Goal: Task Accomplishment & Management: Use online tool/utility

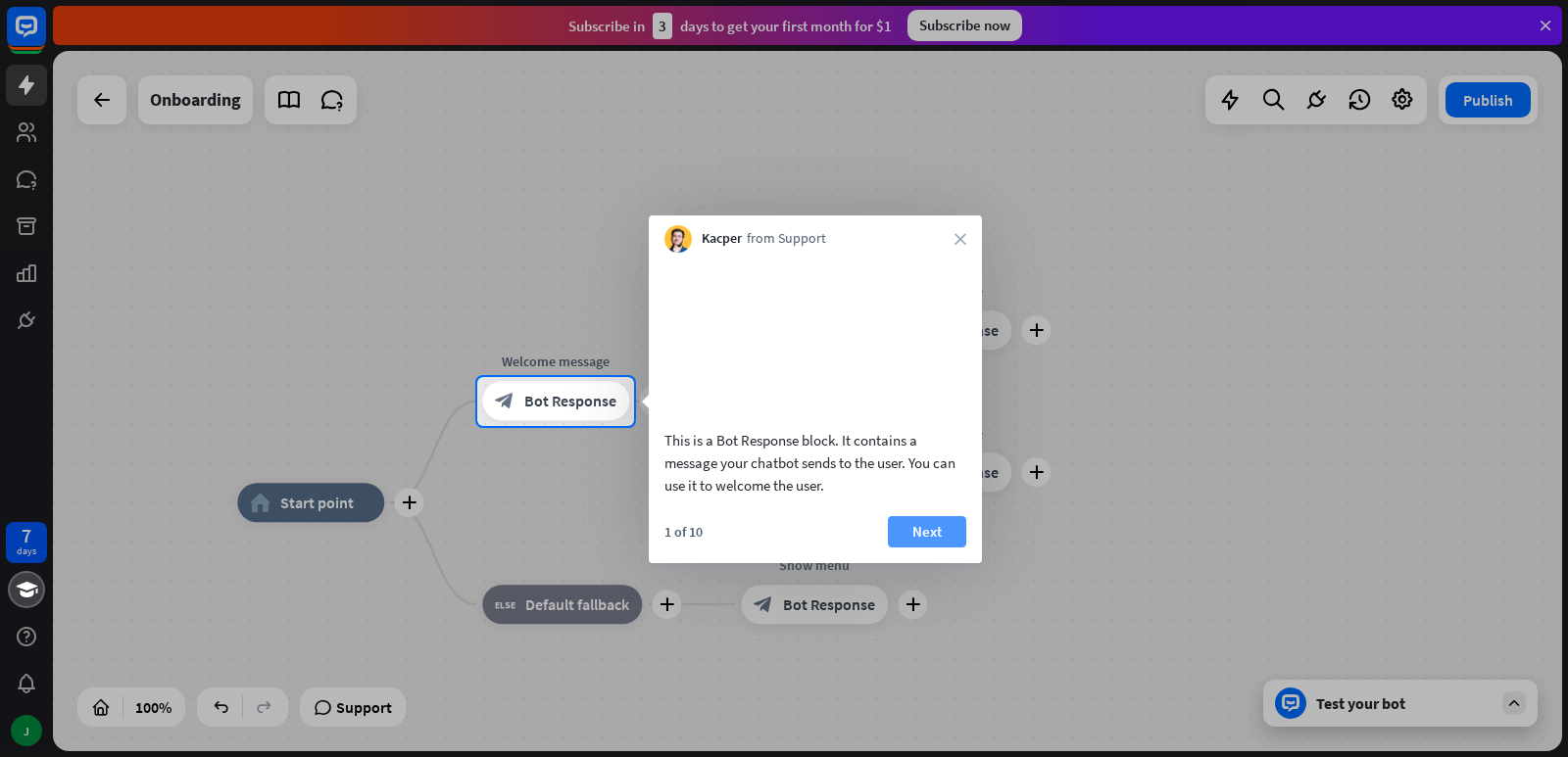
click at [919, 543] on button "Next" at bounding box center [927, 532] width 78 height 32
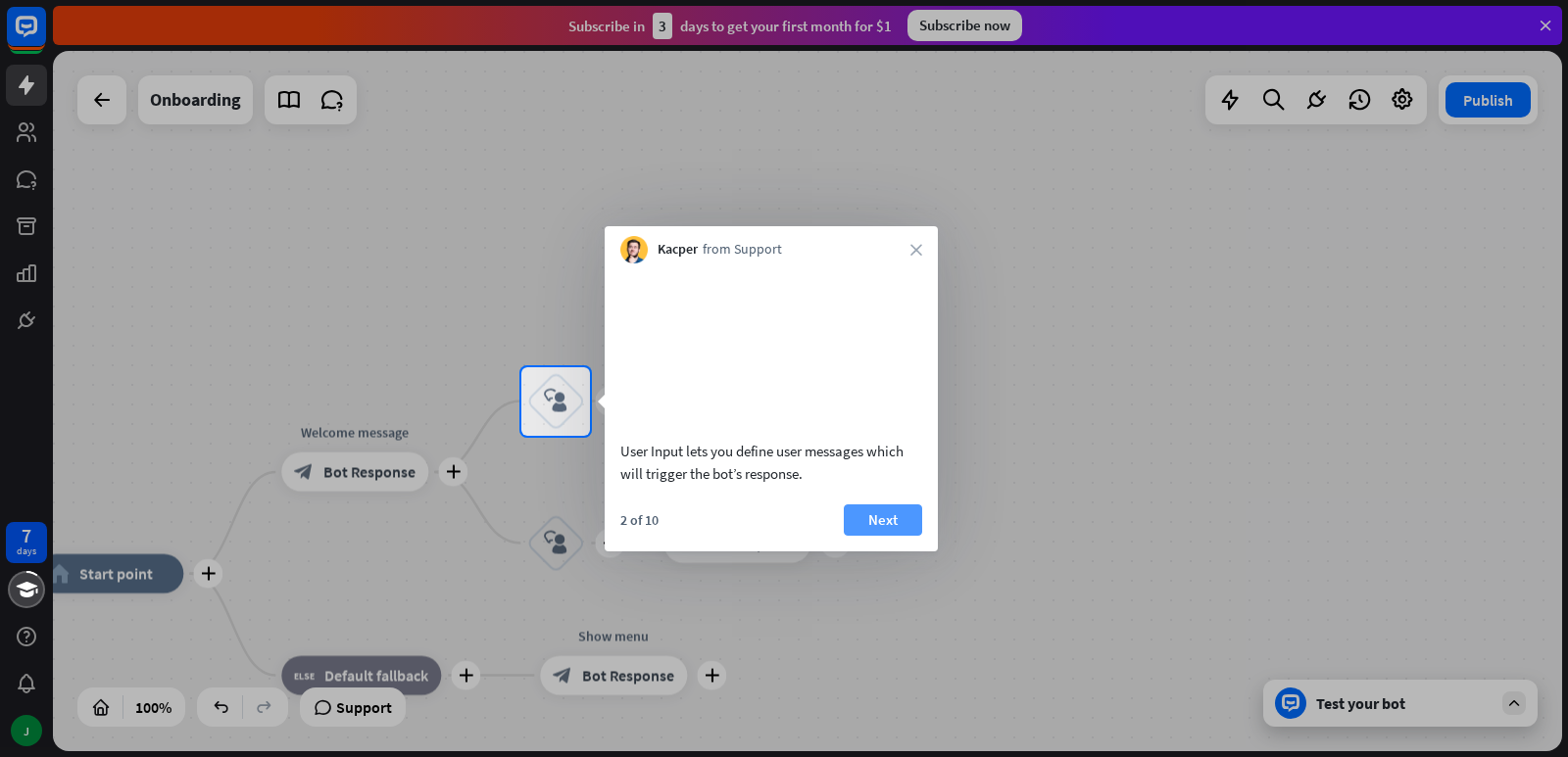
click at [880, 529] on button "Next" at bounding box center [882, 520] width 78 height 32
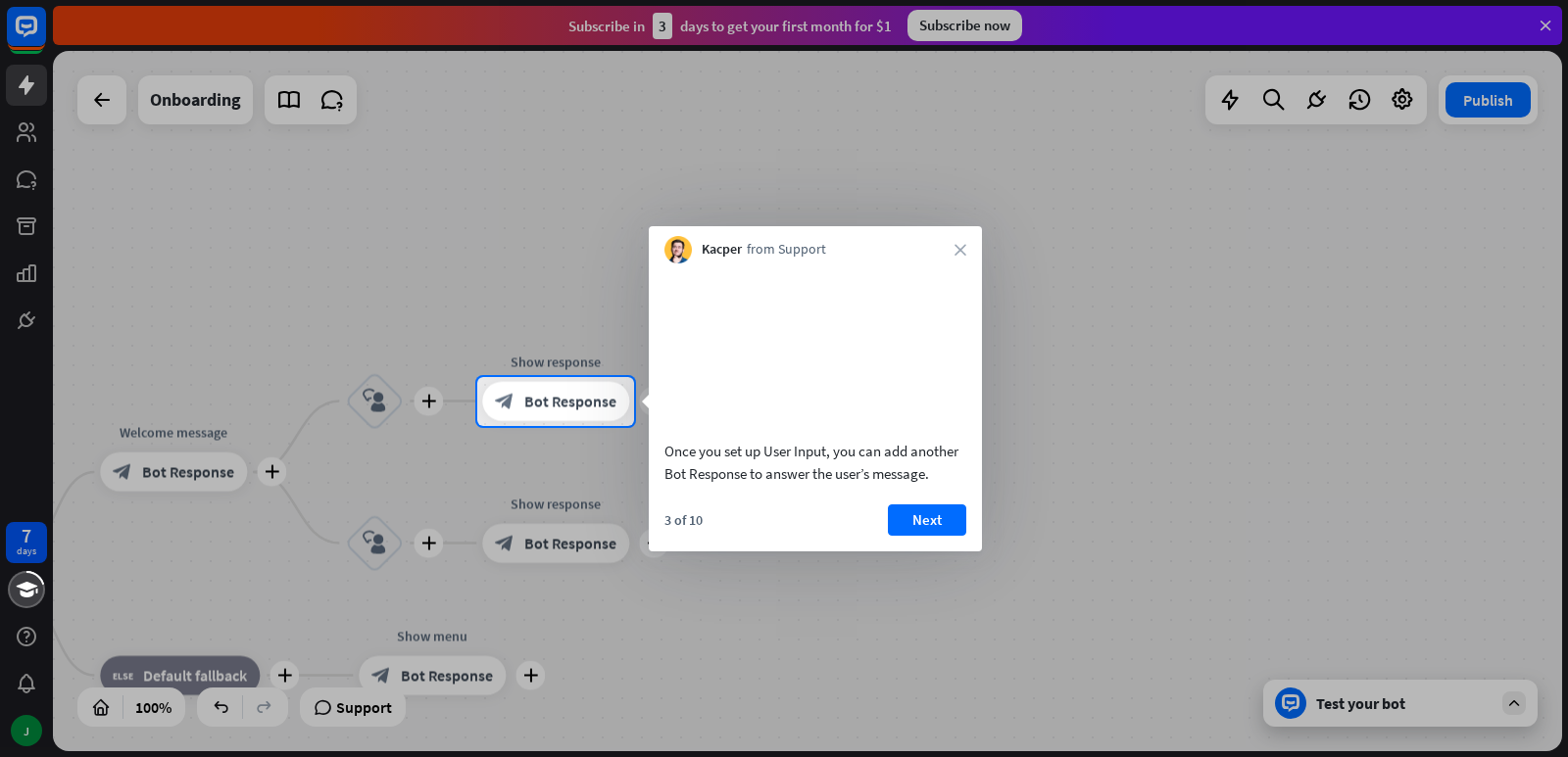
click at [1372, 595] on div at bounding box center [784, 593] width 1568 height 332
click at [946, 536] on button "Next" at bounding box center [927, 520] width 78 height 32
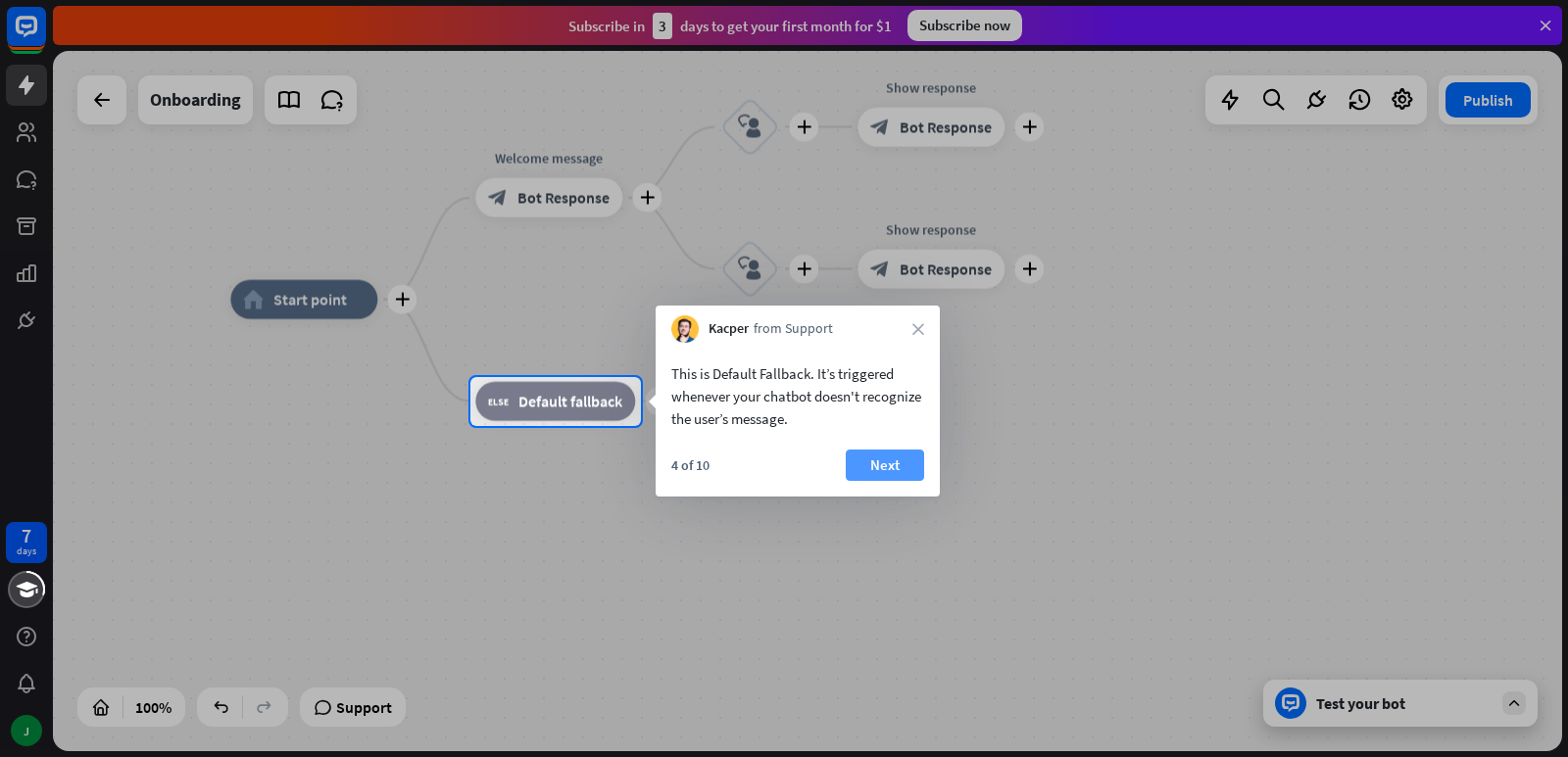
click at [880, 460] on button "Next" at bounding box center [884, 465] width 78 height 32
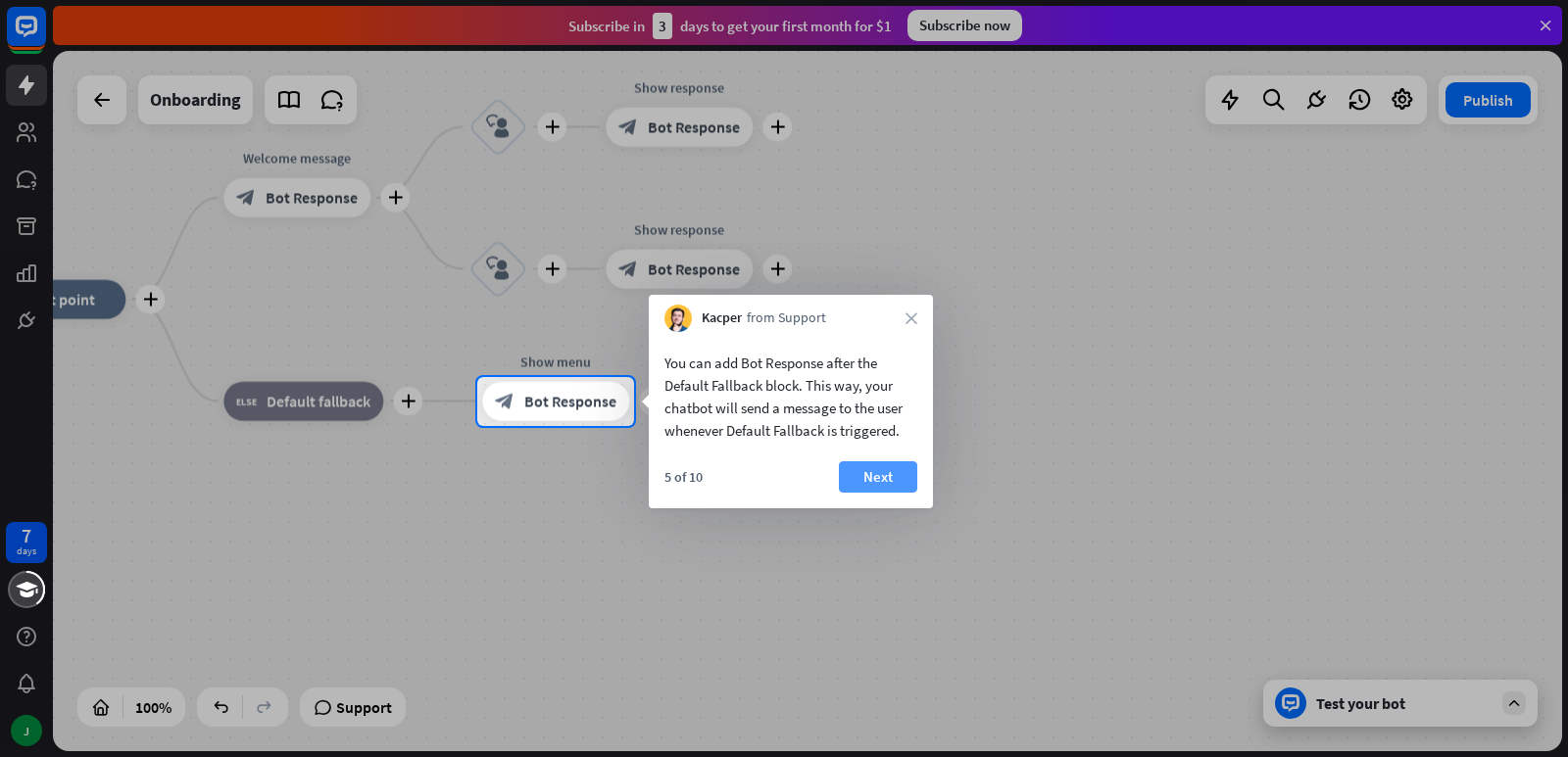
click at [894, 475] on button "Next" at bounding box center [877, 477] width 78 height 32
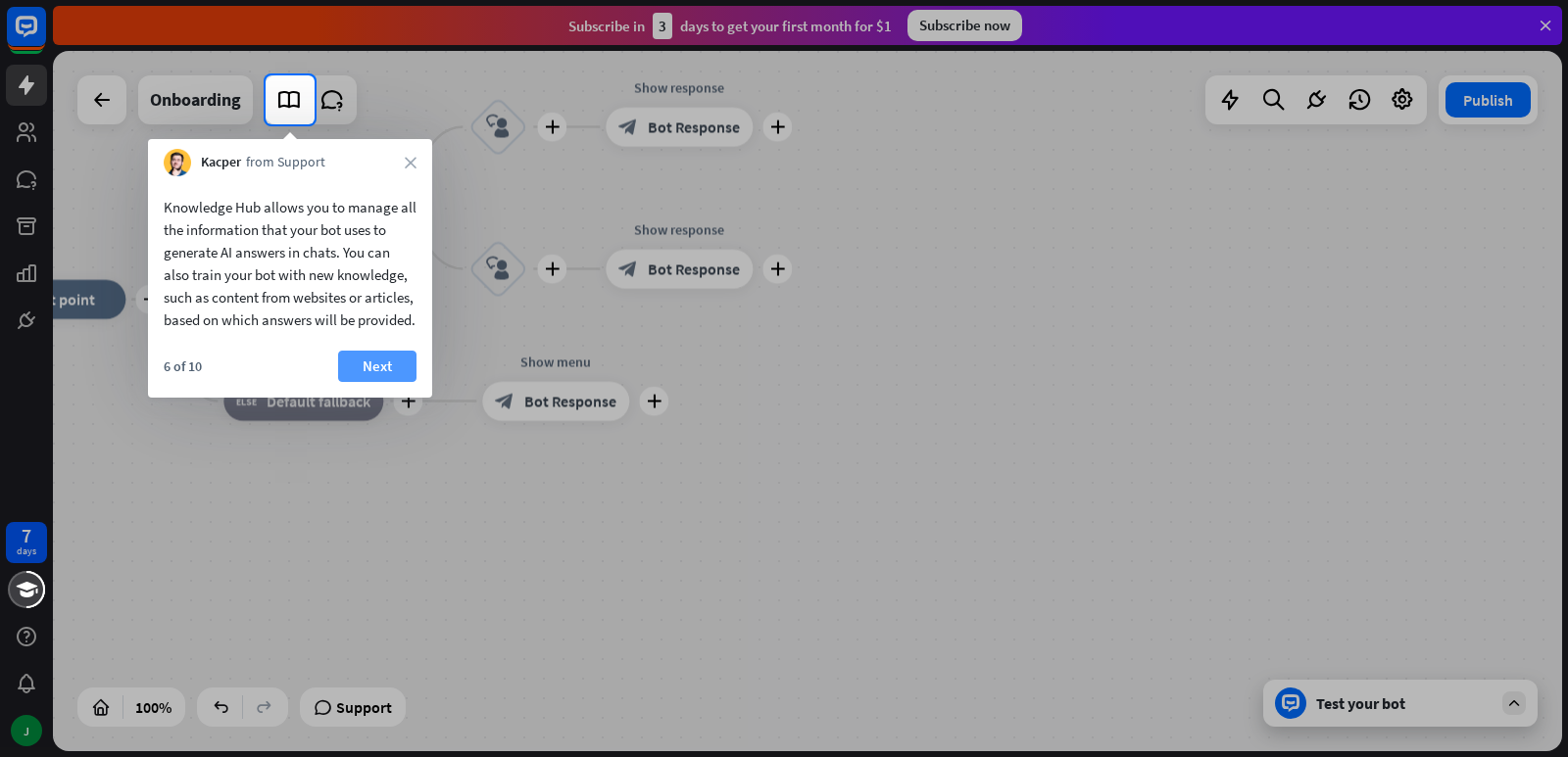
click at [361, 382] on button "Next" at bounding box center [377, 366] width 78 height 32
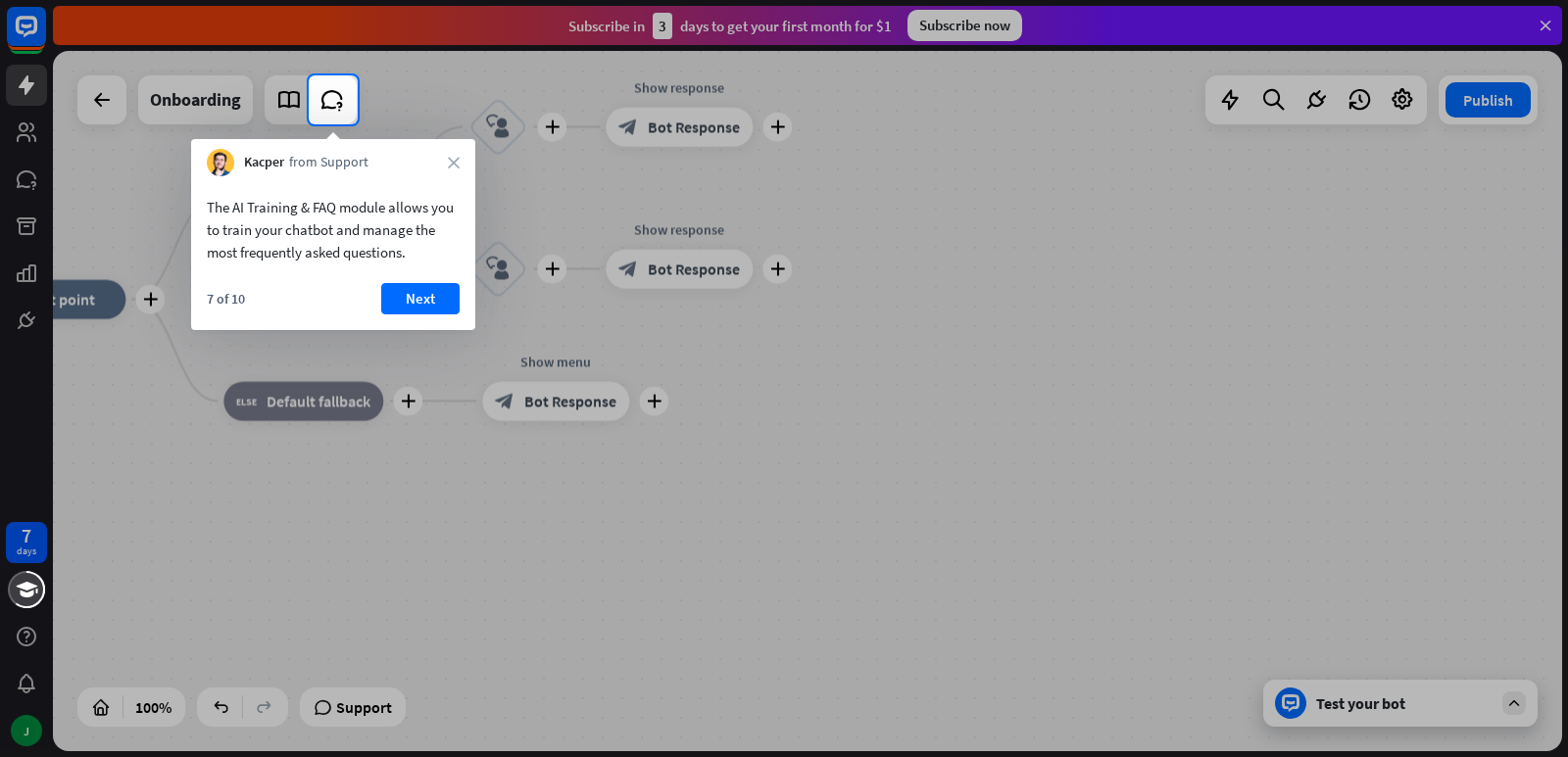
click at [449, 154] on div "Kacper from Support close" at bounding box center [333, 158] width 284 height 38
click at [453, 171] on div "Kacper from Support close" at bounding box center [333, 158] width 284 height 38
click at [455, 166] on icon "close" at bounding box center [453, 162] width 12 height 12
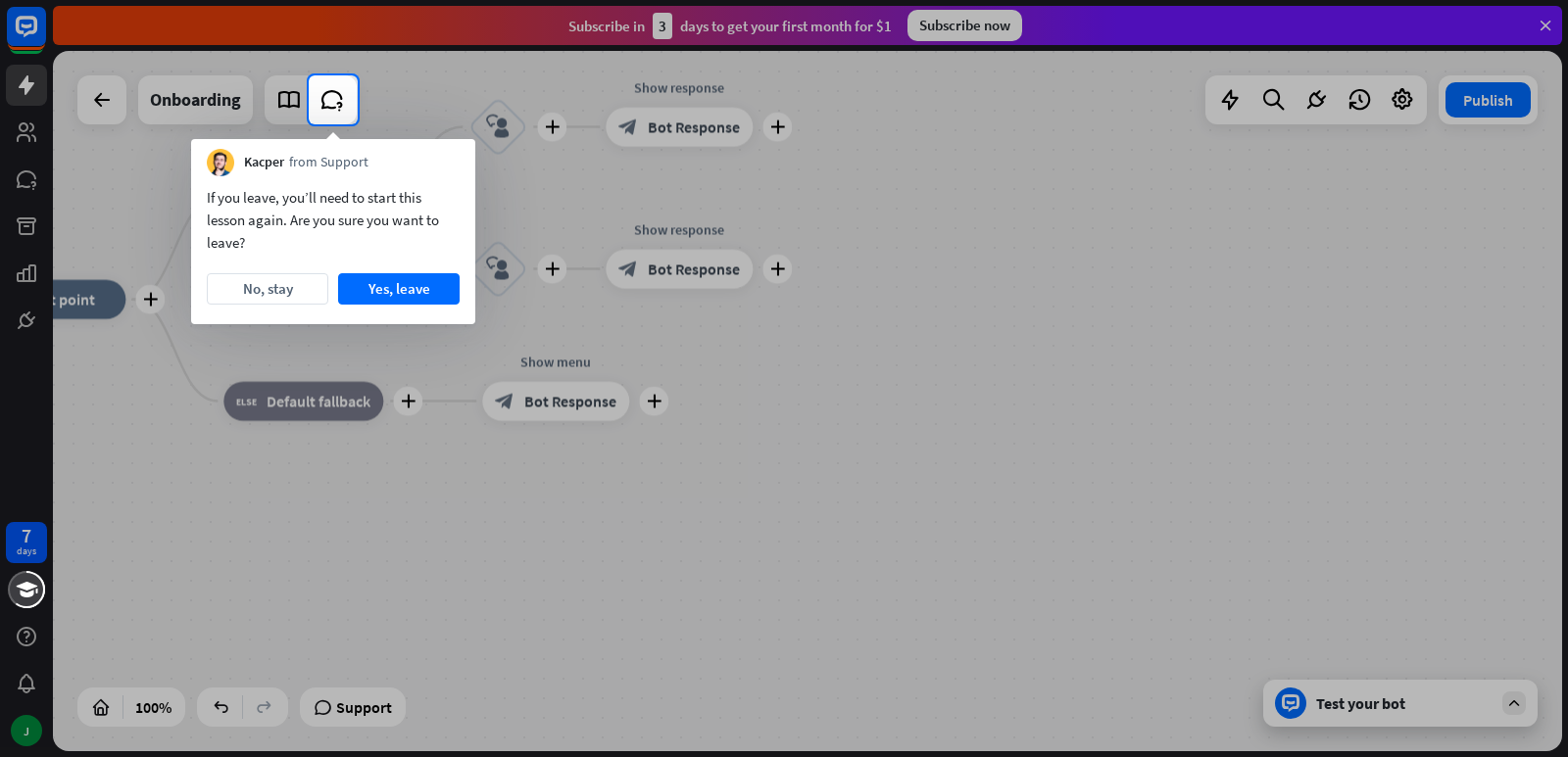
click at [455, 166] on div "Kacper from Support" at bounding box center [333, 158] width 284 height 38
click at [402, 296] on button "Yes, leave" at bounding box center [399, 289] width 122 height 32
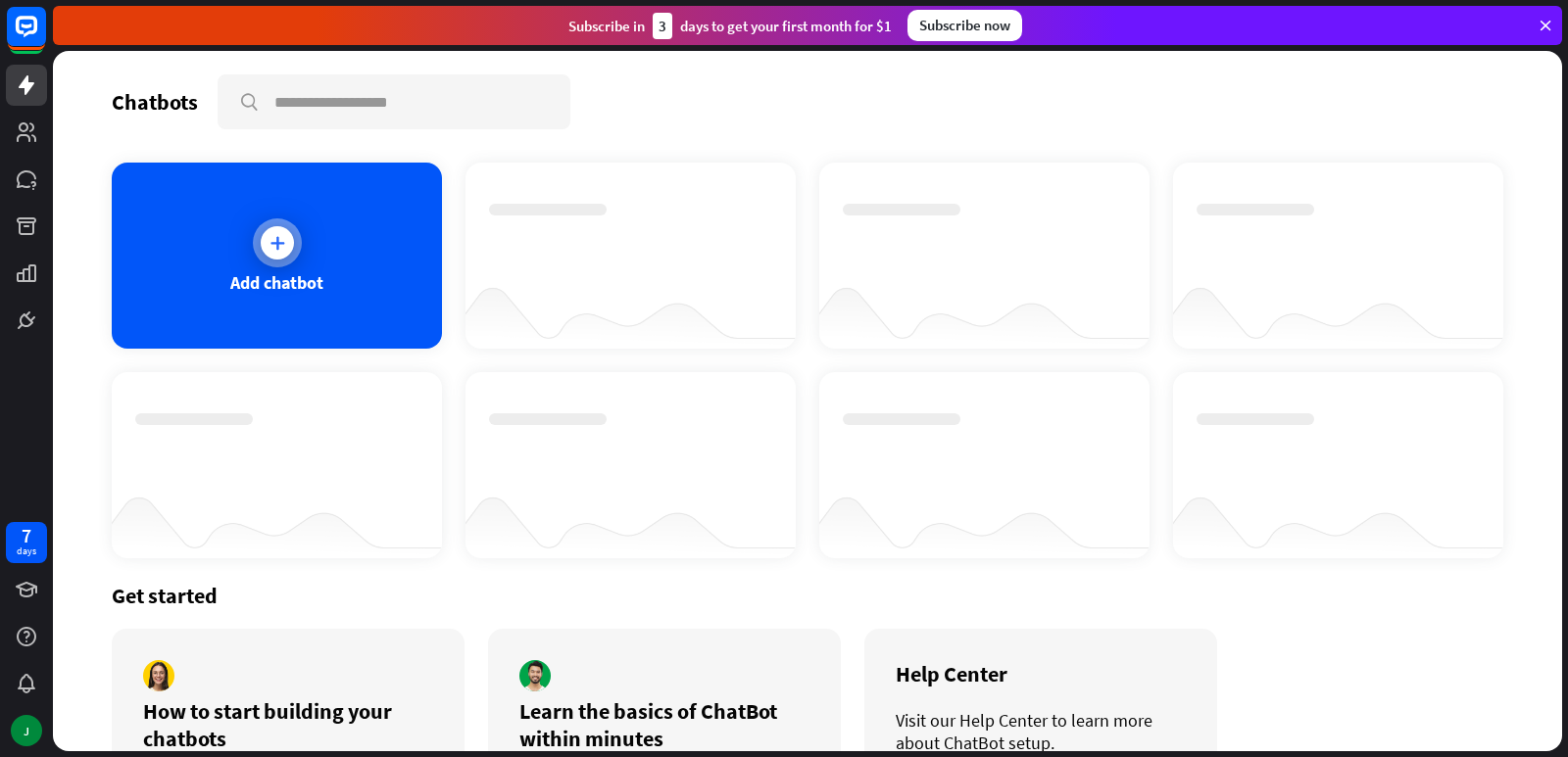
click at [388, 275] on div "Add chatbot" at bounding box center [277, 255] width 331 height 186
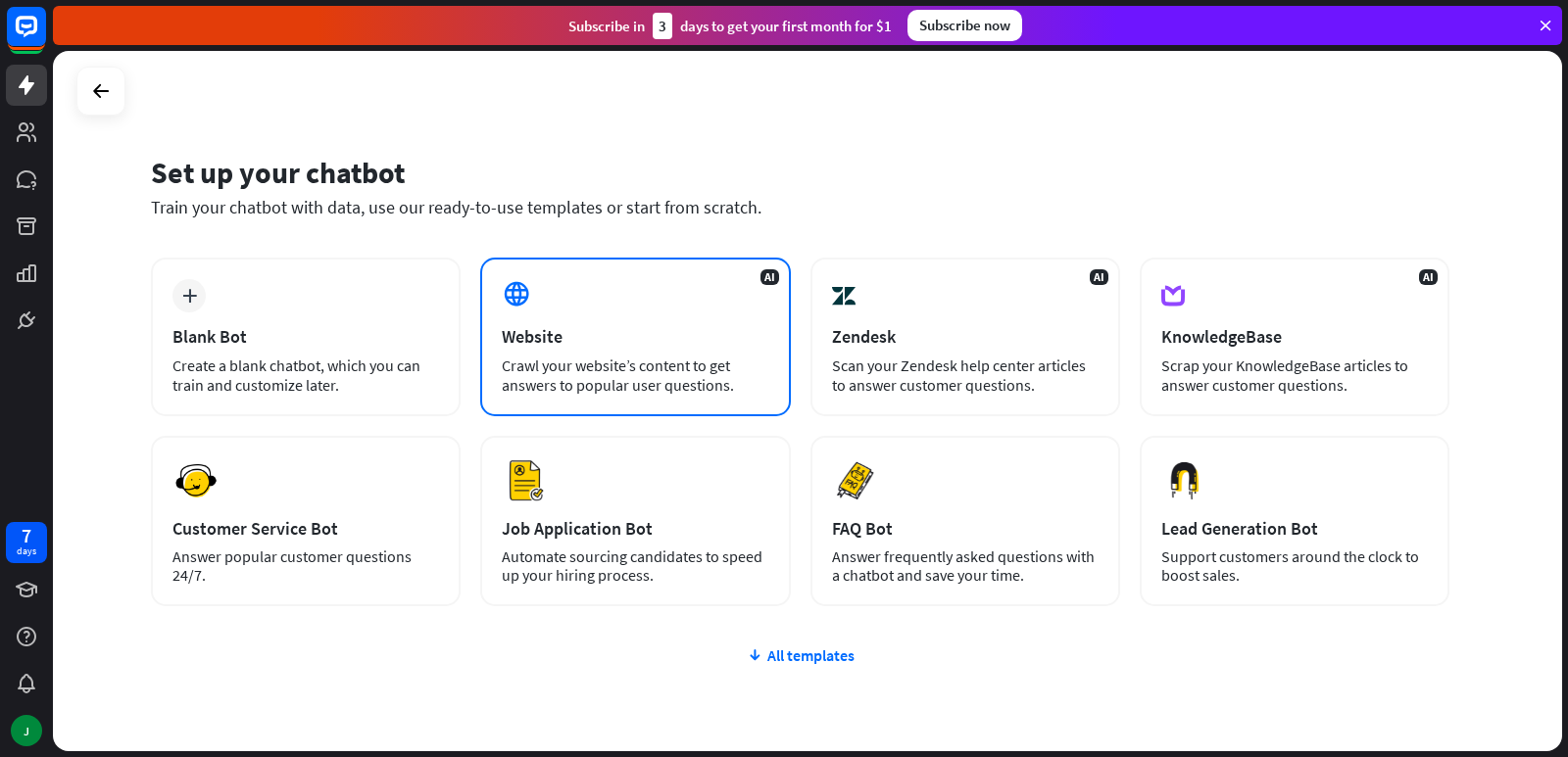
click at [646, 354] on div "AI Website Crawl your website’s content to get answers to popular user question…" at bounding box center [635, 336] width 310 height 158
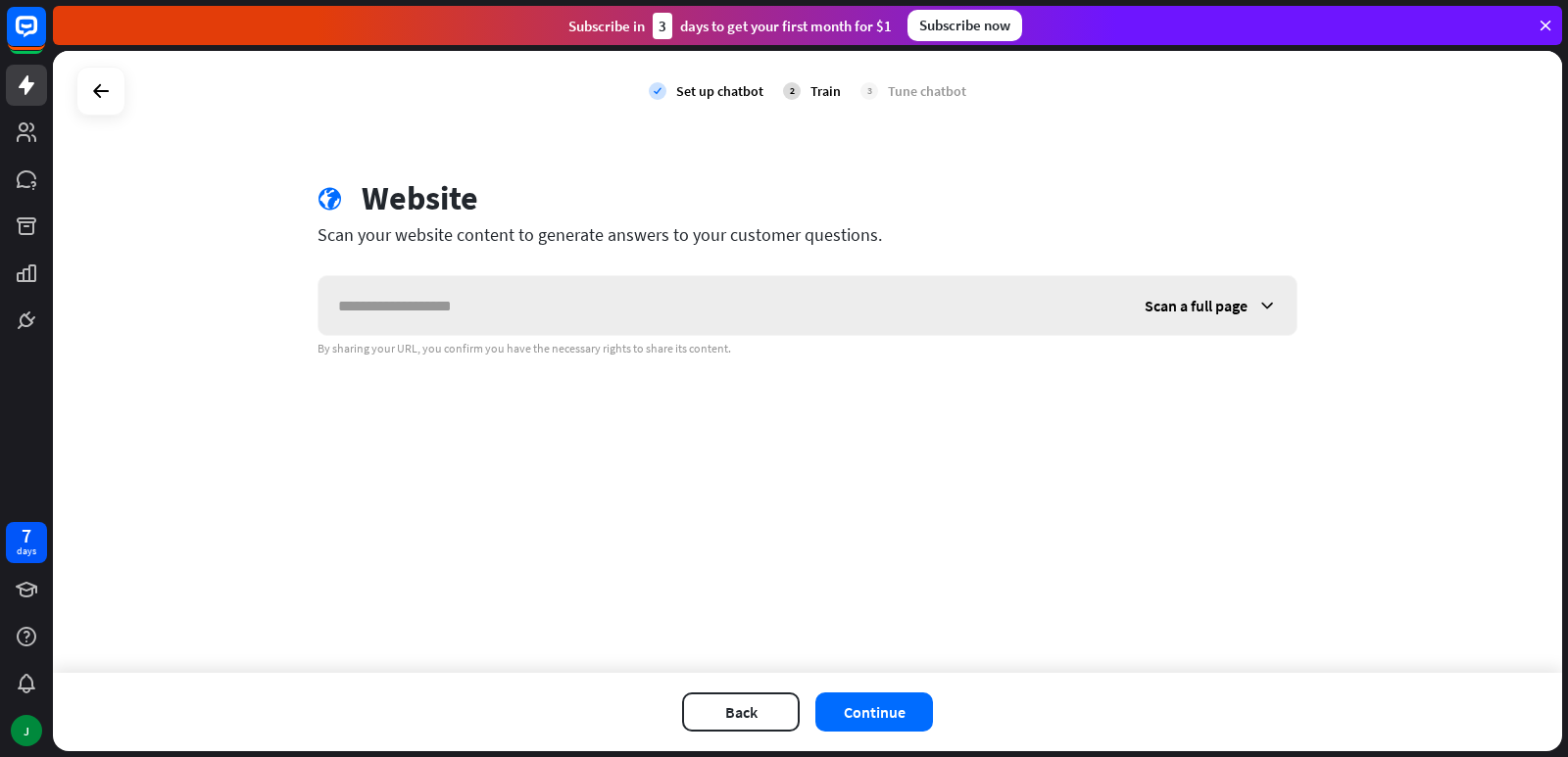
click at [714, 316] on input "text" at bounding box center [722, 305] width 807 height 58
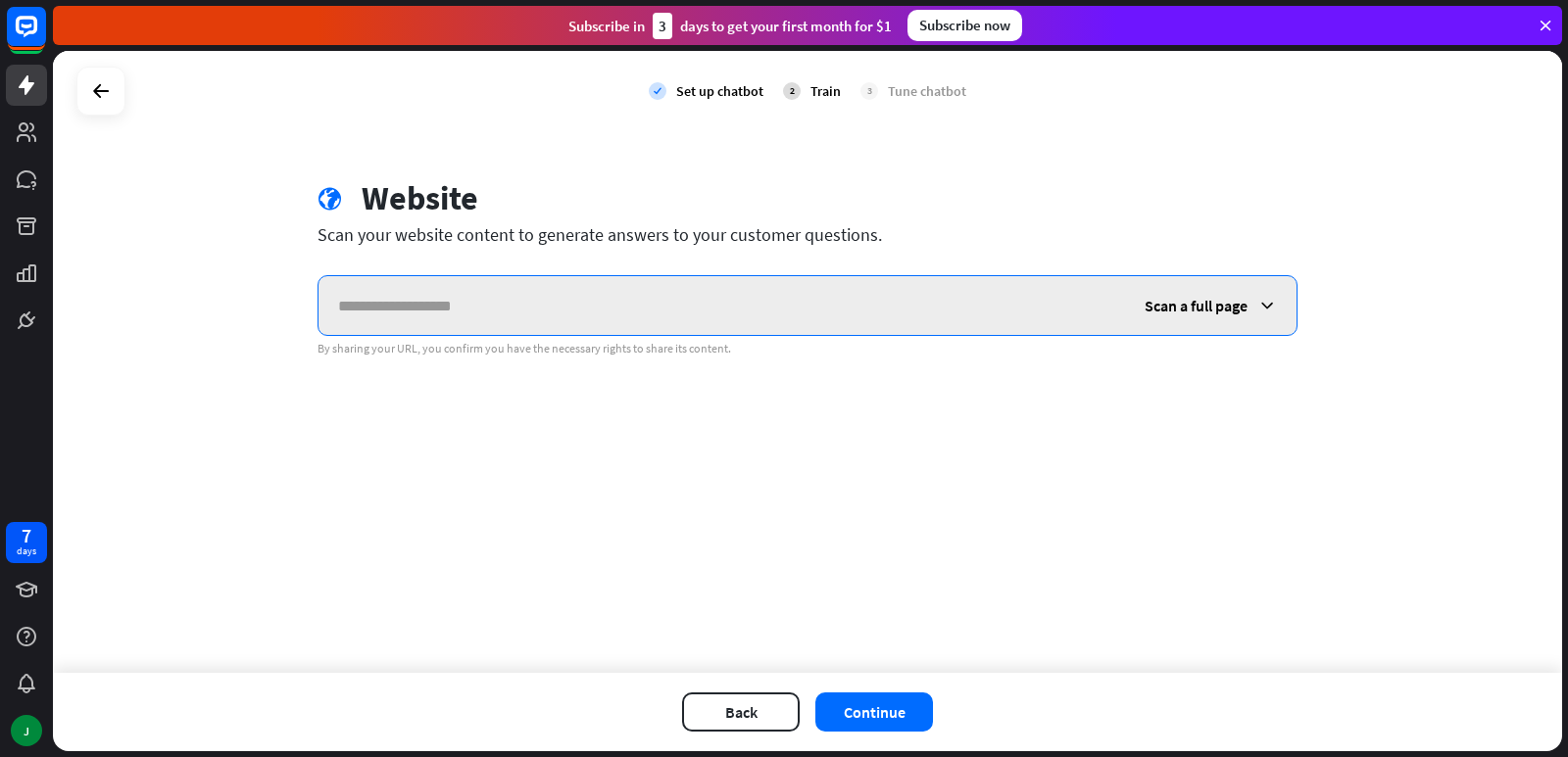
paste input "**********"
type input "**********"
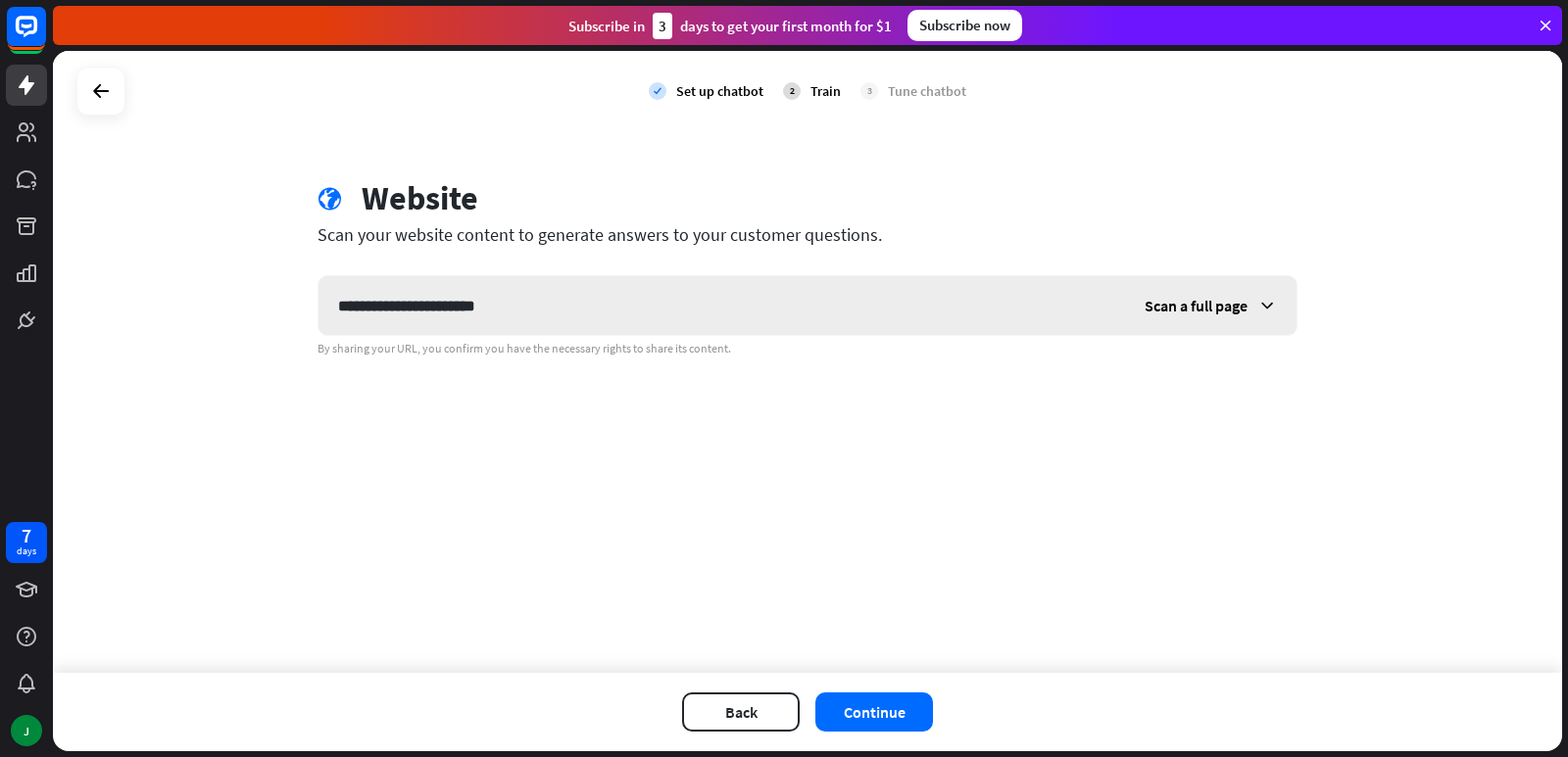
click at [1238, 317] on div "Scan a full page" at bounding box center [1211, 305] width 171 height 58
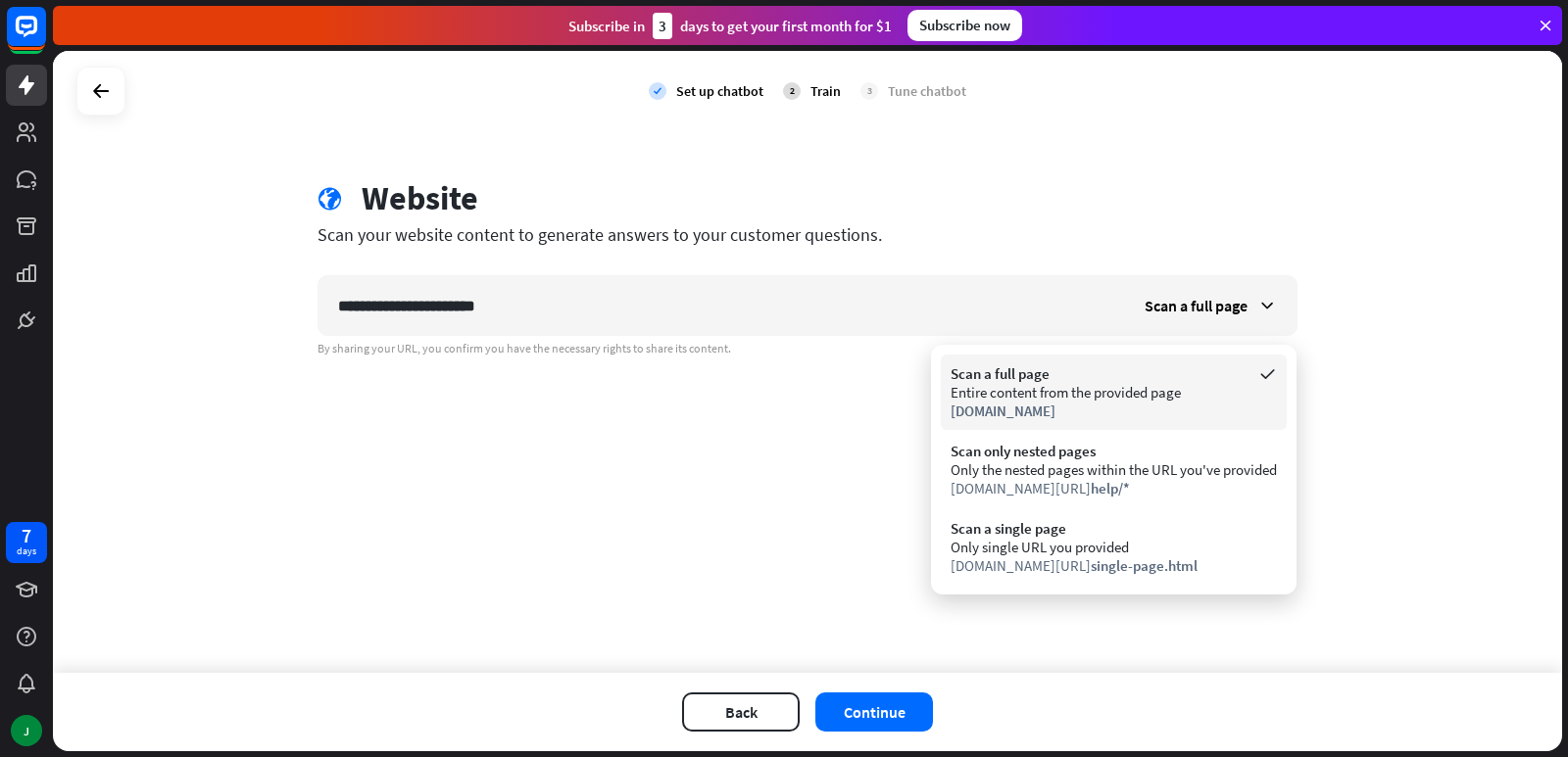
click at [1136, 397] on div "Entire content from the provided page" at bounding box center [1114, 392] width 327 height 19
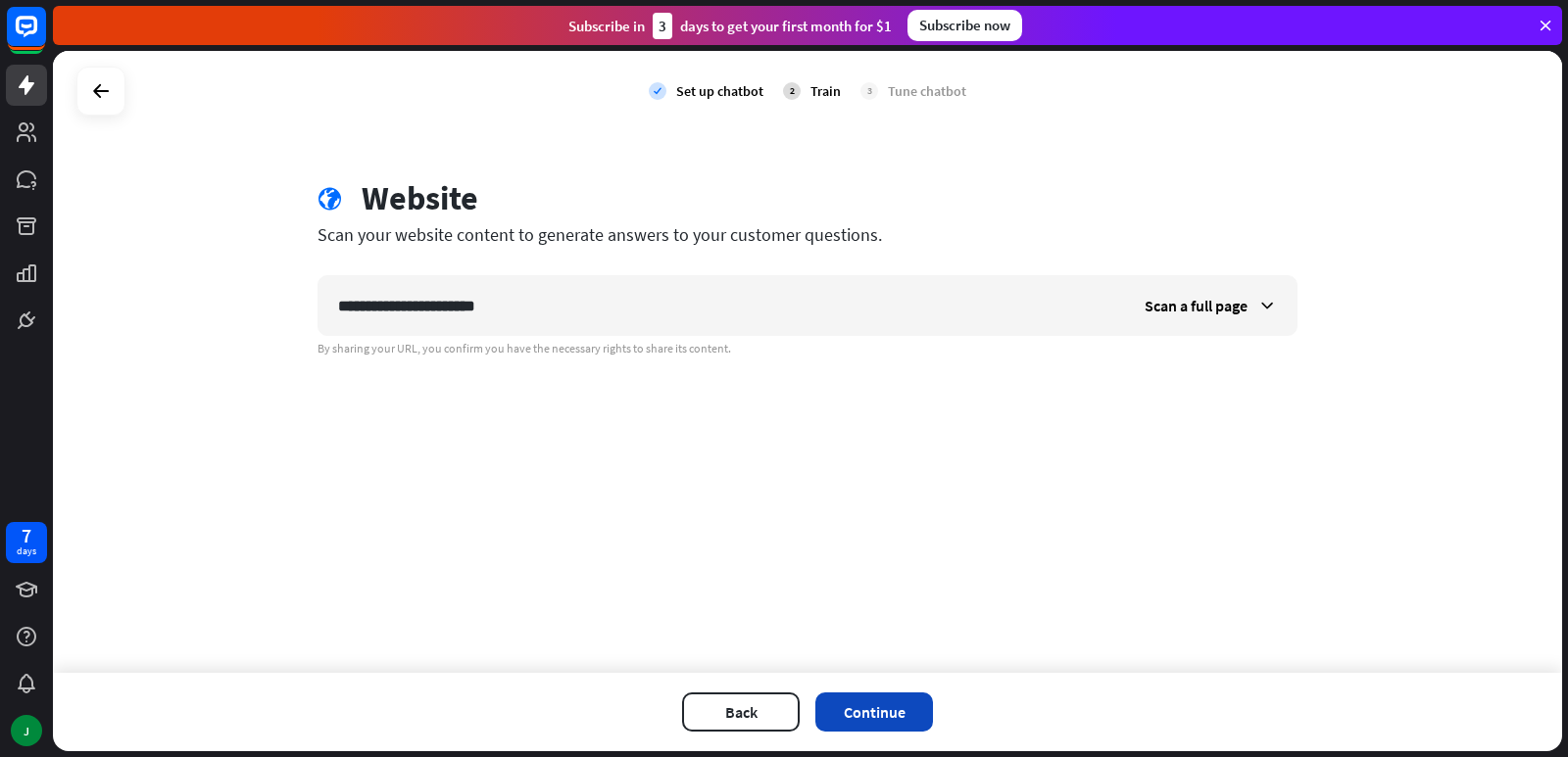
click at [876, 720] on button "Continue" at bounding box center [874, 712] width 118 height 40
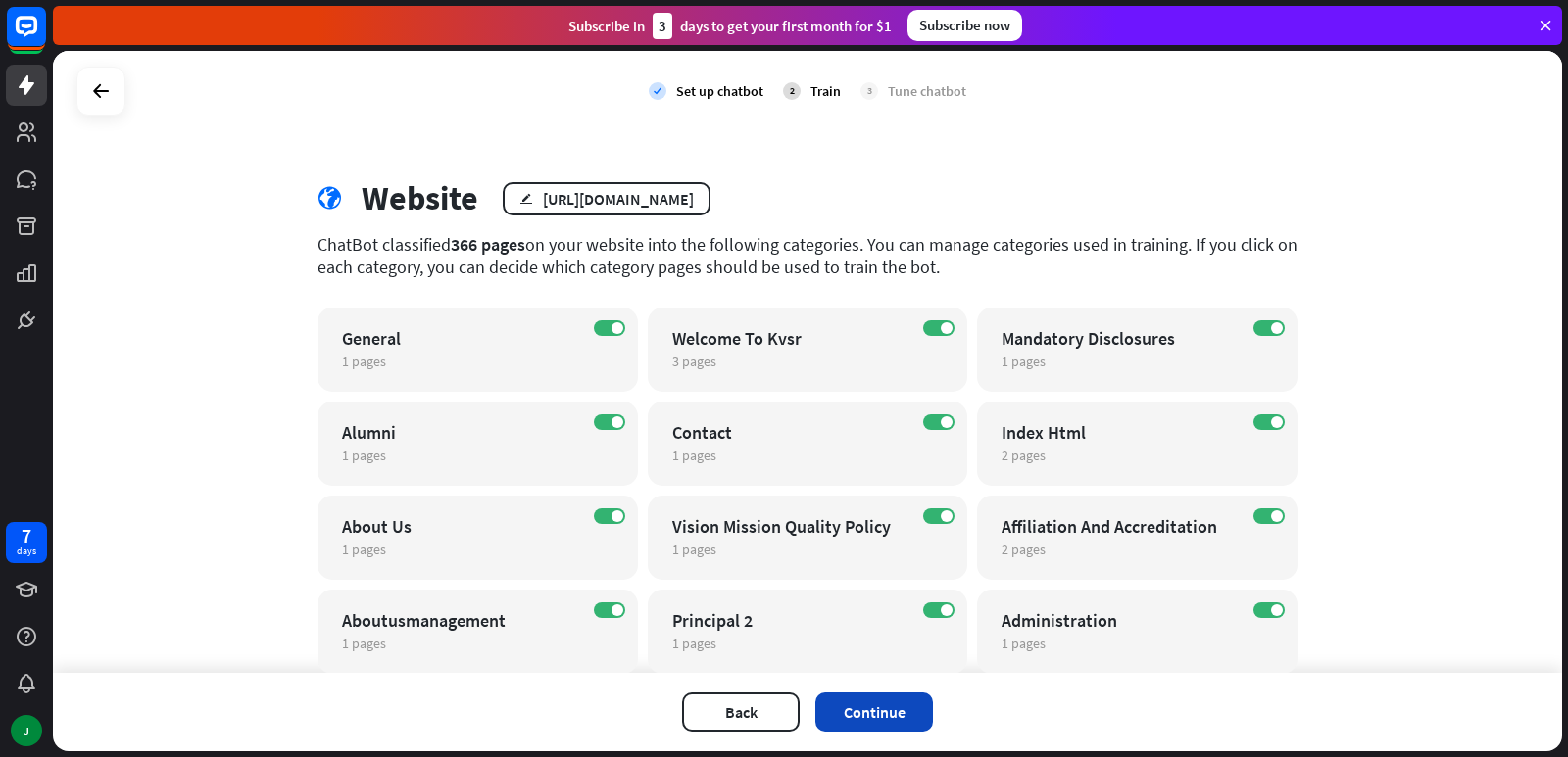
click at [878, 707] on button "Continue" at bounding box center [874, 712] width 118 height 40
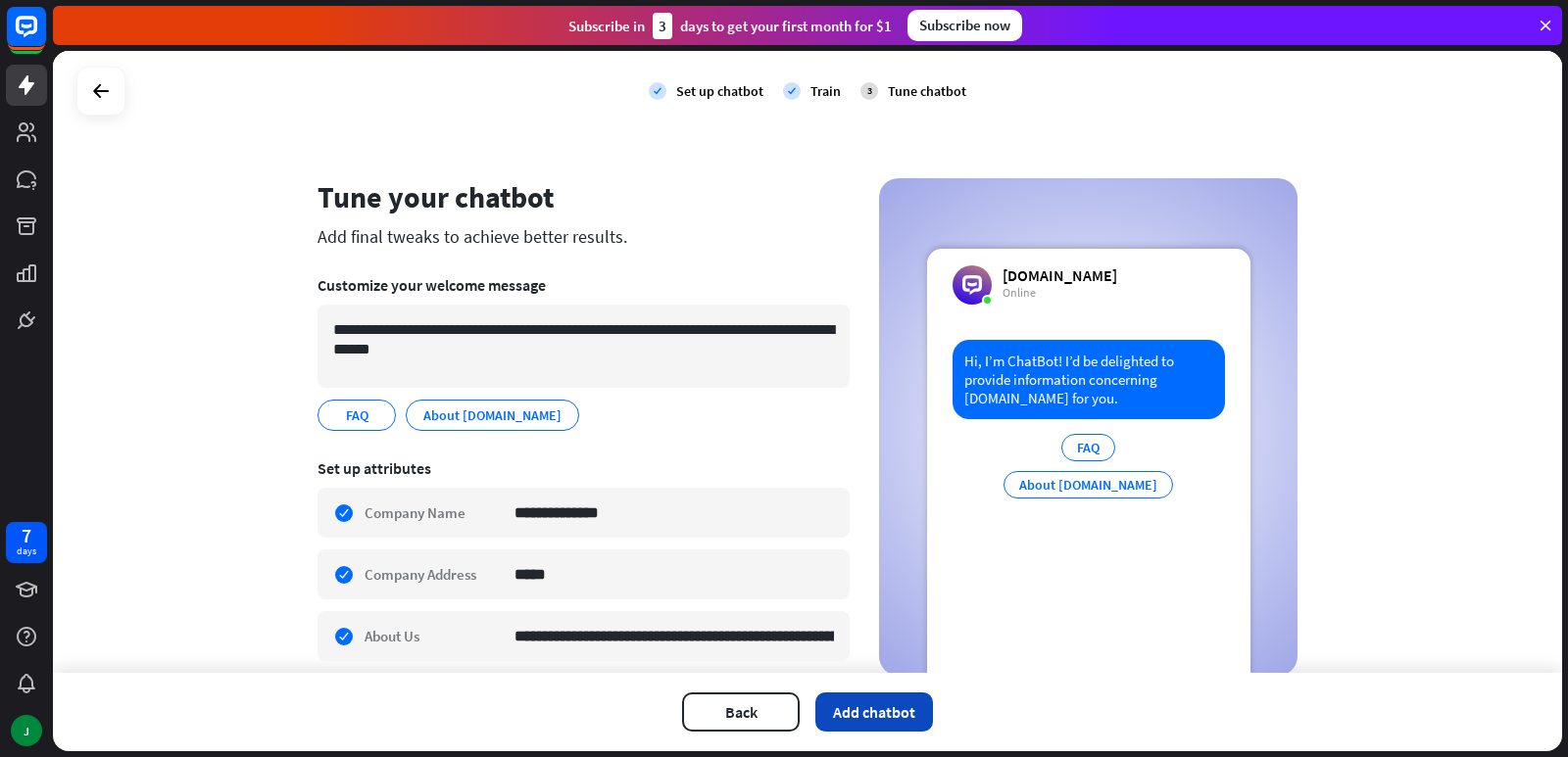
click at [887, 710] on button "Add chatbot" at bounding box center [874, 712] width 118 height 40
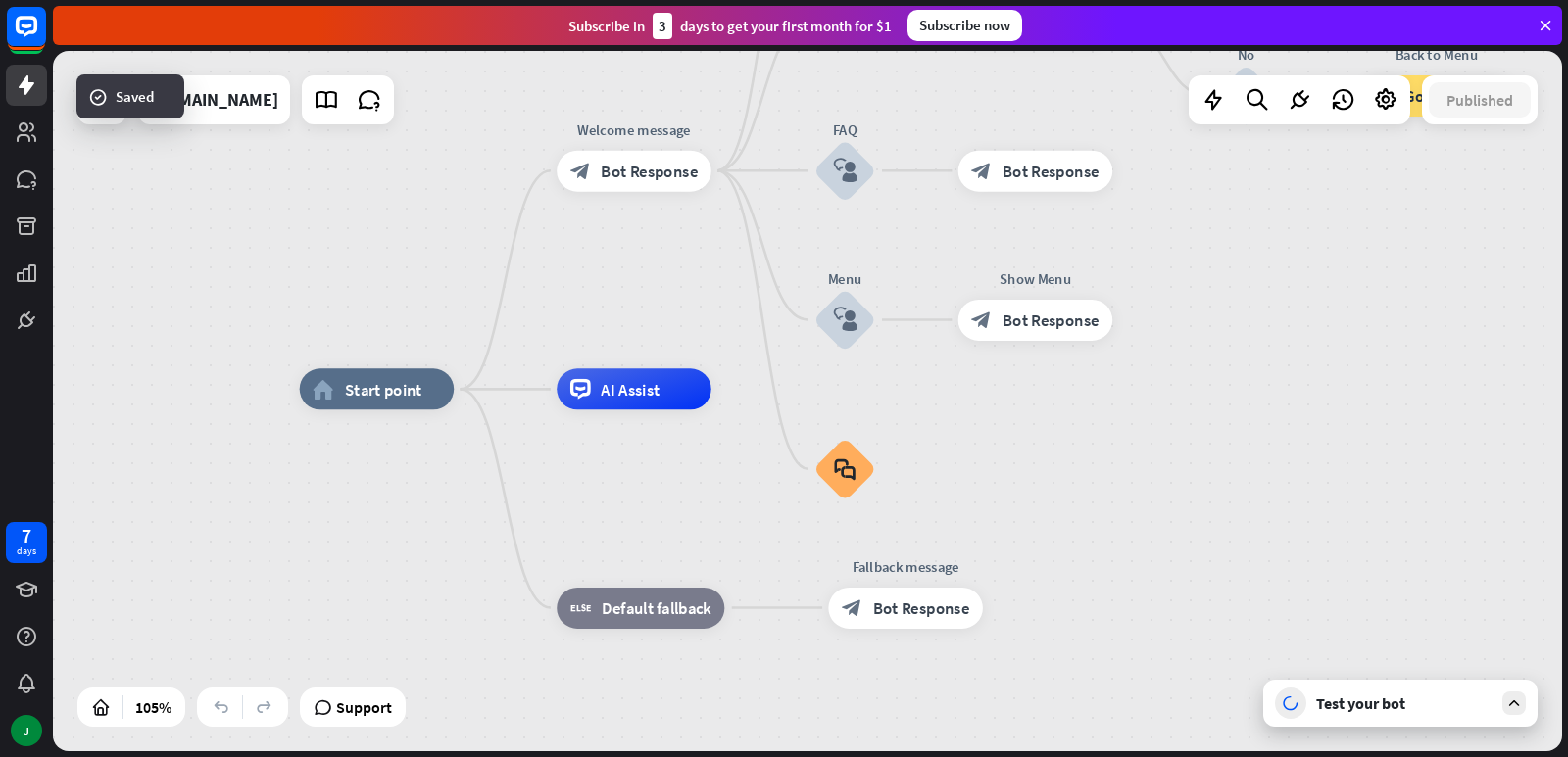
click at [1518, 700] on icon at bounding box center [1515, 704] width 18 height 18
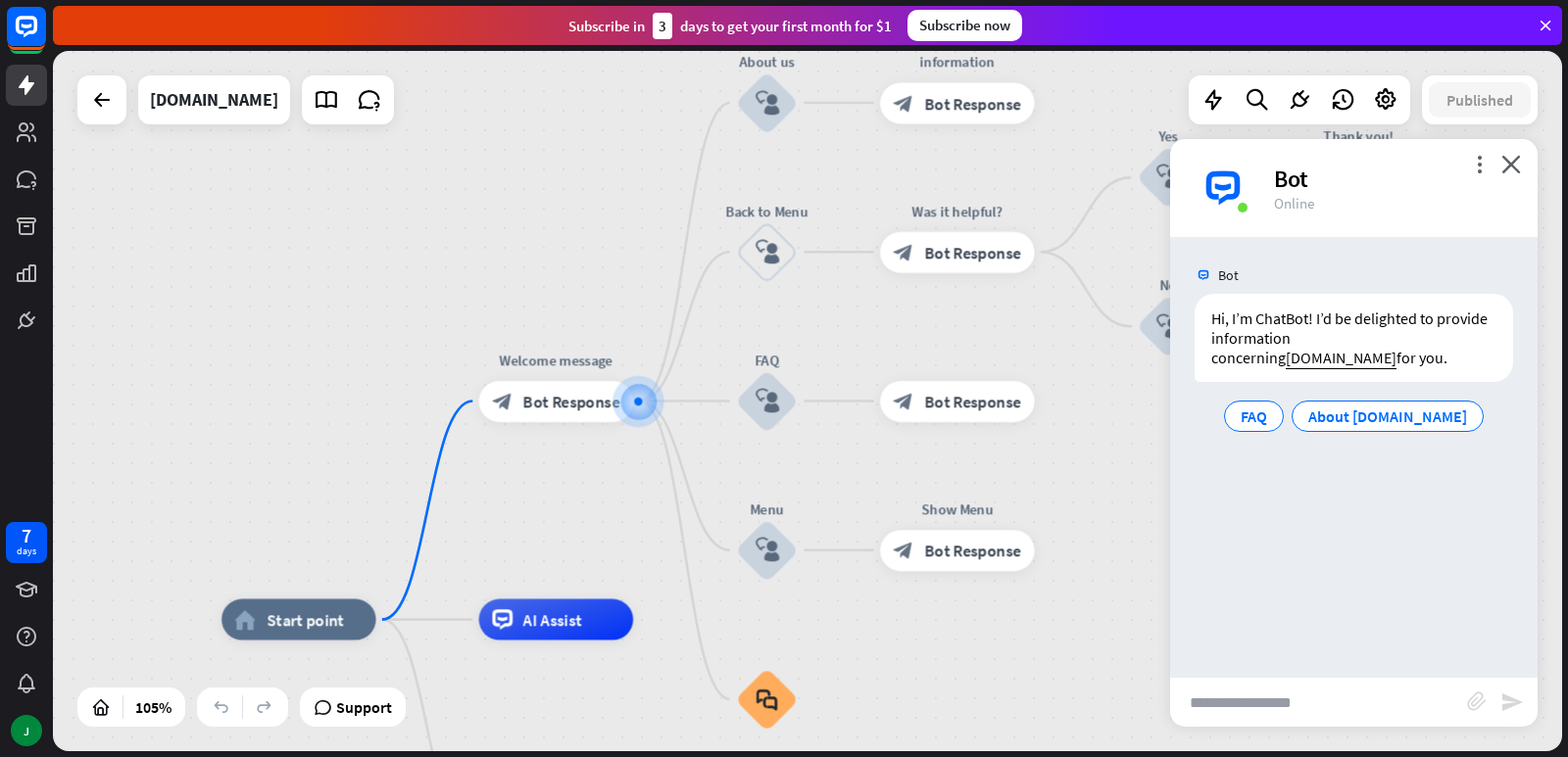
click at [1522, 168] on div "more_vert close Bot Online" at bounding box center [1353, 188] width 367 height 98
click at [1507, 167] on icon "close" at bounding box center [1512, 163] width 20 height 19
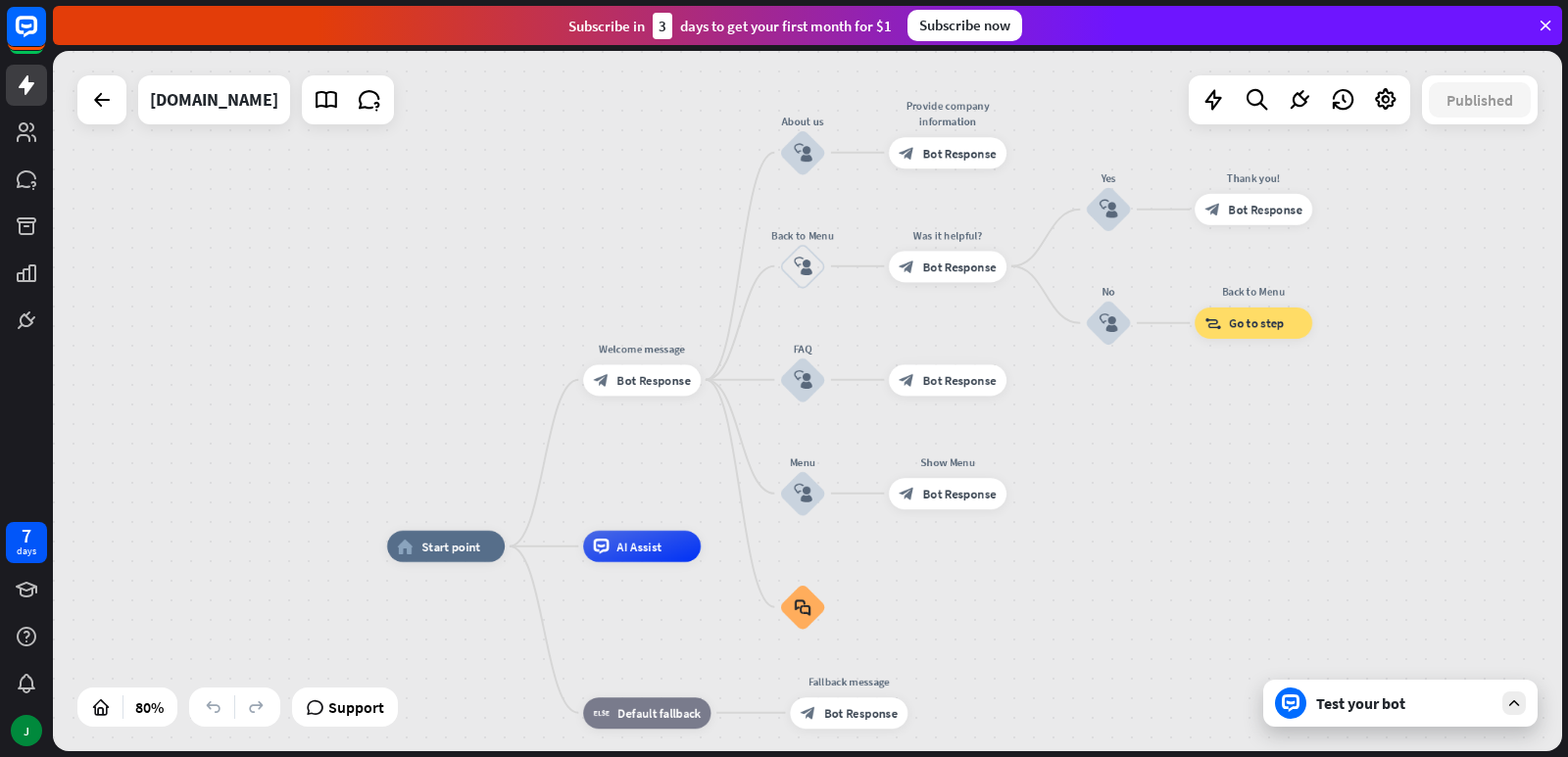
click at [1264, 512] on div "home_2 Start point Welcome message block_bot_response Bot Response About us blo…" at bounding box center [807, 401] width 1510 height 701
click at [1390, 701] on div "Test your bot" at bounding box center [1405, 704] width 176 height 20
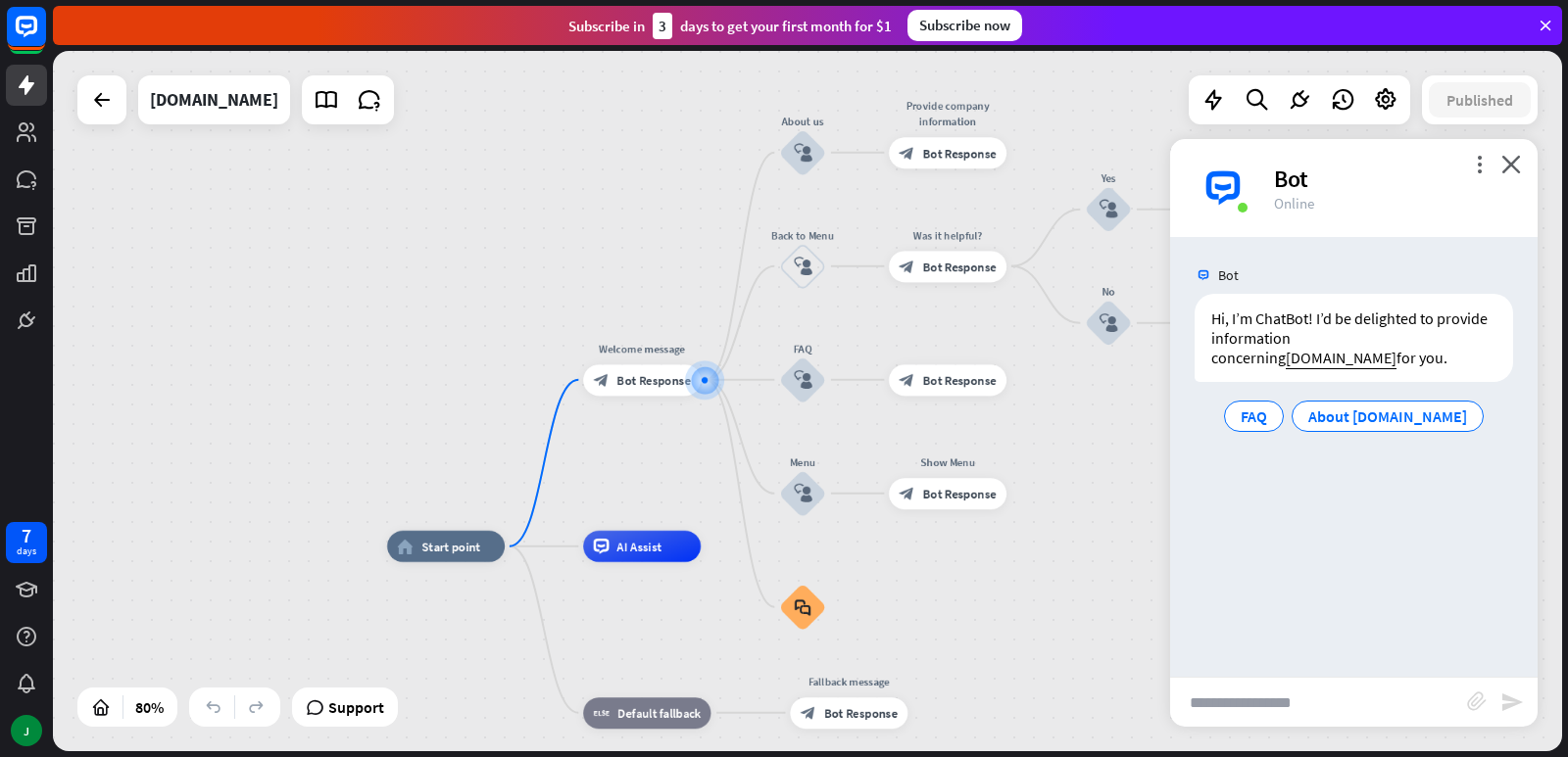
click at [1237, 706] on input "text" at bounding box center [1319, 703] width 297 height 49
type input "*******"
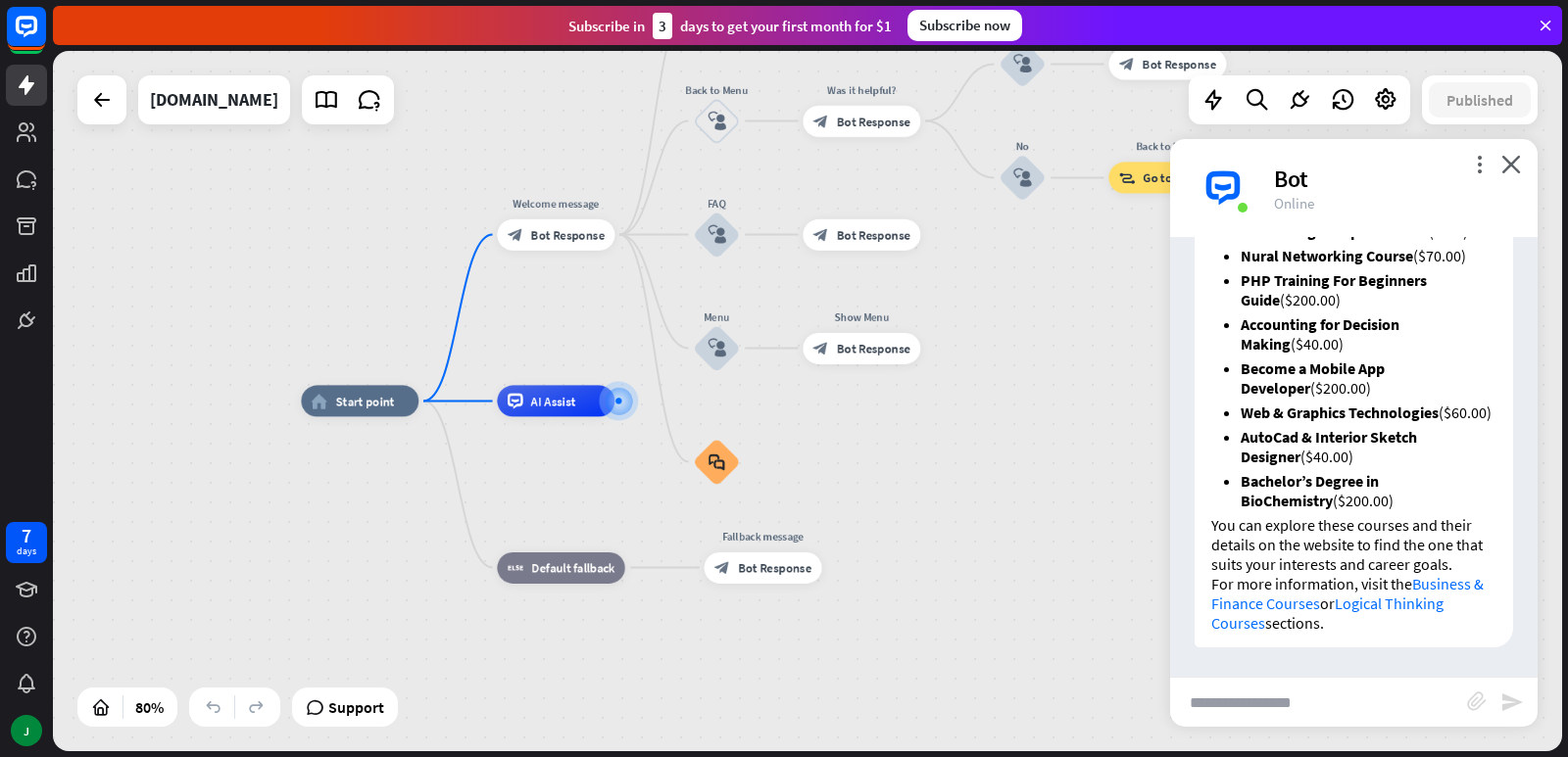
scroll to position [108, 0]
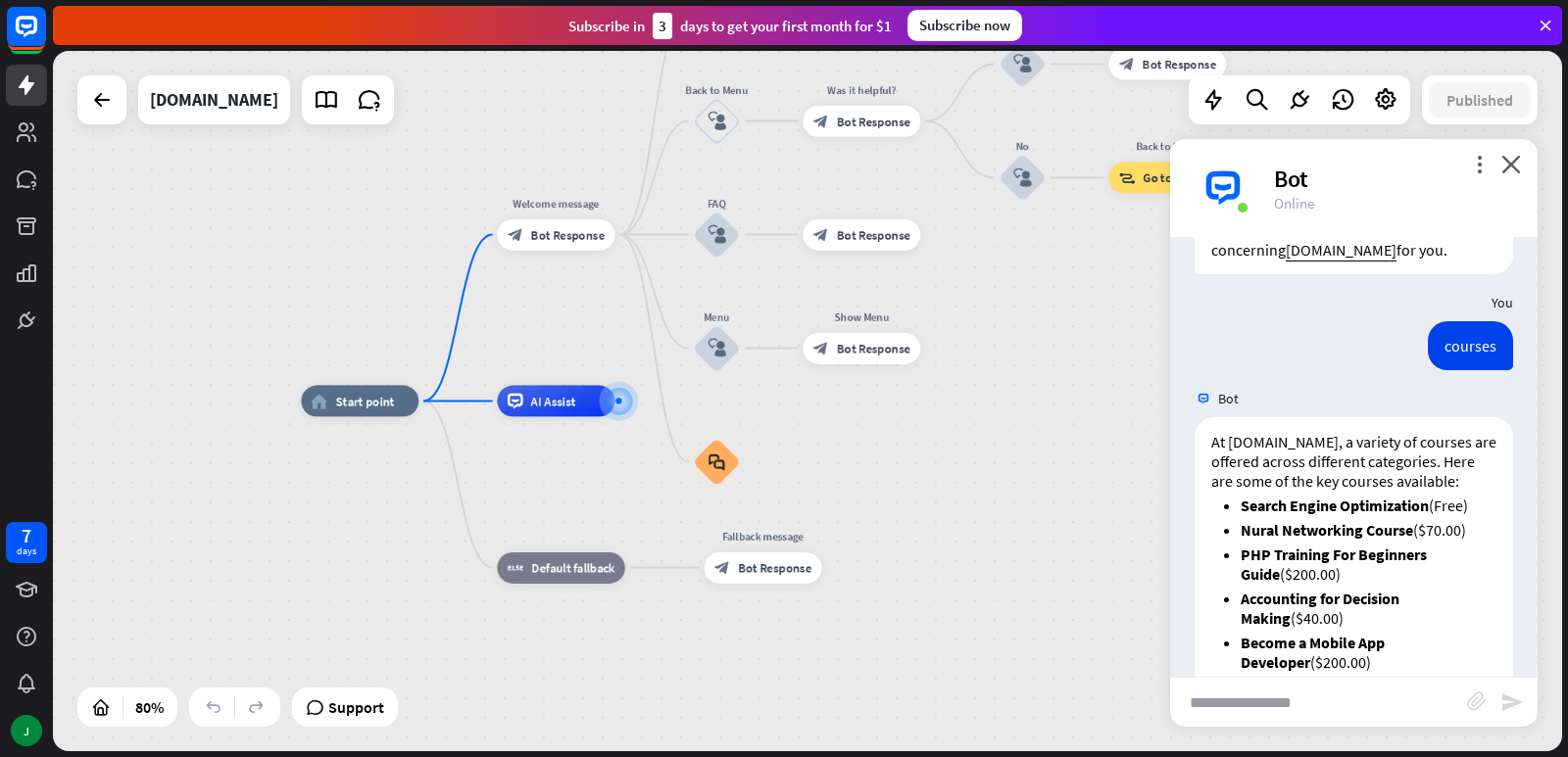
drag, startPoint x: 1528, startPoint y: 156, endPoint x: 1523, endPoint y: 169, distance: 13.9
click at [1527, 159] on div "more_vert close Bot Online" at bounding box center [1353, 188] width 367 height 98
click at [1519, 173] on div "more_vert close Bot Online" at bounding box center [1353, 188] width 367 height 98
click at [1518, 156] on icon "close" at bounding box center [1512, 163] width 20 height 19
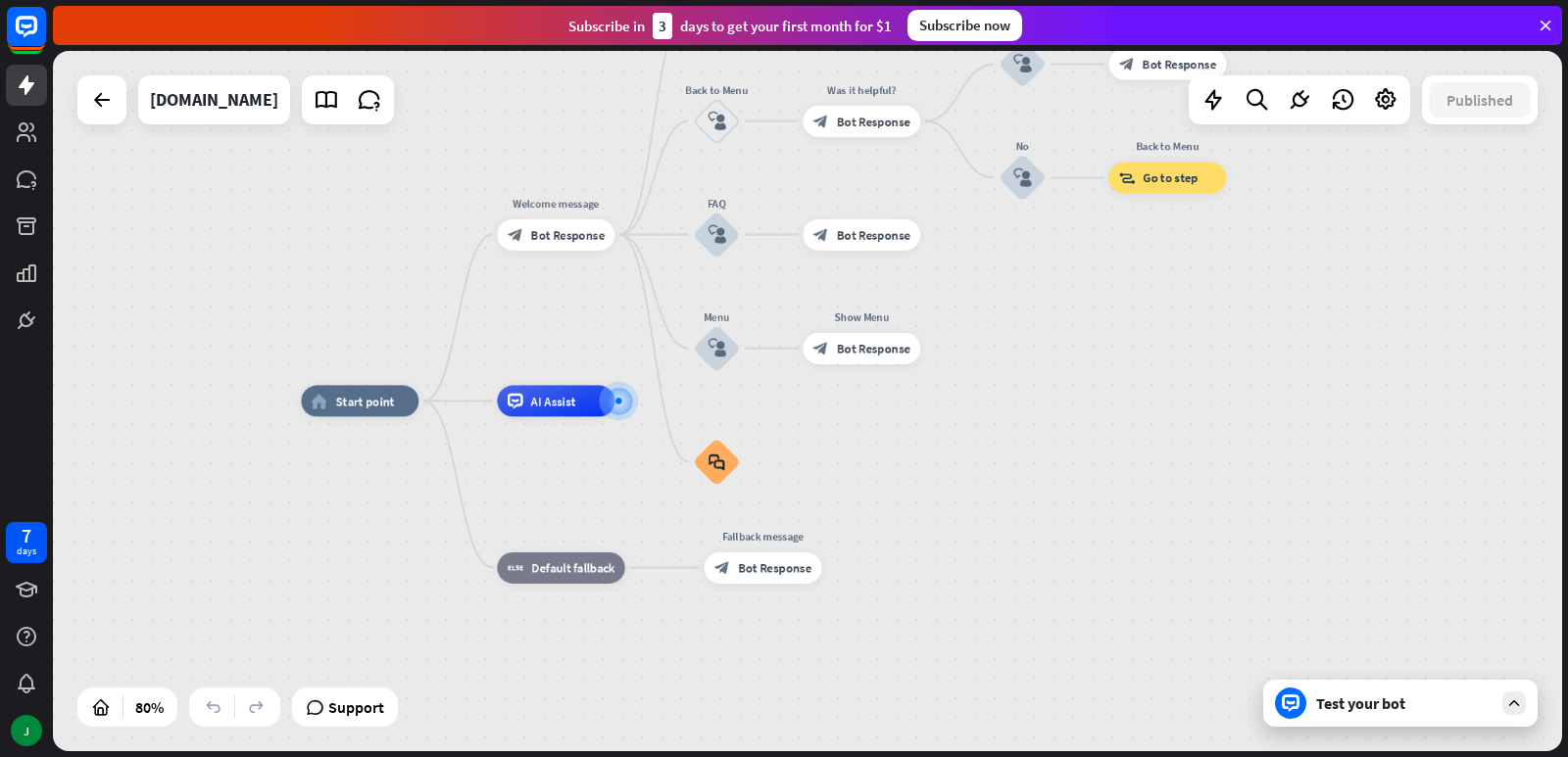
click at [1518, 156] on div "more_vert close Bot Online" at bounding box center [1353, 158] width 367 height 98
click at [546, 411] on div "AI Assist" at bounding box center [555, 402] width 118 height 32
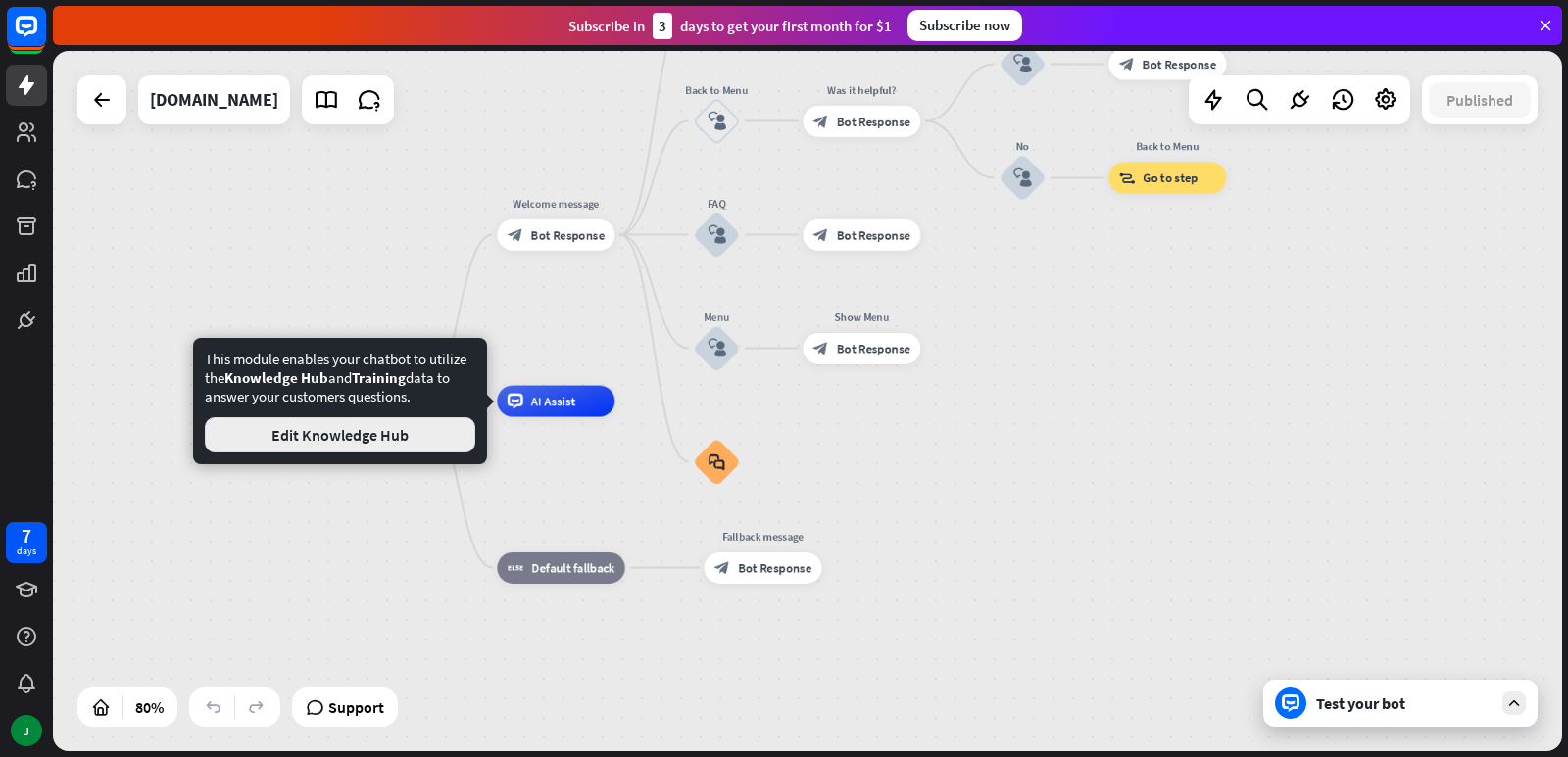
click at [433, 441] on button "Edit Knowledge Hub" at bounding box center [340, 435] width 270 height 36
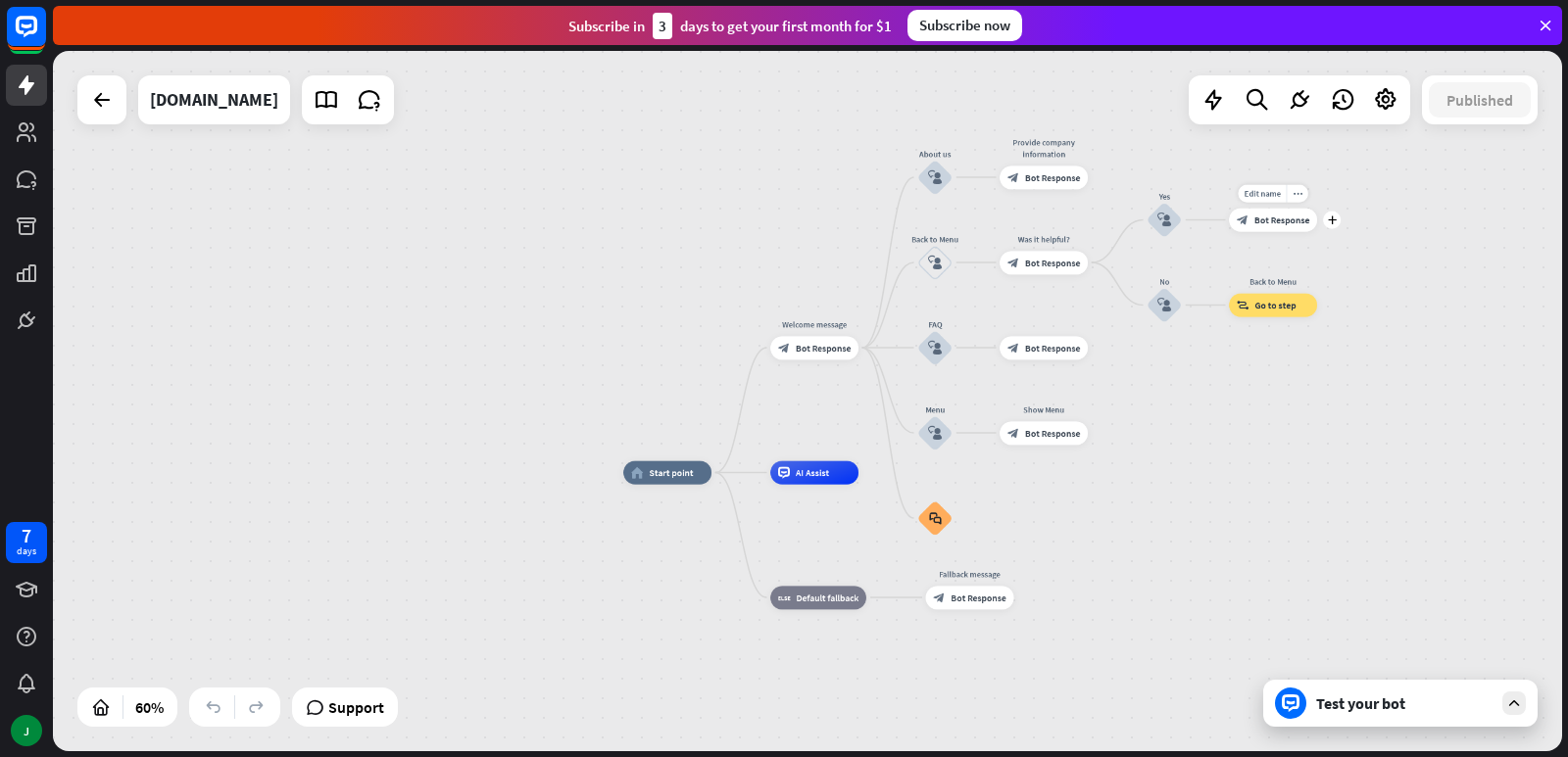
click at [1287, 220] on span "Bot Response" at bounding box center [1281, 221] width 54 height 12
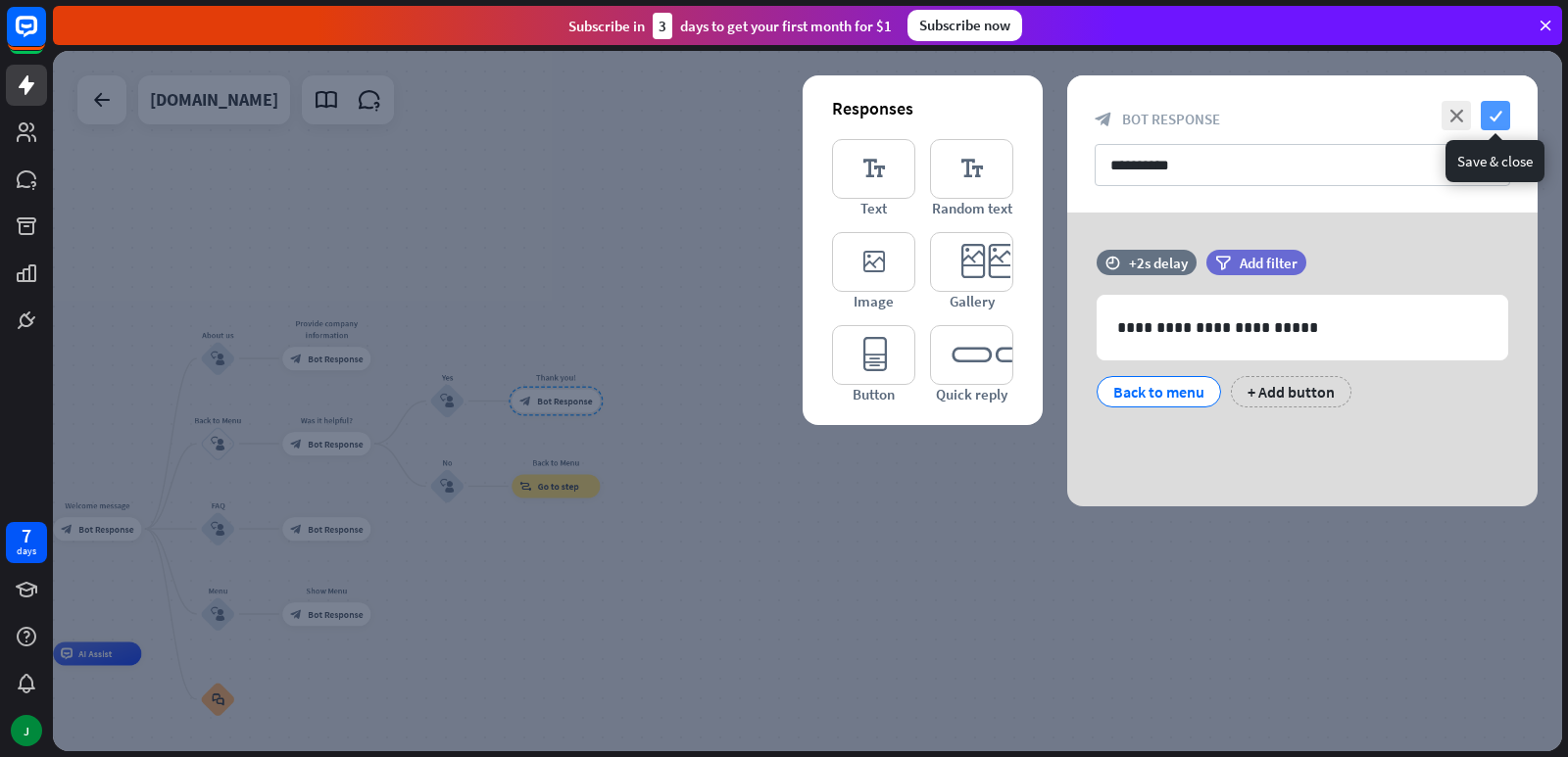
click at [1486, 118] on icon "check" at bounding box center [1496, 116] width 30 height 30
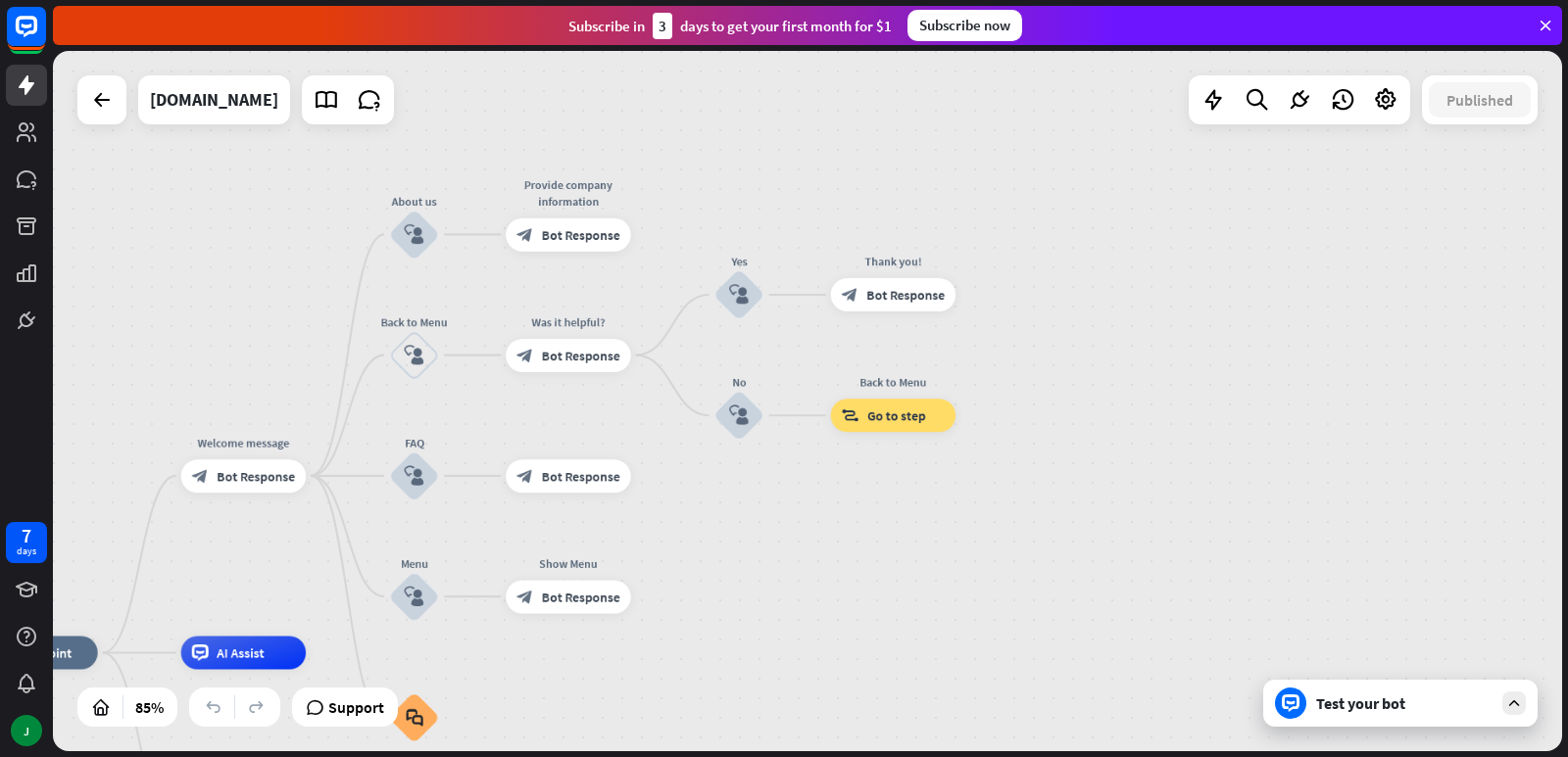
drag, startPoint x: 1151, startPoint y: 522, endPoint x: 1464, endPoint y: 517, distance: 313.0
click at [1464, 517] on div "home_2 Start point Welcome message block_bot_response Bot Response About us blo…" at bounding box center [807, 401] width 1510 height 701
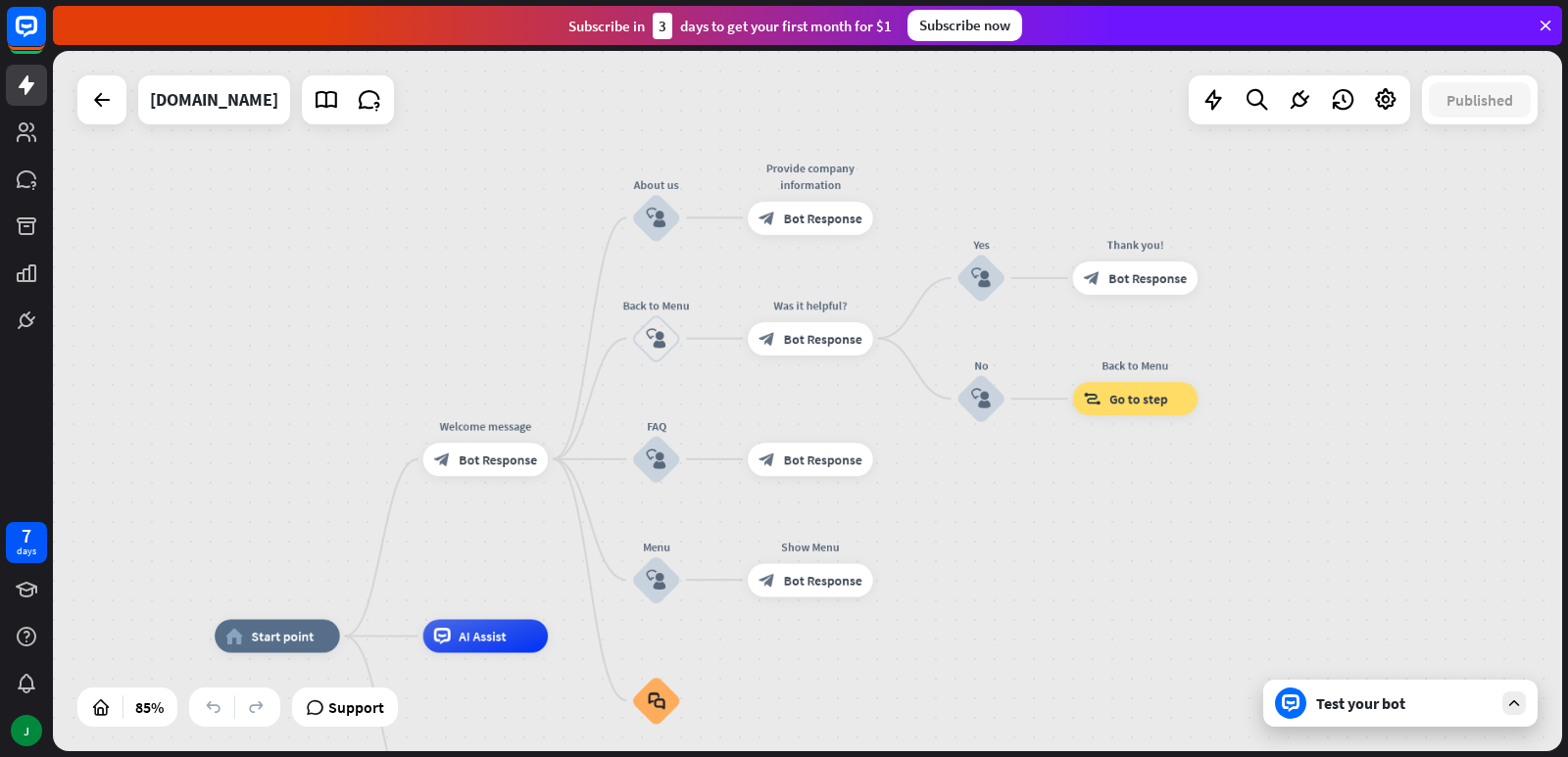
drag, startPoint x: 1120, startPoint y: 479, endPoint x: 1349, endPoint y: 464, distance: 229.5
click at [1349, 464] on div "home_2 Start point Welcome message block_bot_response Bot Response About us blo…" at bounding box center [807, 401] width 1510 height 701
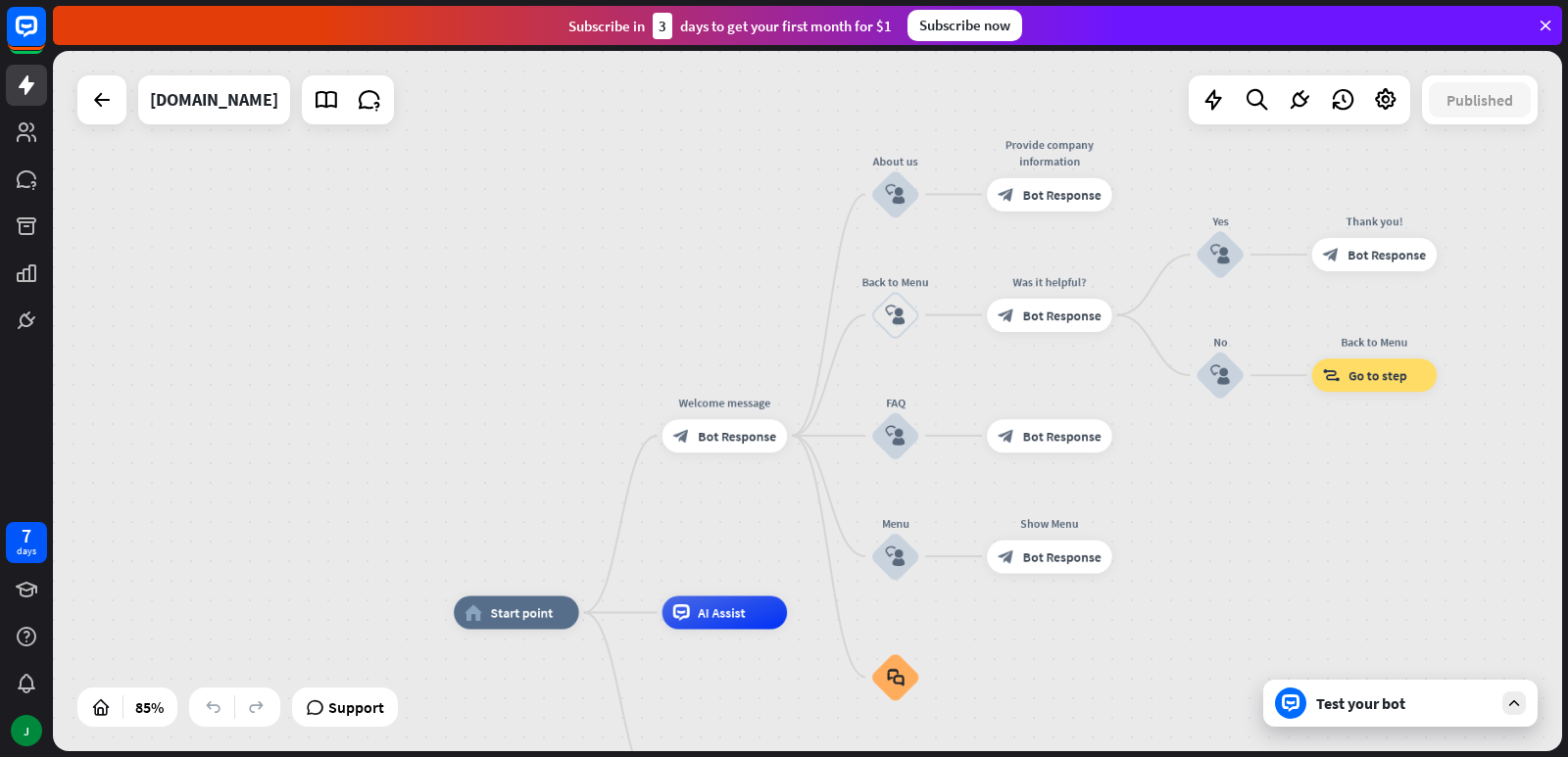
drag, startPoint x: 969, startPoint y: 509, endPoint x: 1207, endPoint y: 487, distance: 239.0
click at [1207, 487] on div "home_2 Start point Welcome message block_bot_response Bot Response About us blo…" at bounding box center [807, 401] width 1510 height 701
click at [899, 686] on icon "block_faq" at bounding box center [897, 677] width 18 height 19
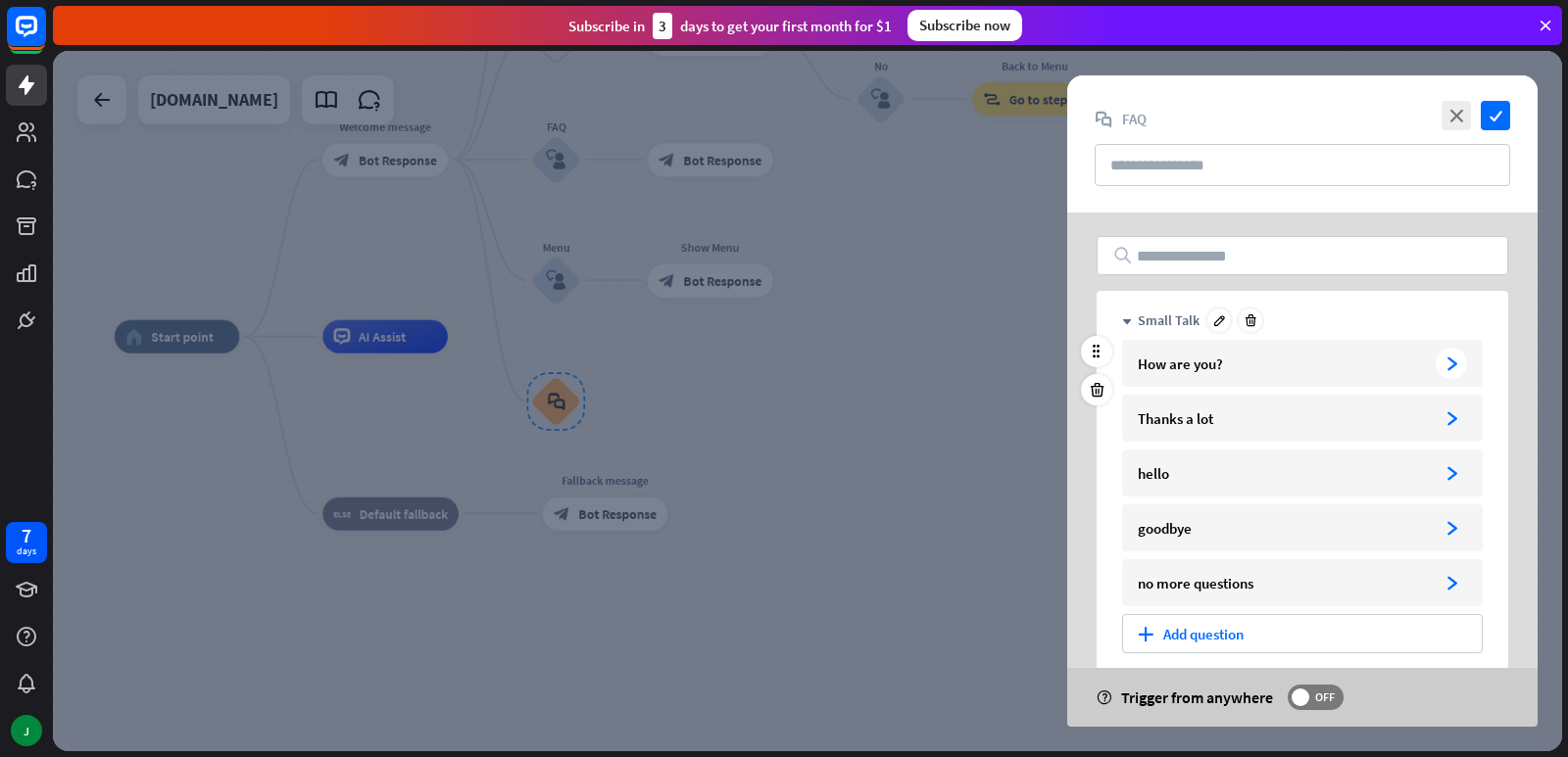
click at [1248, 354] on div "How are you?" at bounding box center [1282, 363] width 290 height 19
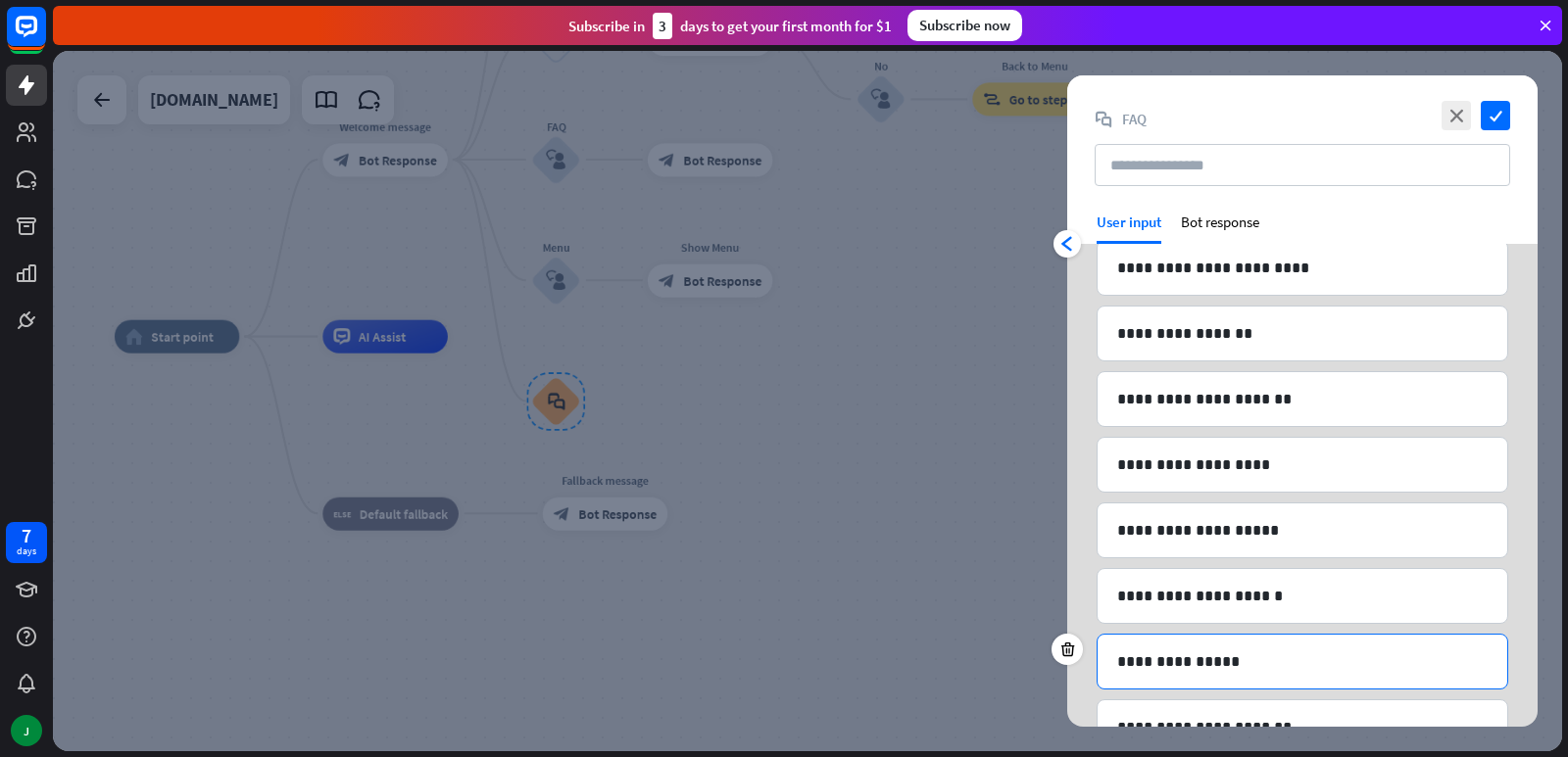
scroll to position [1665, 0]
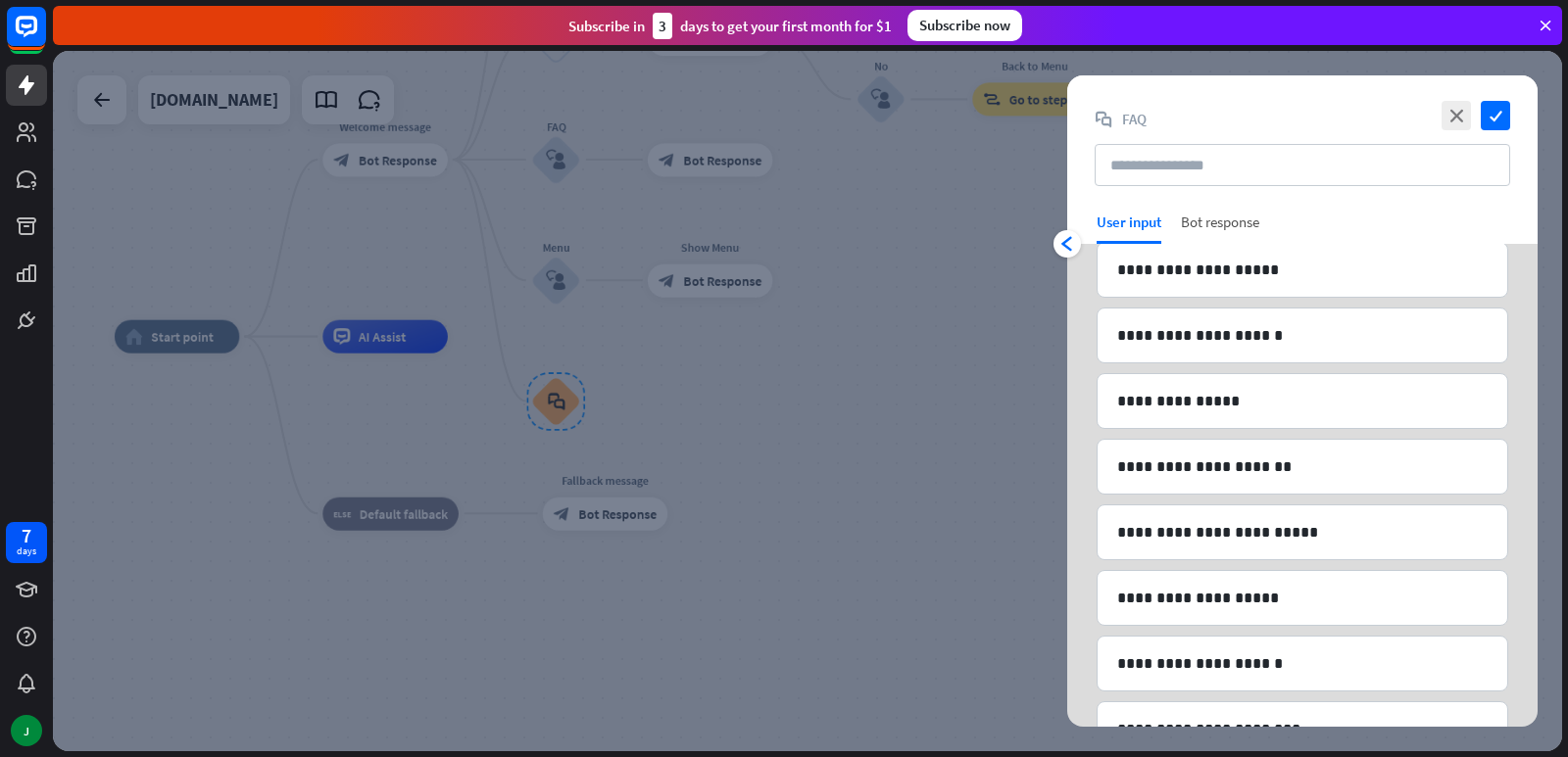
click at [1240, 219] on div "Bot response" at bounding box center [1220, 229] width 78 height 32
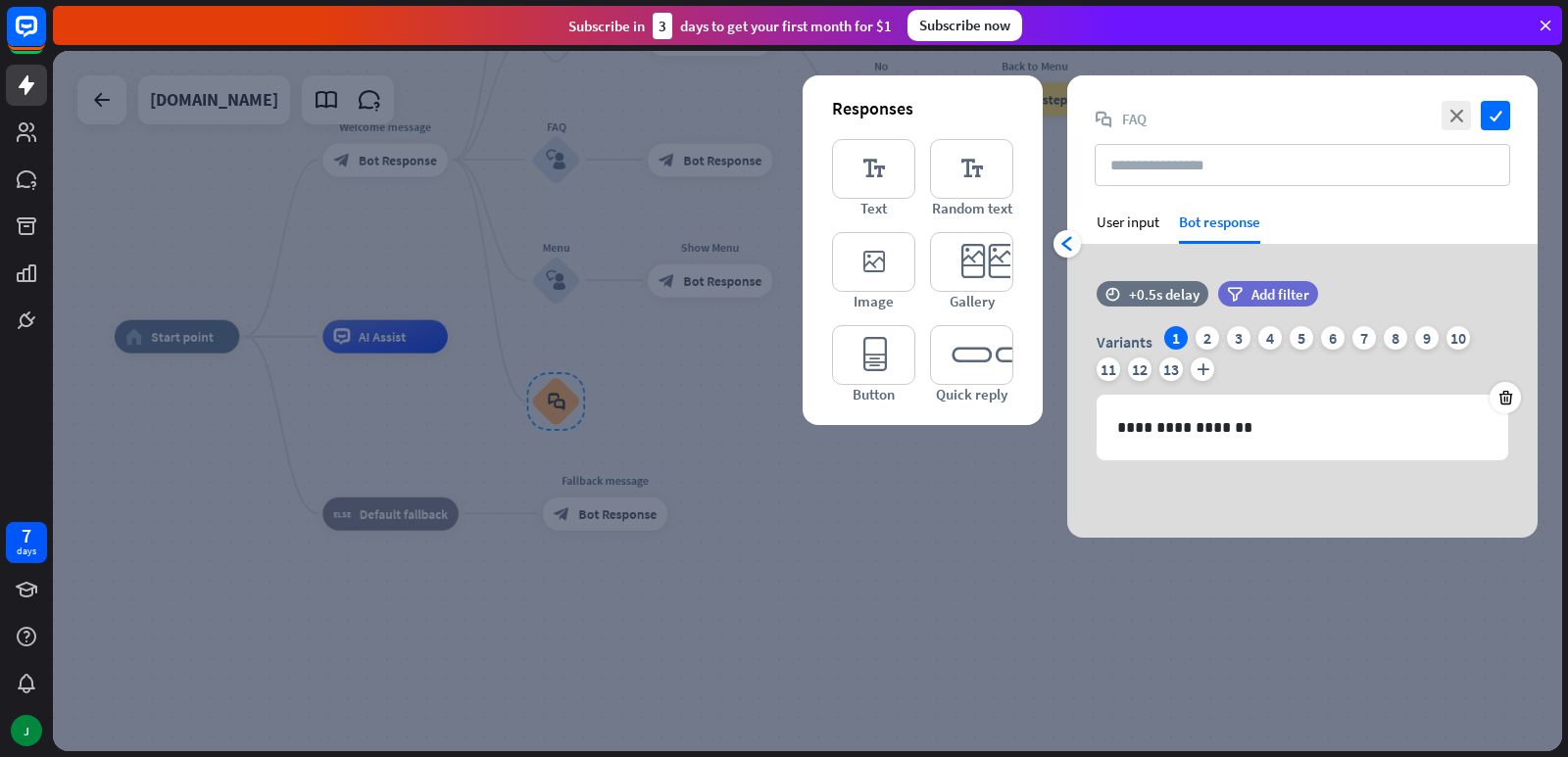
scroll to position [0, 0]
click at [1217, 433] on p "**********" at bounding box center [1303, 427] width 370 height 25
click at [1287, 448] on div "**********" at bounding box center [1303, 427] width 410 height 63
click at [1035, 280] on div "Responses editor_text Text editor_text Random text editor_image Image editor_ca…" at bounding box center [923, 249] width 241 height 349
click at [964, 246] on icon "editor_card" at bounding box center [972, 262] width 83 height 59
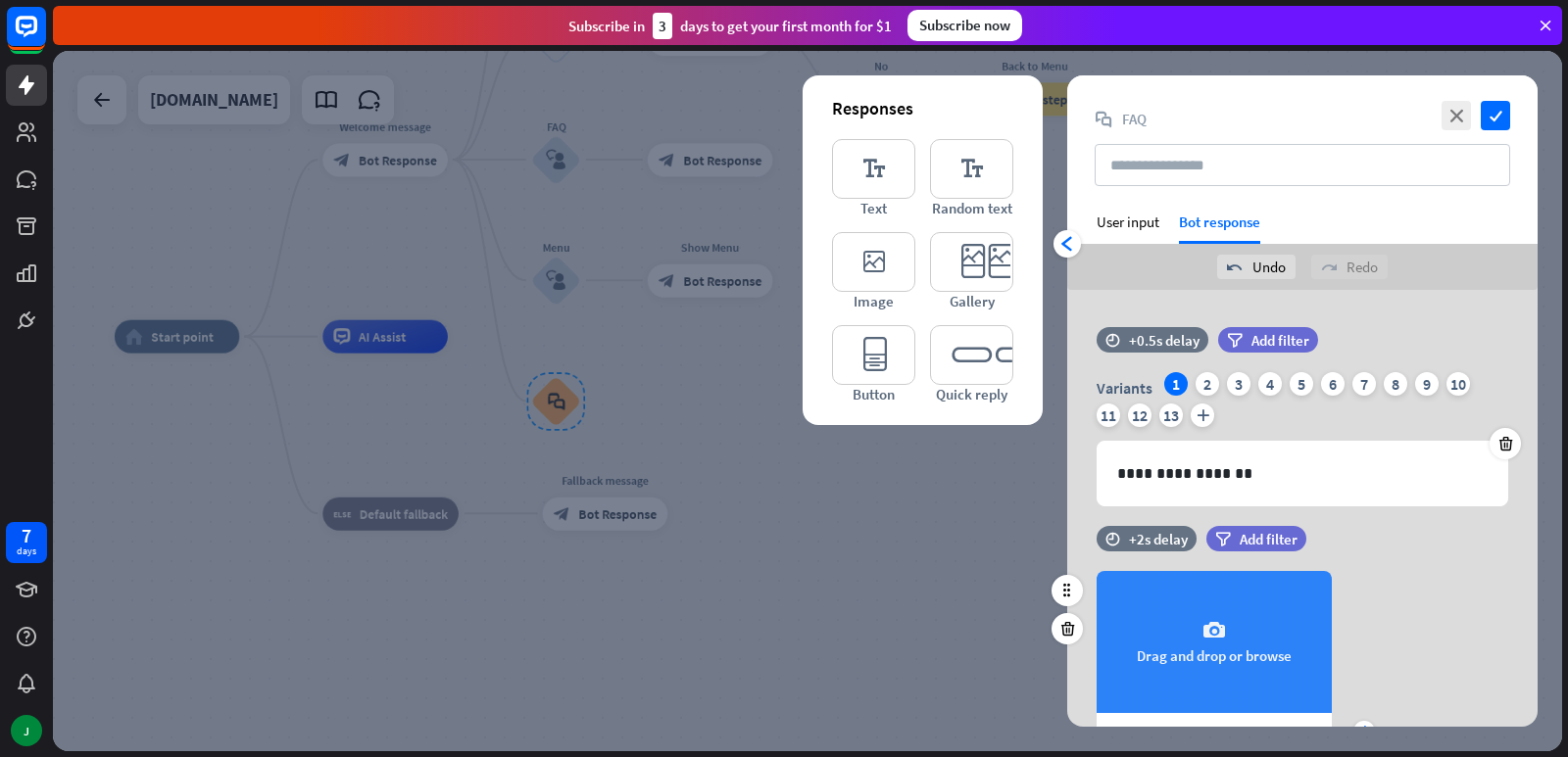
click at [1269, 631] on div "camera Drag and drop or browse" at bounding box center [1215, 642] width 236 height 142
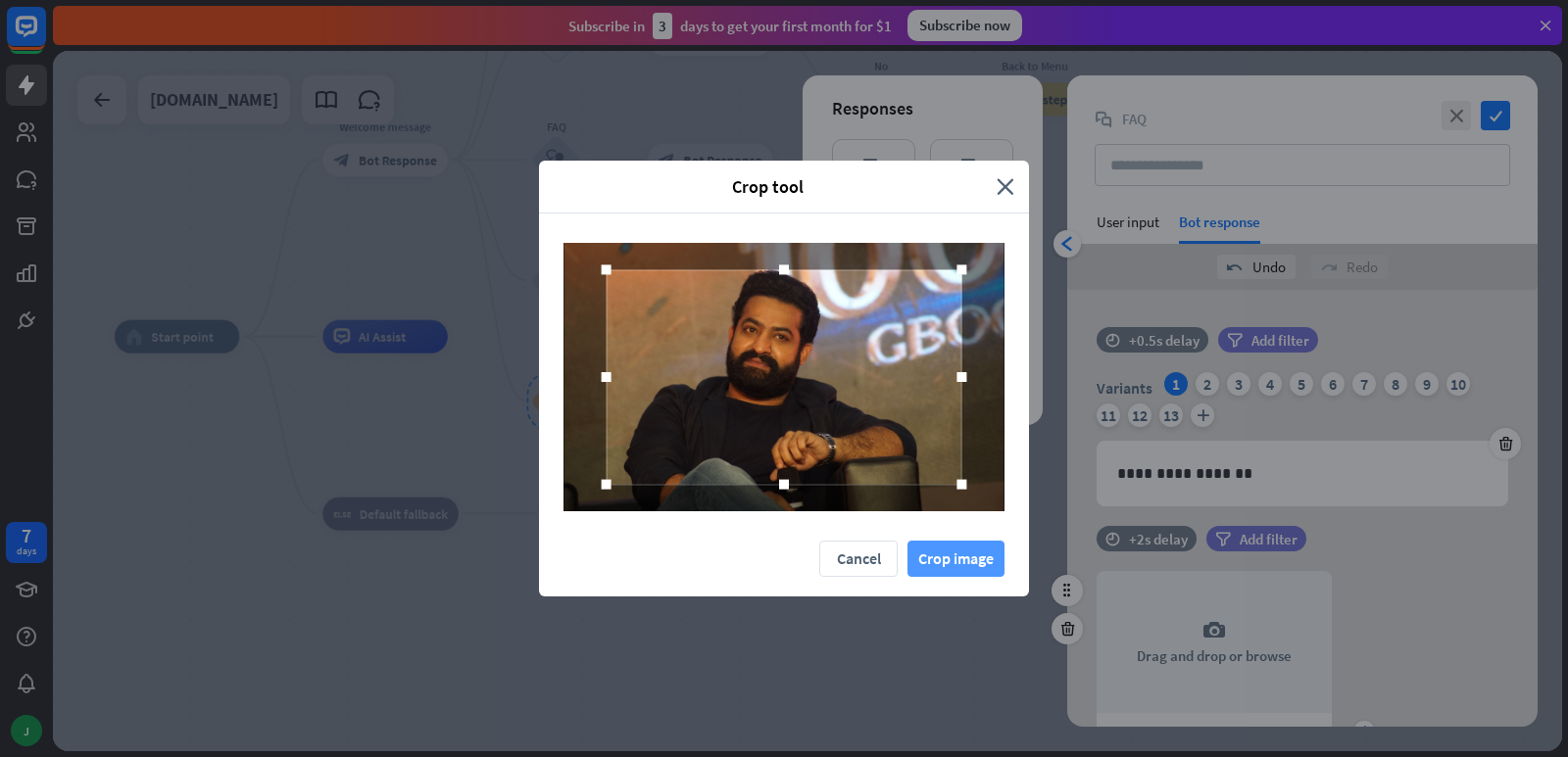
click at [964, 552] on button "Crop image" at bounding box center [956, 558] width 97 height 37
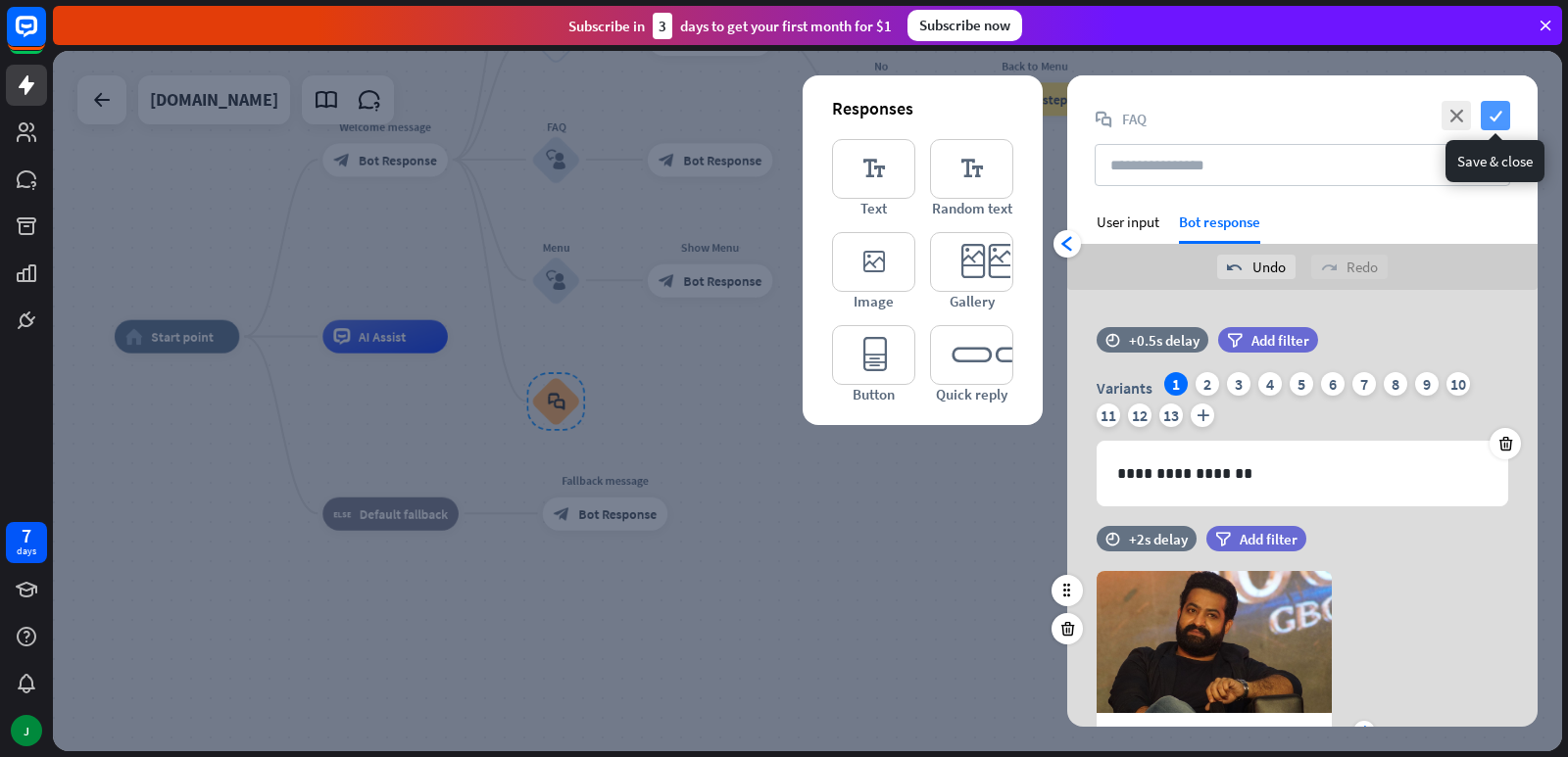
click at [1497, 112] on icon "check" at bounding box center [1496, 116] width 30 height 30
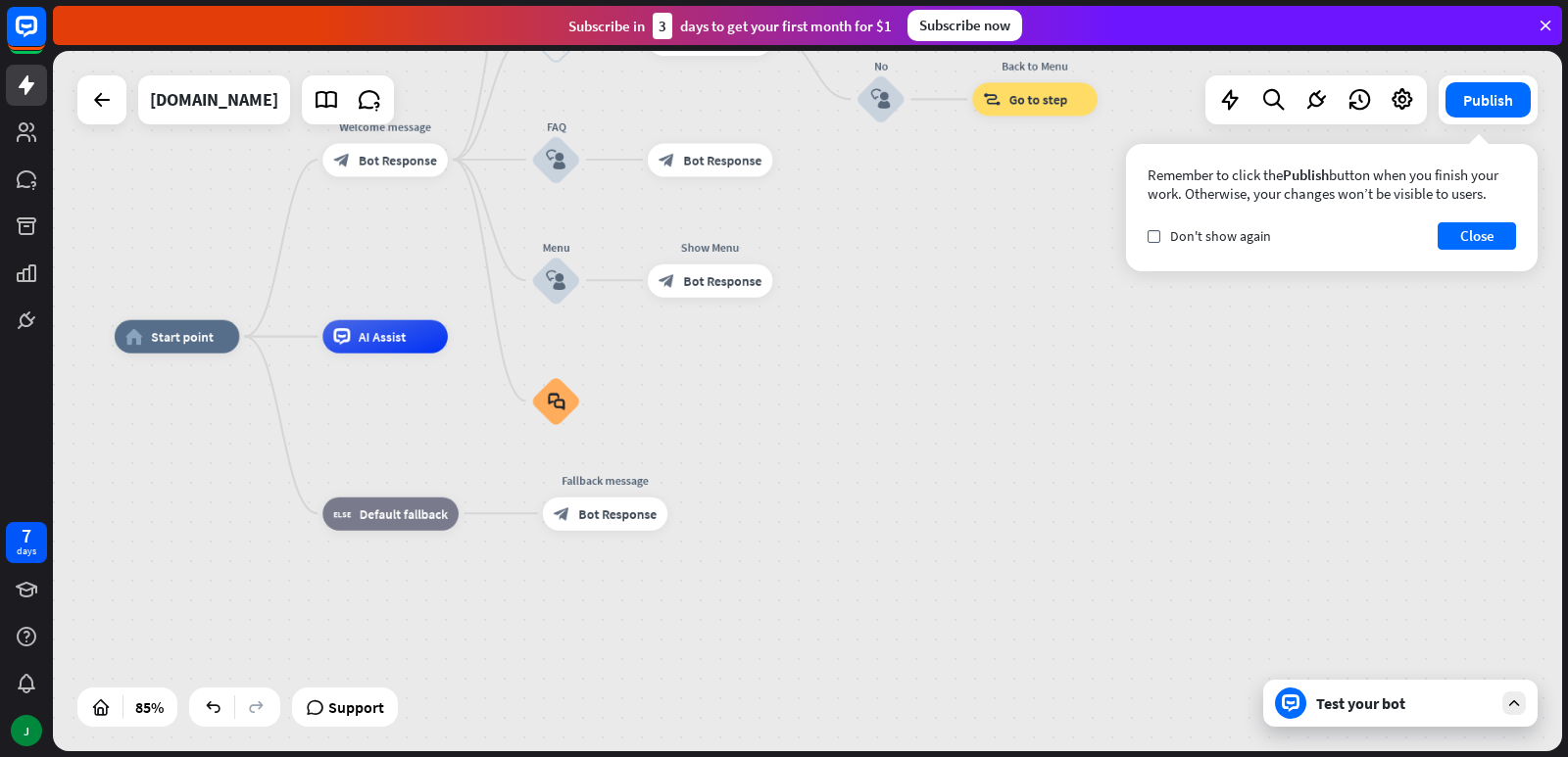
click at [1497, 112] on button "Publish" at bounding box center [1488, 100] width 85 height 36
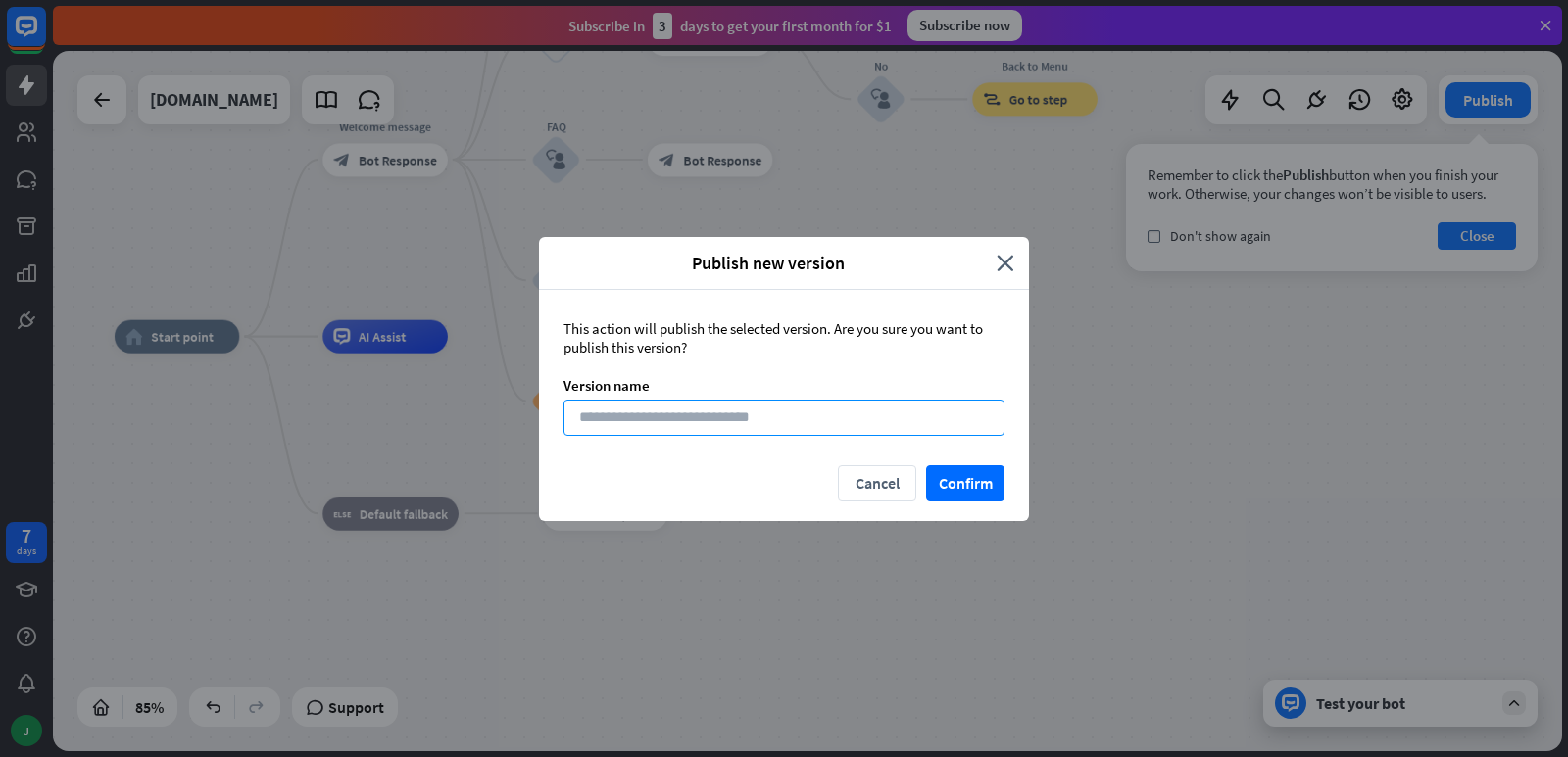
click at [782, 410] on input at bounding box center [784, 418] width 441 height 37
type input "****"
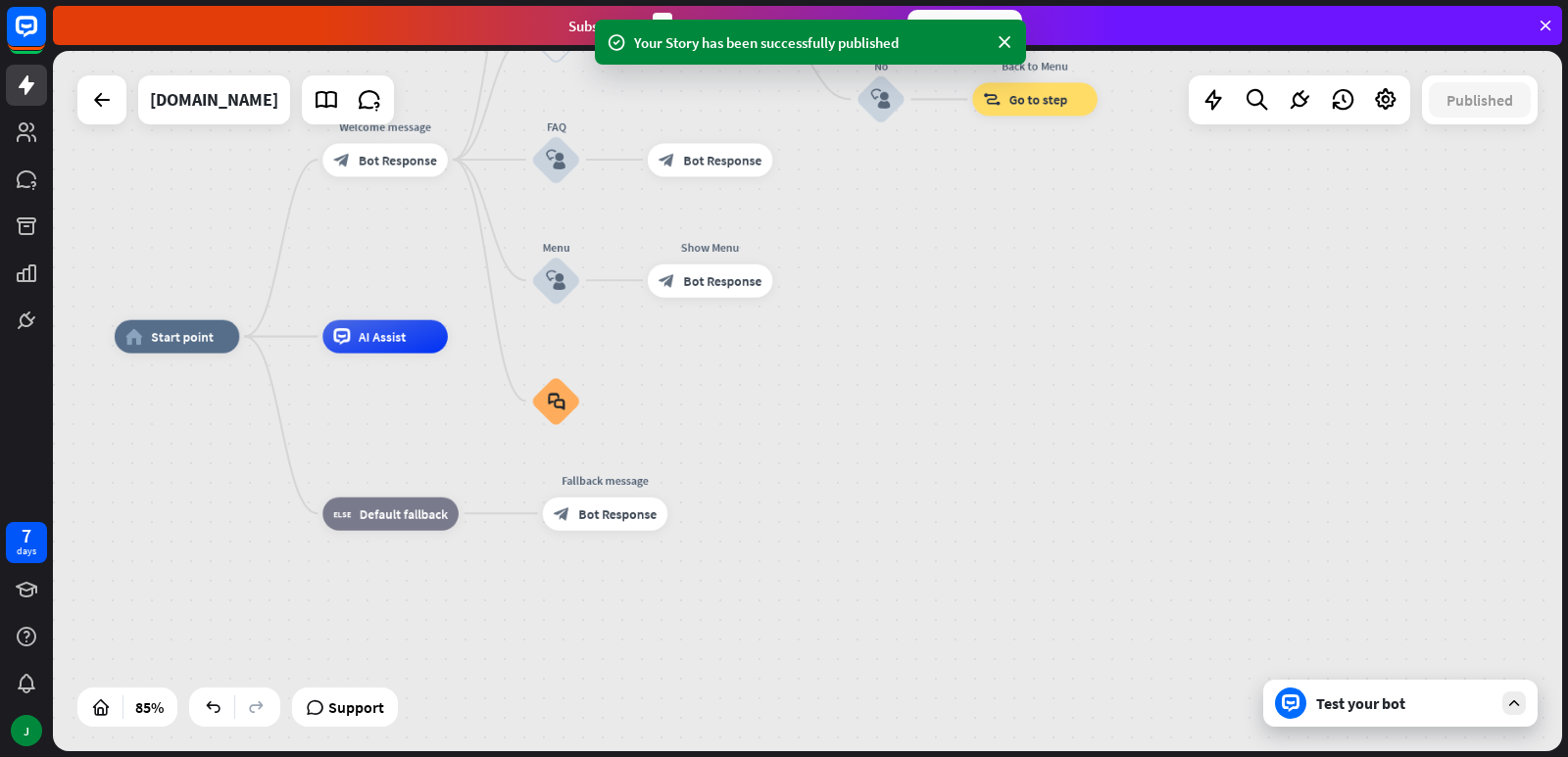
click at [1334, 700] on div "Test your bot" at bounding box center [1405, 704] width 176 height 20
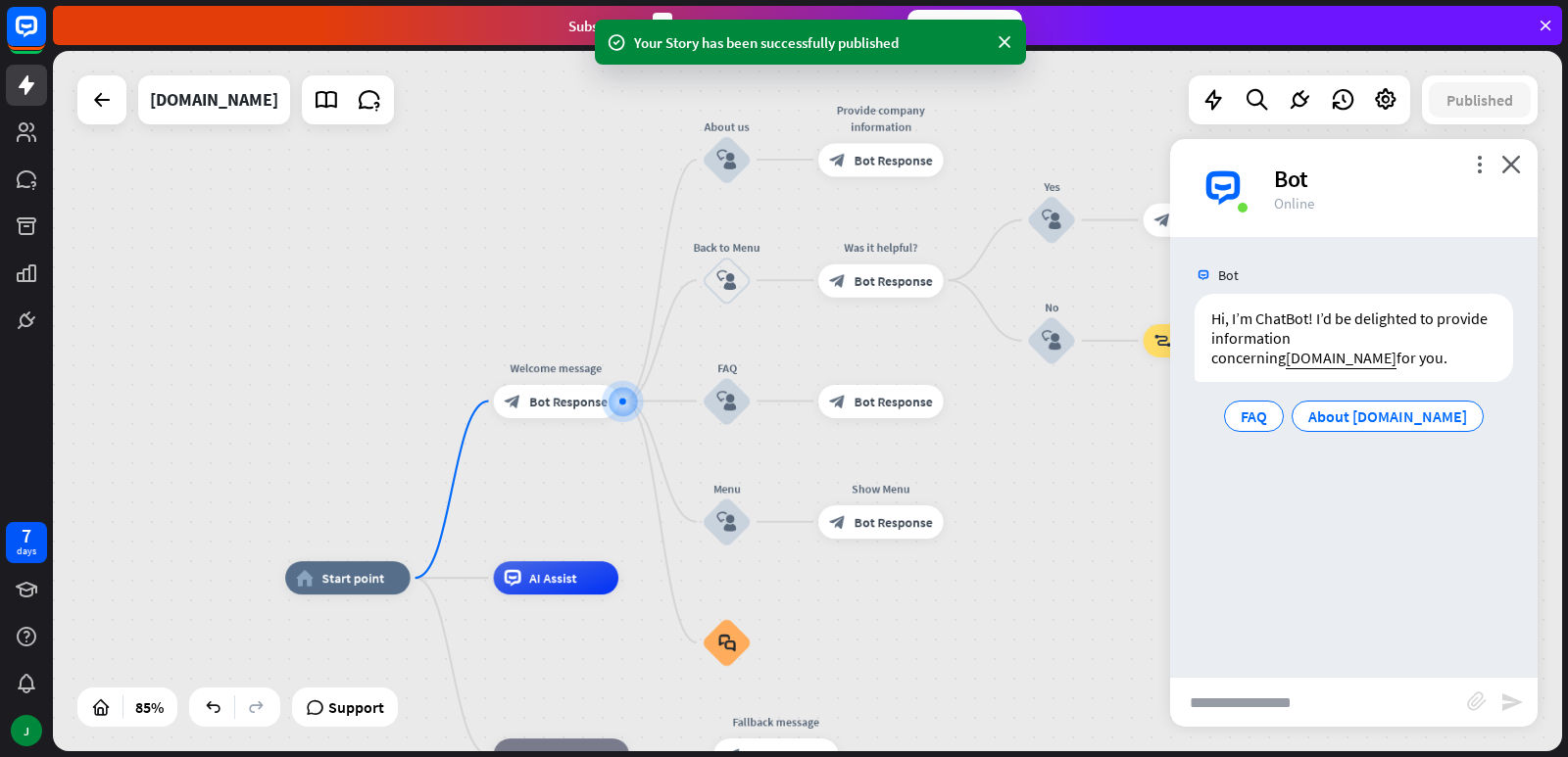
click at [1289, 710] on input "text" at bounding box center [1319, 703] width 297 height 49
type input "**"
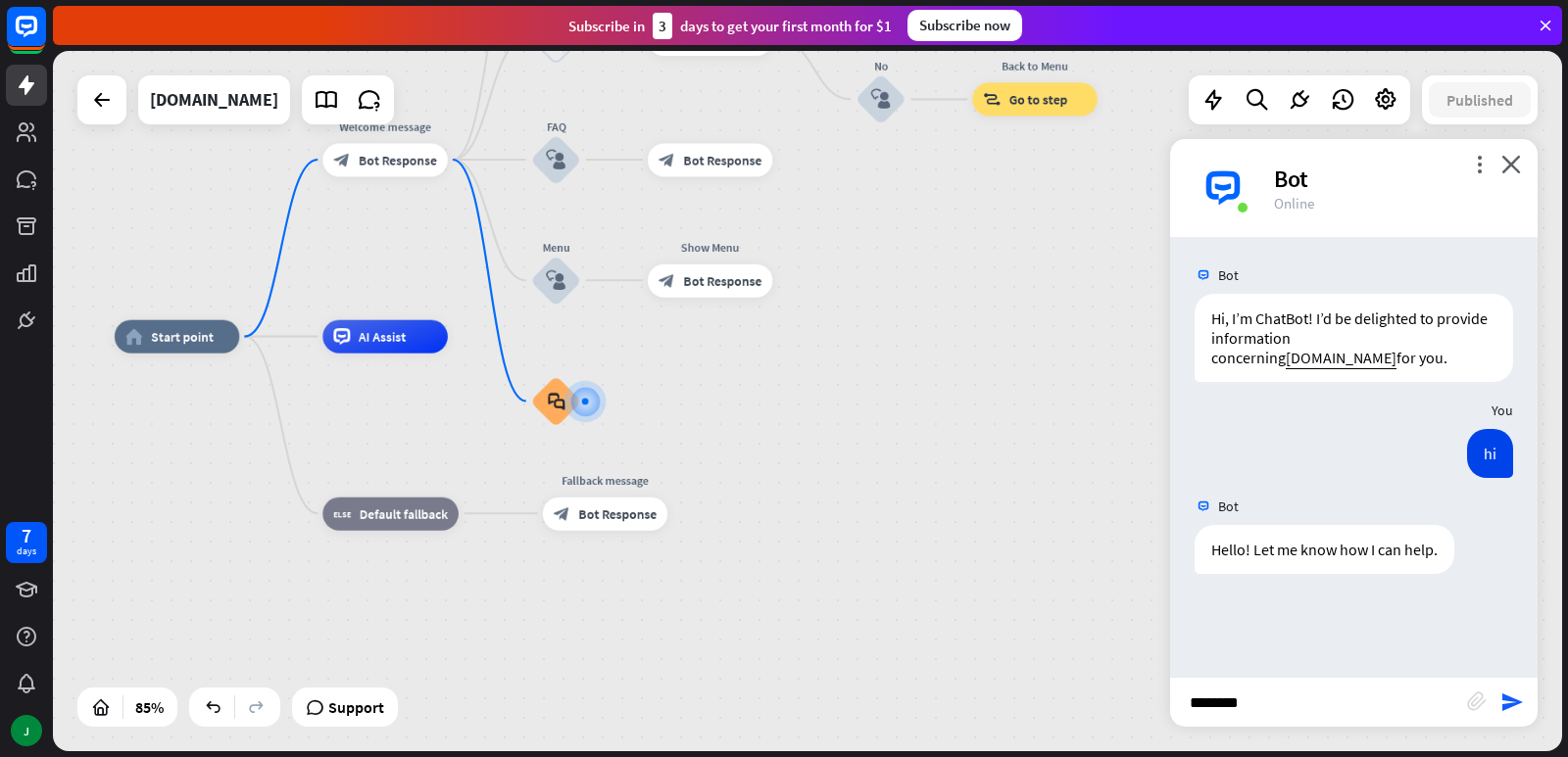
type input "*********"
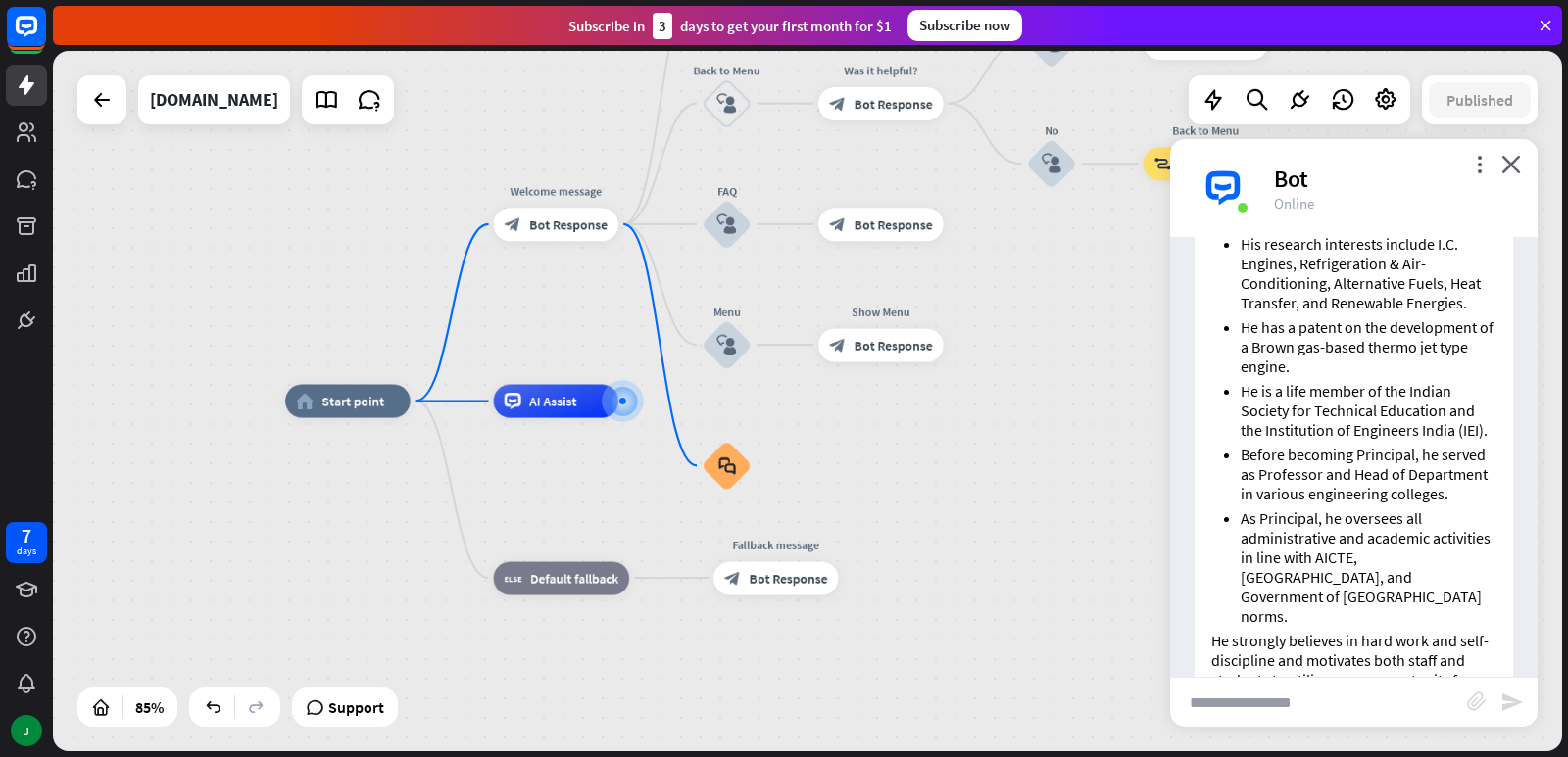
scroll to position [991, 0]
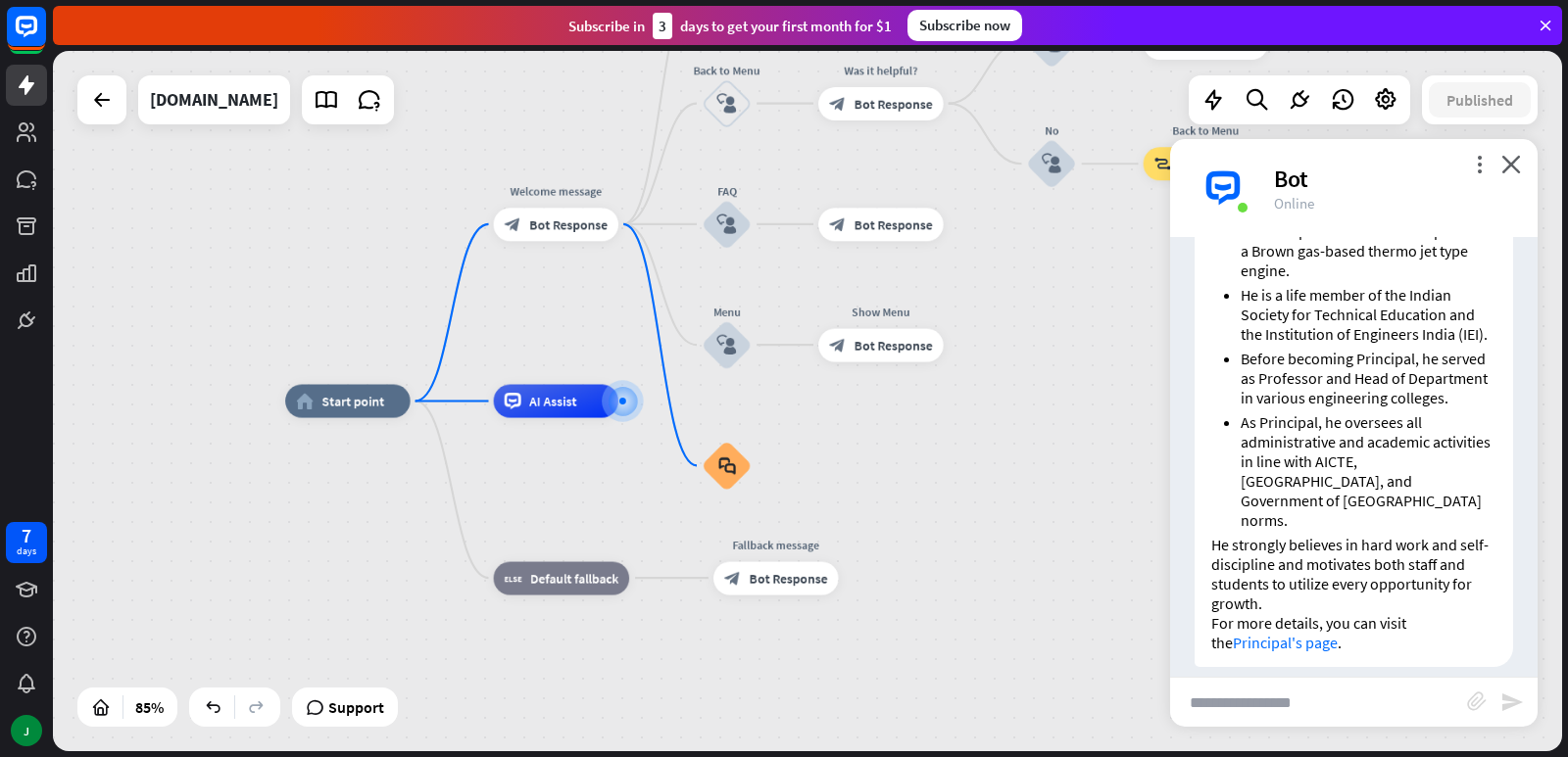
click at [1261, 731] on div "home_2 Start point Welcome message block_bot_response Bot Response About us blo…" at bounding box center [927, 700] width 1283 height 596
click at [1269, 723] on input "text" at bounding box center [1319, 703] width 297 height 49
type input "***"
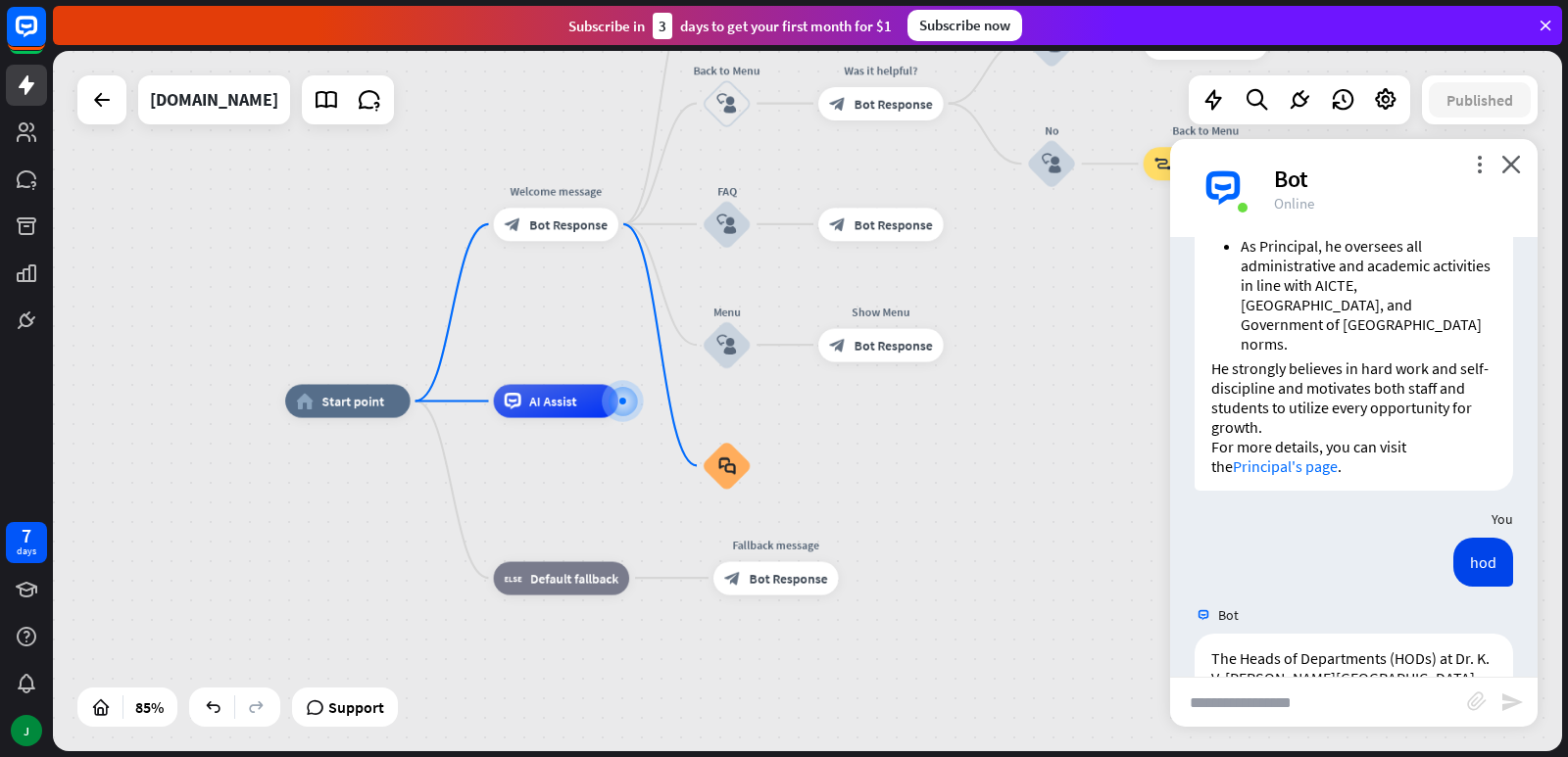
scroll to position [1153, 0]
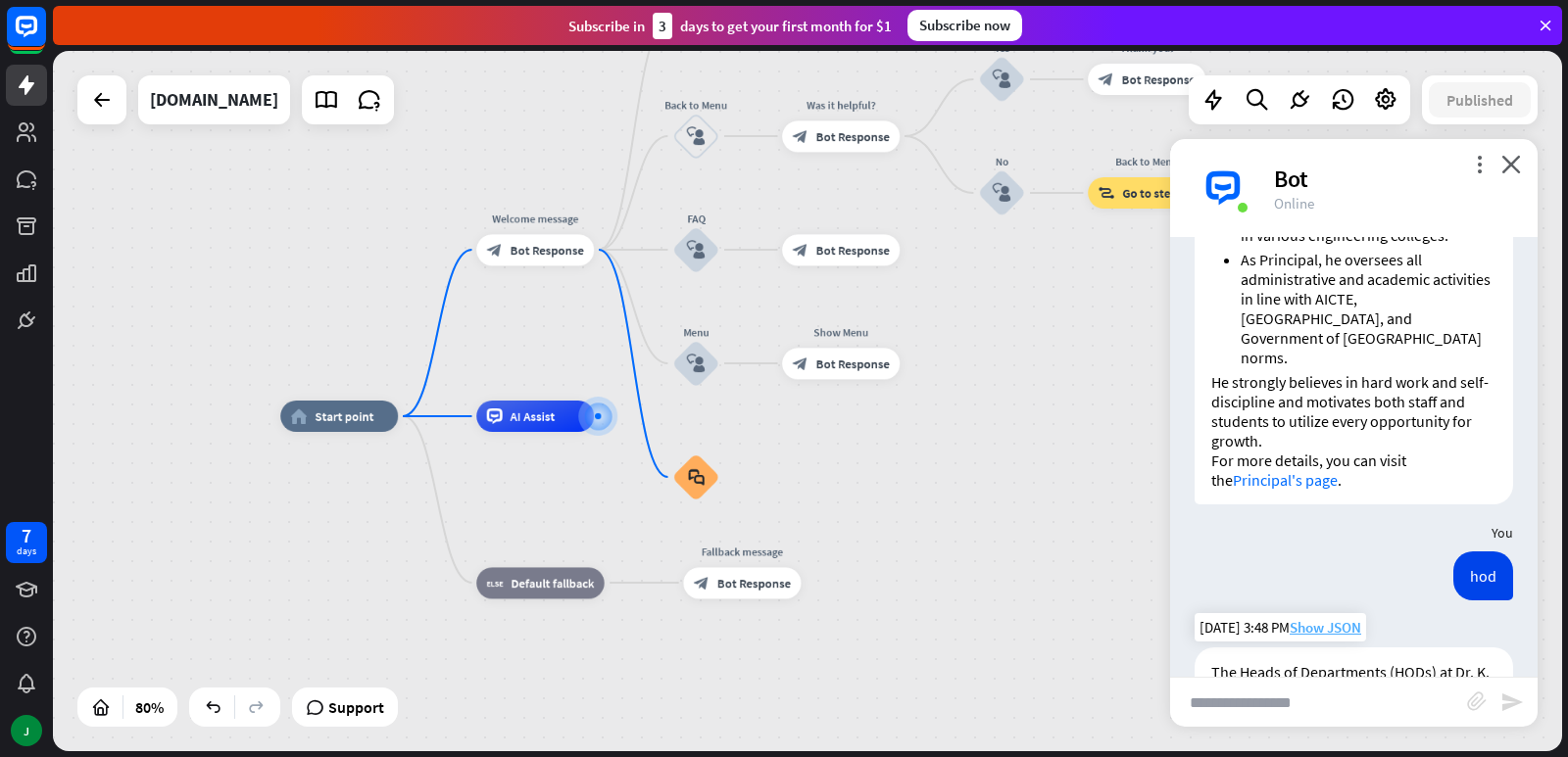
click at [1327, 618] on span "Show JSON" at bounding box center [1325, 627] width 71 height 19
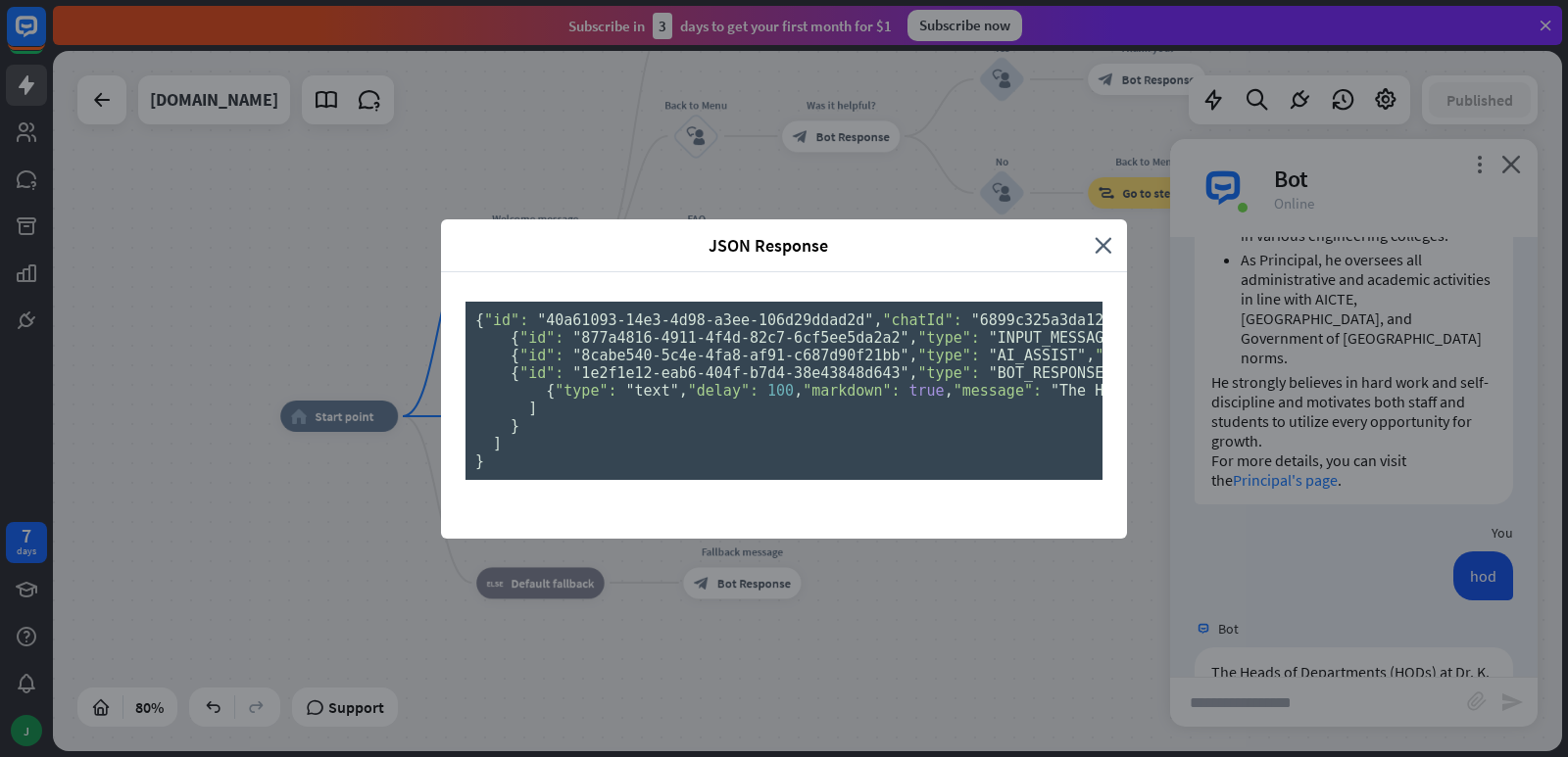
scroll to position [331, 0]
drag, startPoint x: 913, startPoint y: 594, endPoint x: 736, endPoint y: 563, distance: 179.7
click at [736, 480] on pre "{ "id": "40a61093-14e3-4d98-a3ee-106d29ddad2d" , "chatId": "6899c325a3da1200077…" at bounding box center [784, 391] width 637 height 178
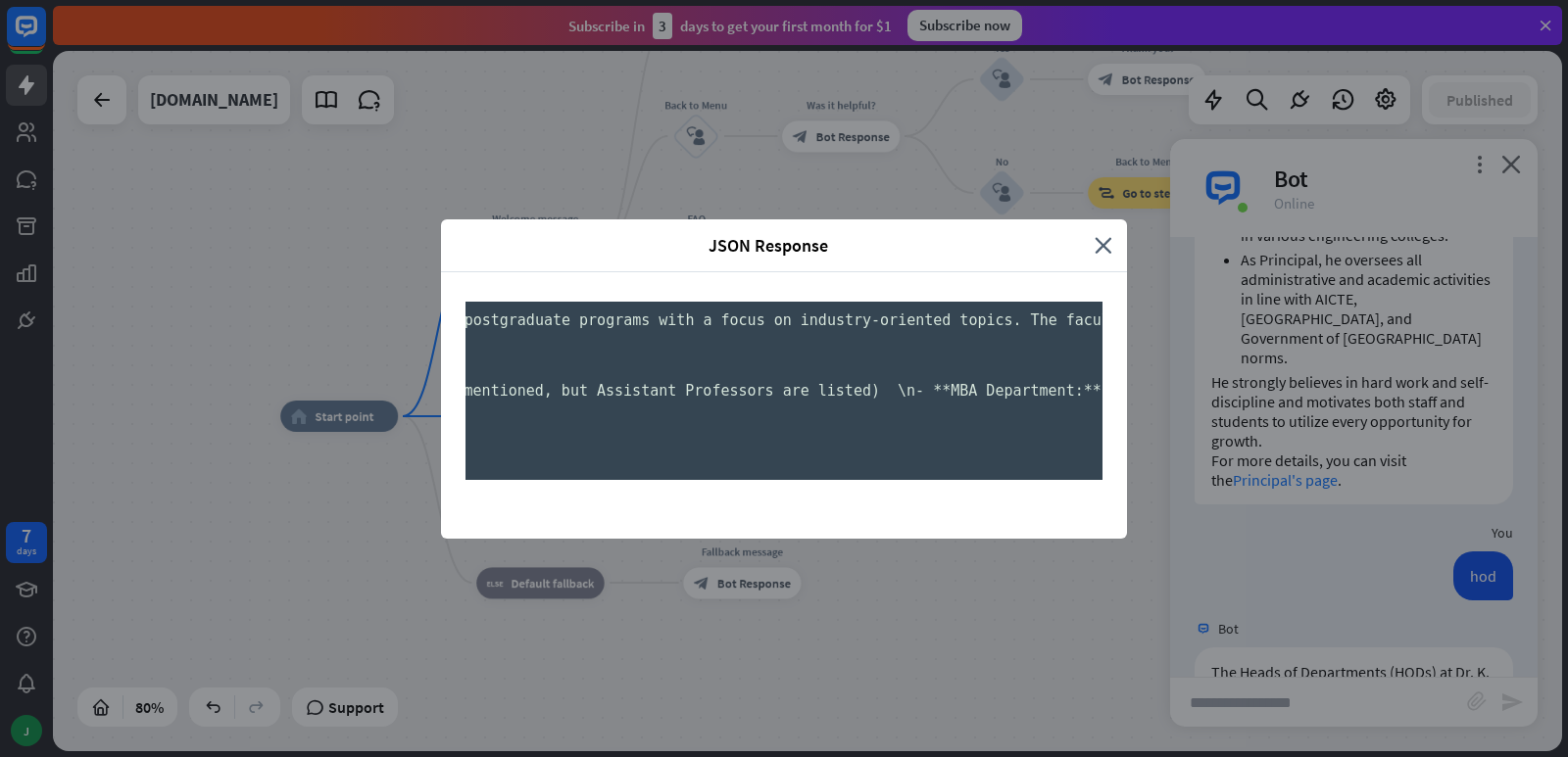
scroll to position [0, 4046]
click at [1194, 577] on div "JSON Response close { "id": "40a61093-14e3-4d98-a3ee-106d29ddad2d" , "chatId": …" at bounding box center [784, 378] width 1568 height 757
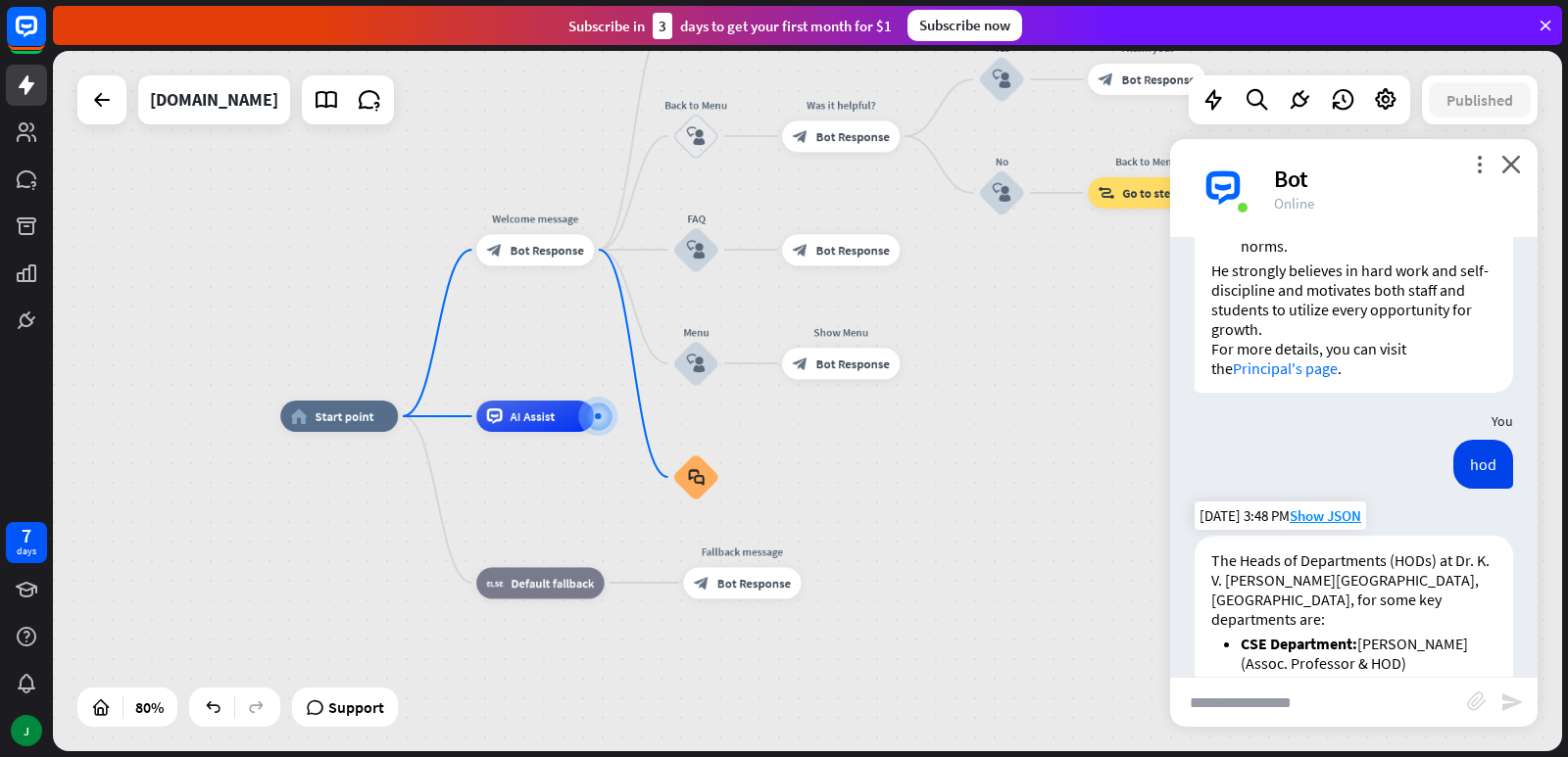
scroll to position [1545, 0]
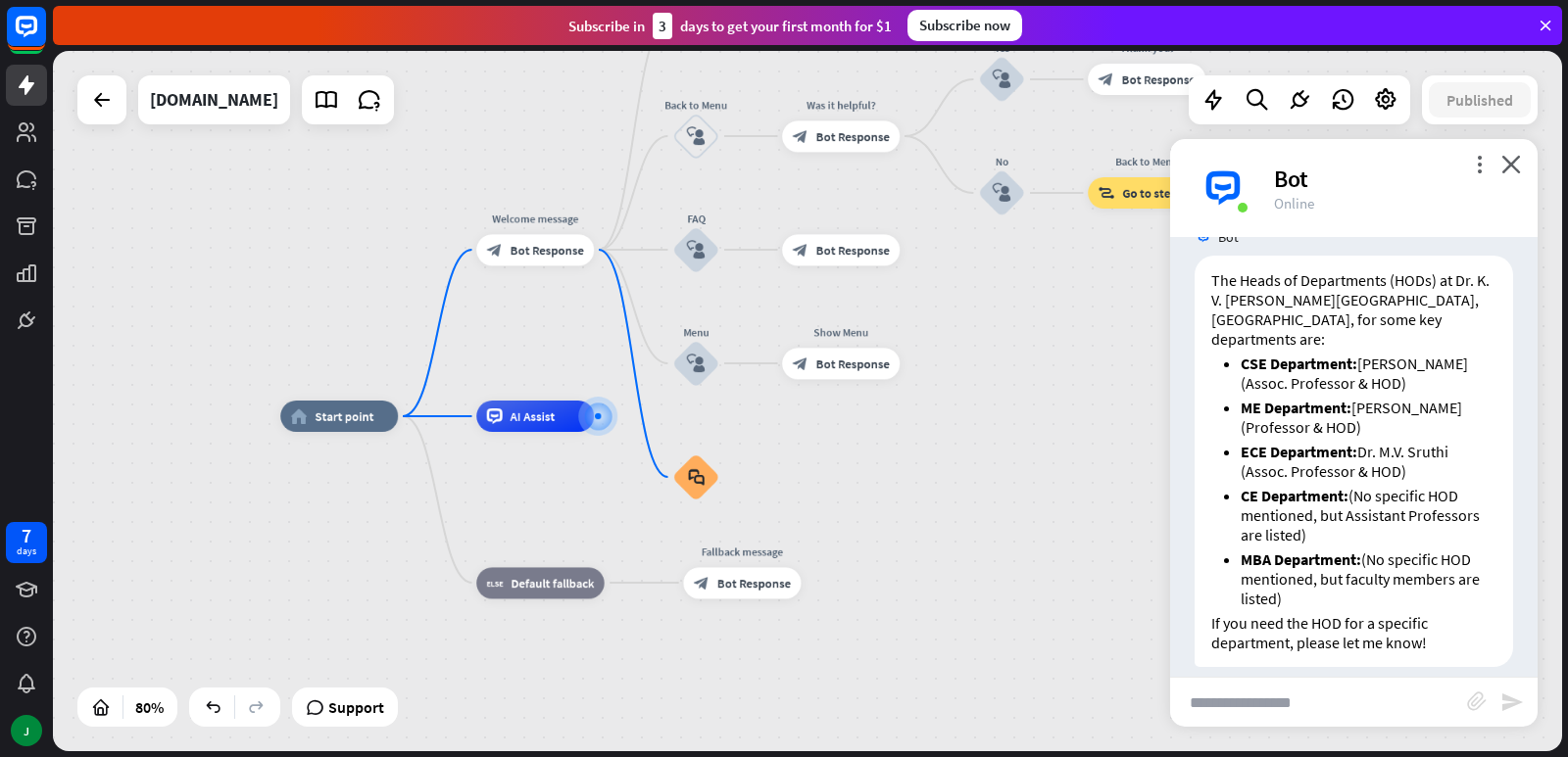
click at [1221, 692] on input "text" at bounding box center [1319, 703] width 297 height 49
click at [1224, 110] on icon at bounding box center [1214, 100] width 26 height 26
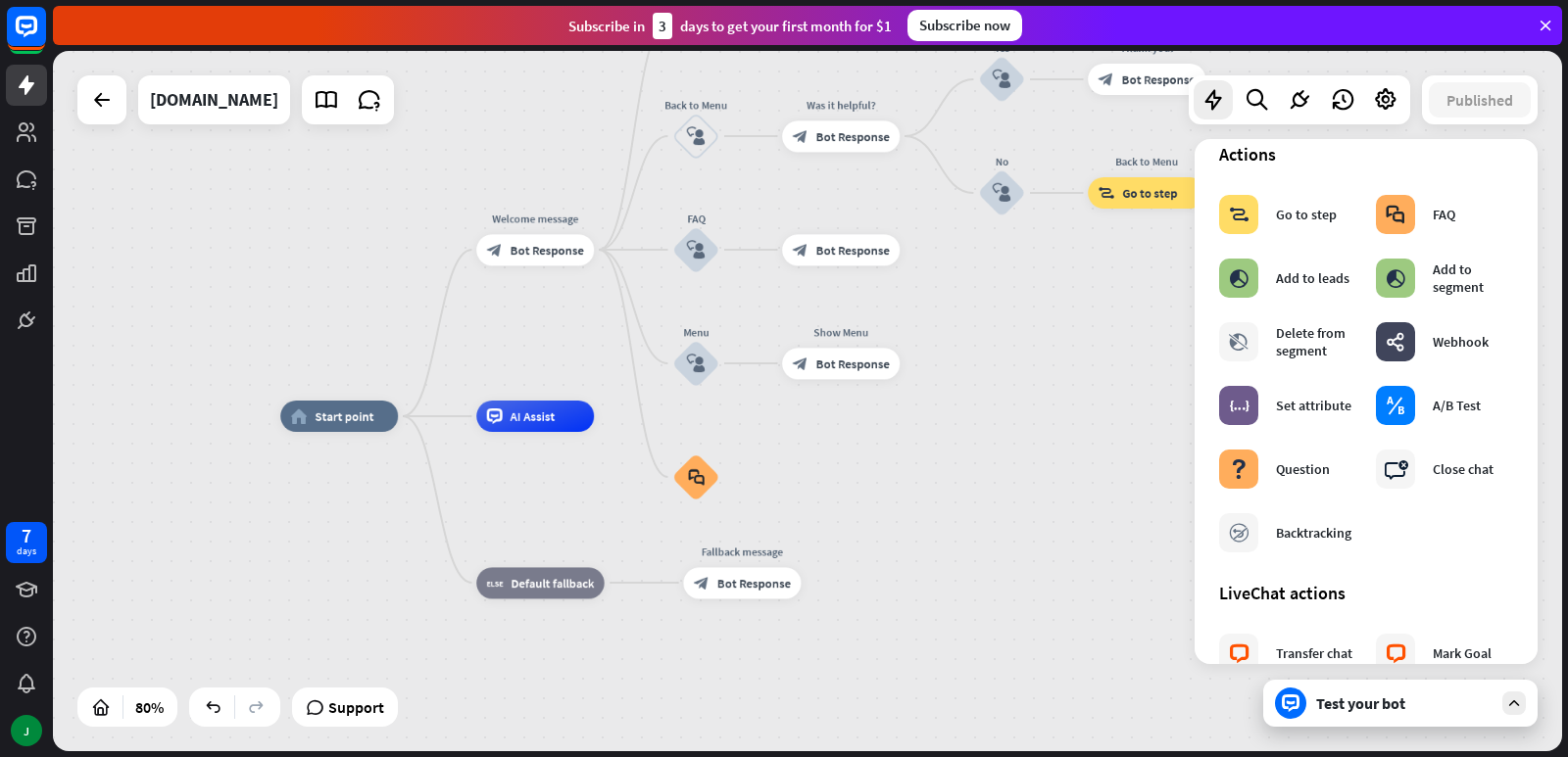
scroll to position [0, 0]
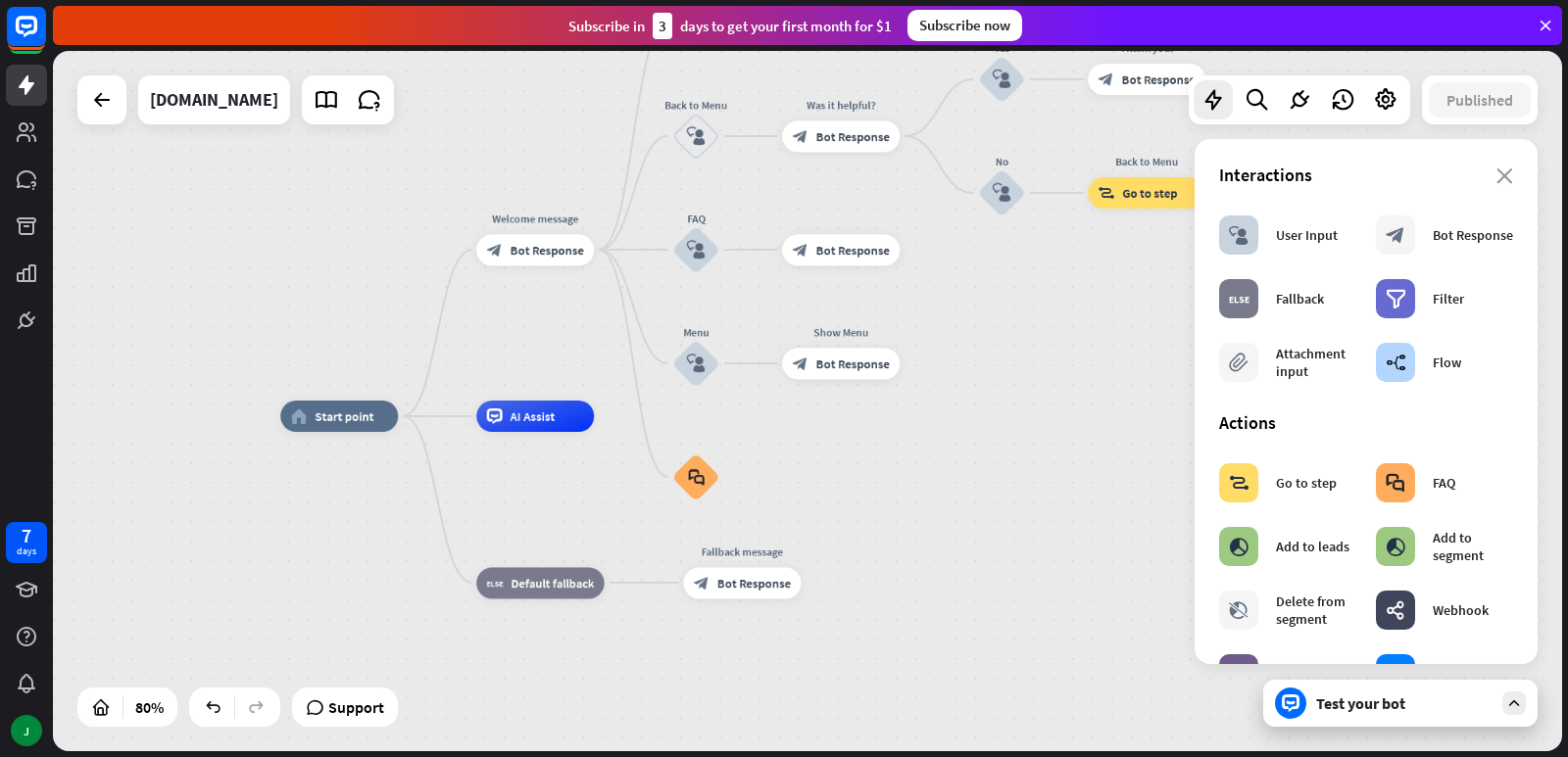
click at [1484, 185] on div "Interactions" at bounding box center [1366, 174] width 294 height 23
click at [1497, 169] on icon "close" at bounding box center [1505, 176] width 17 height 16
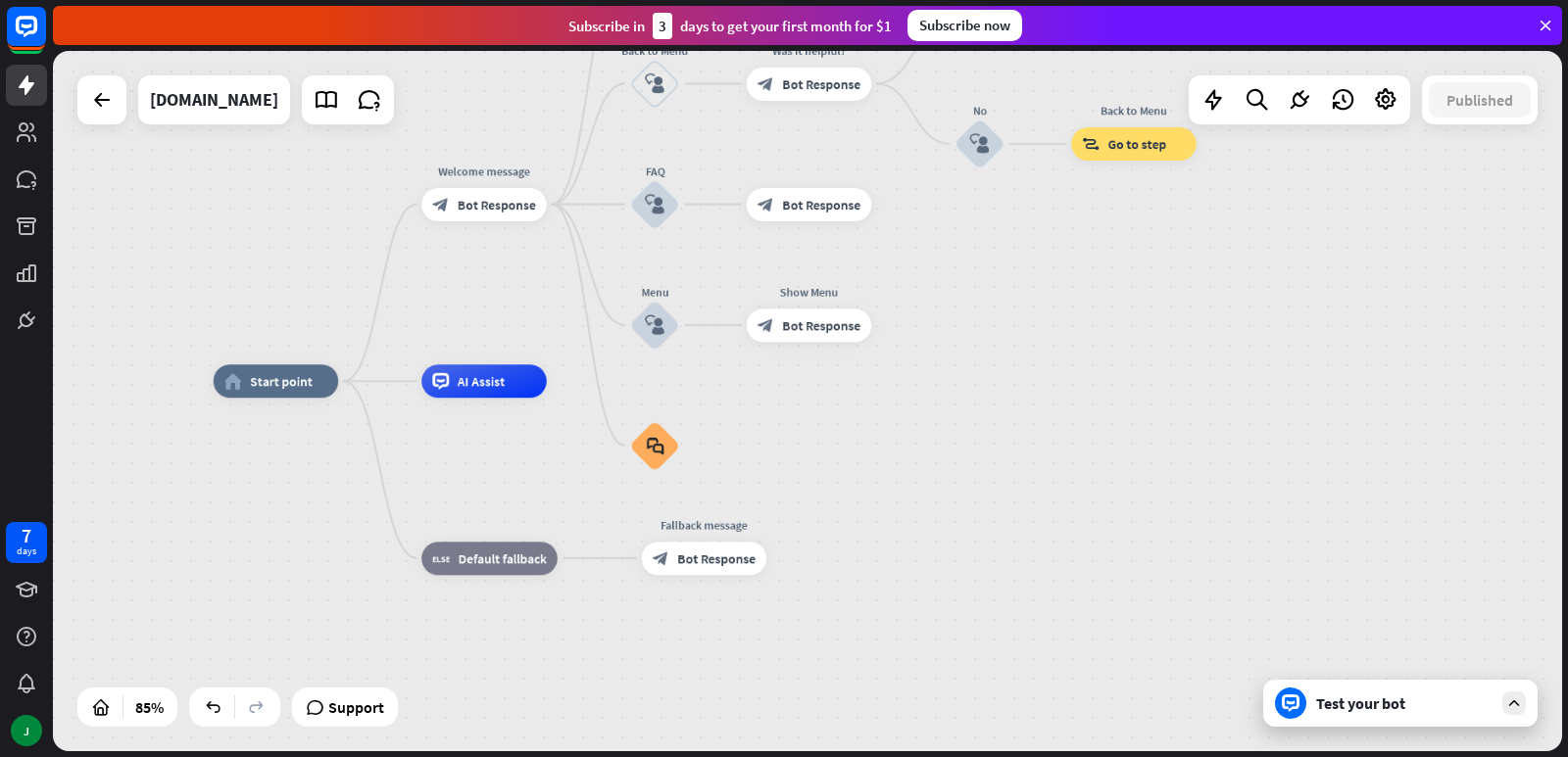
click at [1477, 122] on div "Published" at bounding box center [1480, 100] width 116 height 49
click at [1385, 96] on icon at bounding box center [1386, 100] width 26 height 26
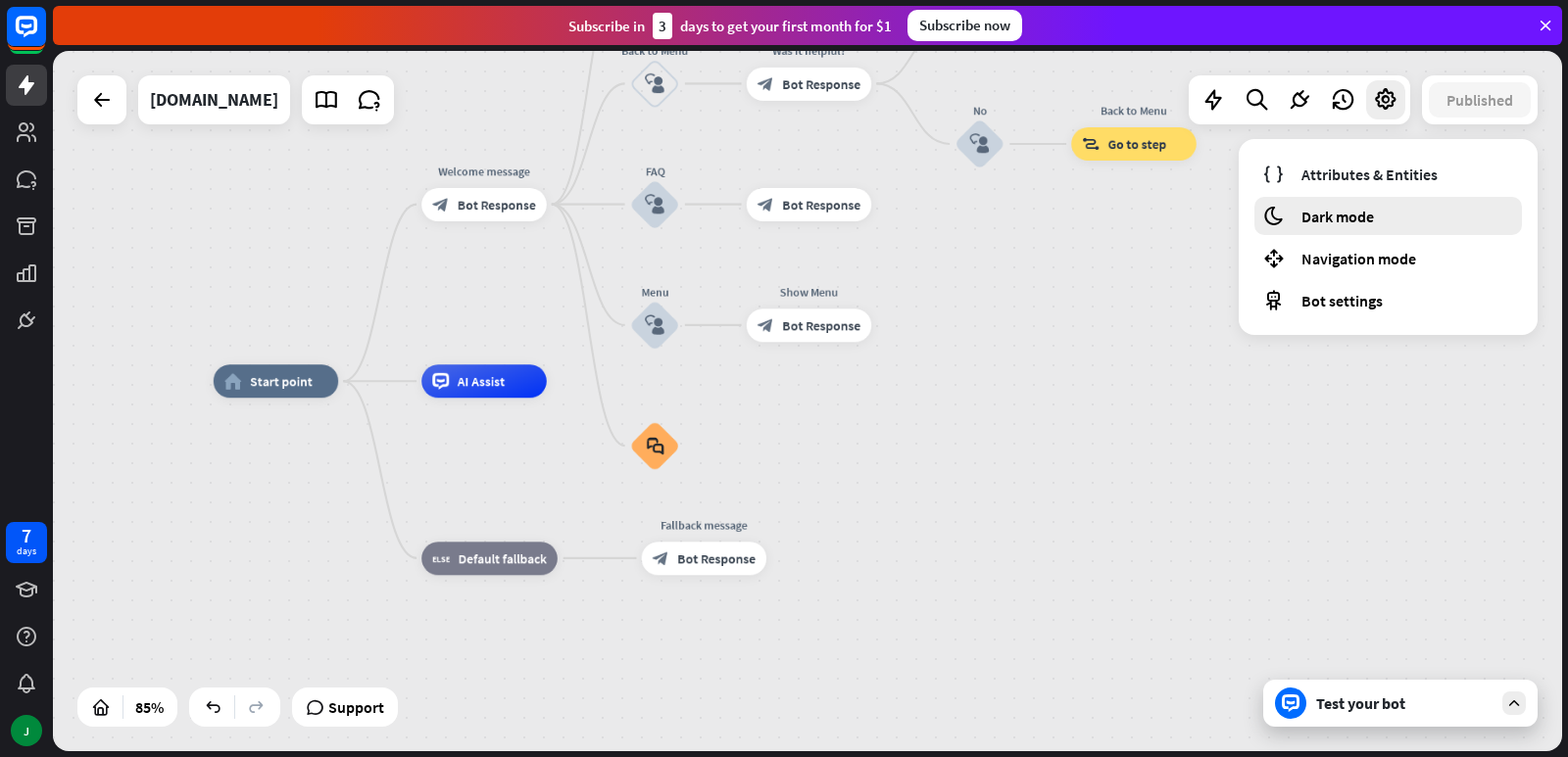
click at [1355, 215] on span "Dark mode" at bounding box center [1337, 217] width 72 height 20
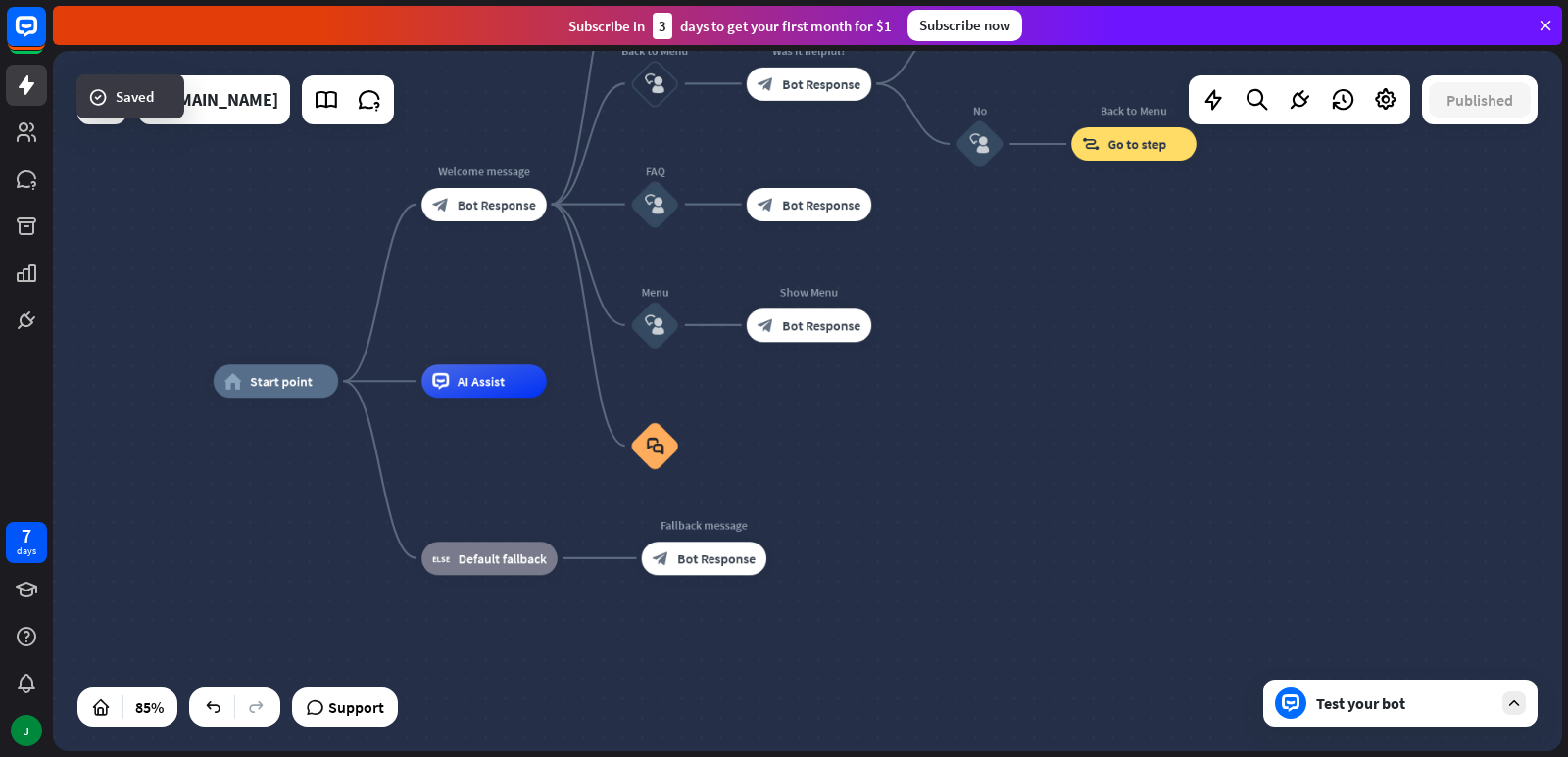
click at [1422, 690] on div "Test your bot" at bounding box center [1400, 704] width 274 height 47
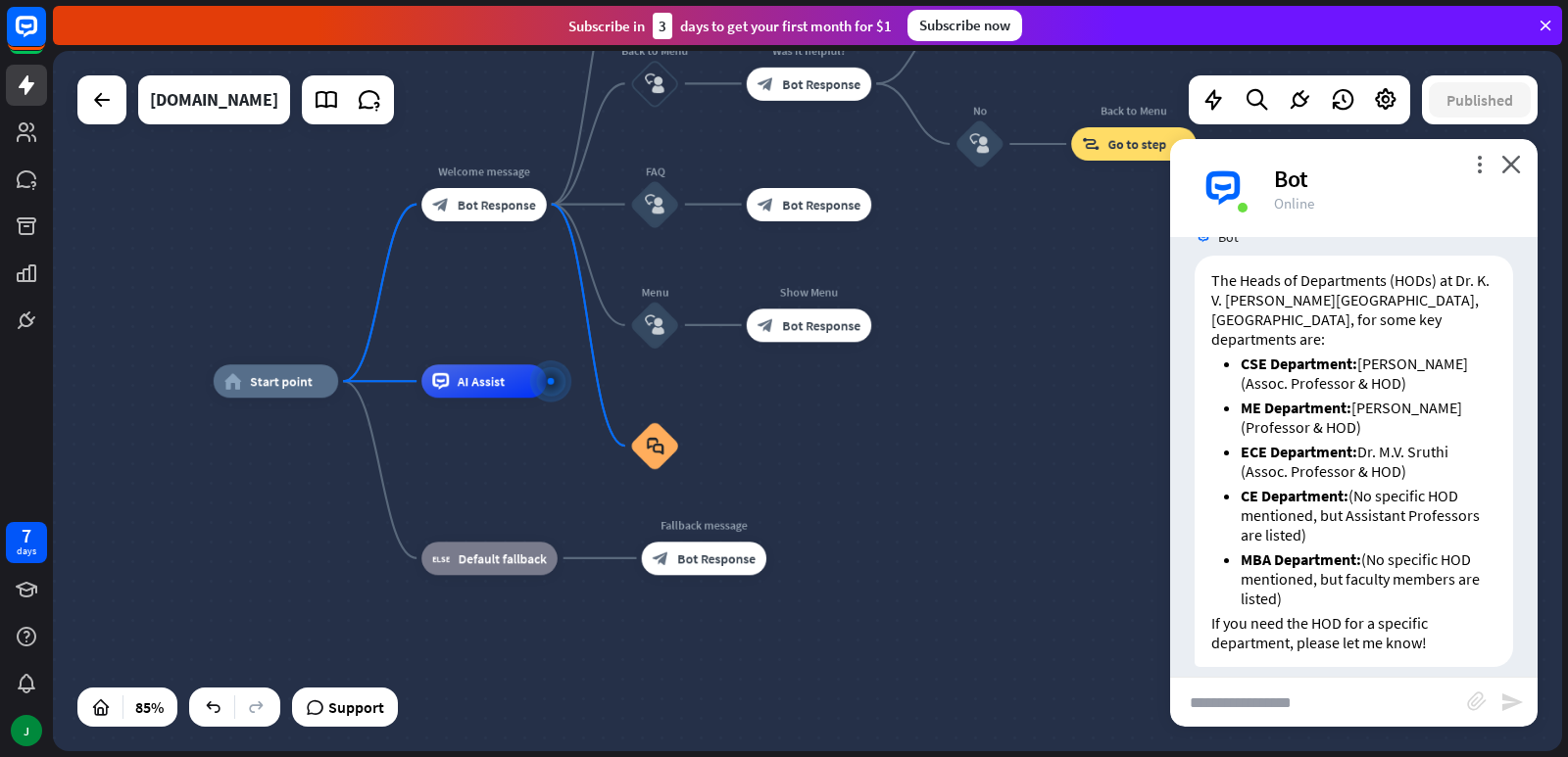
click at [1259, 719] on input "text" at bounding box center [1319, 703] width 297 height 49
type input "****"
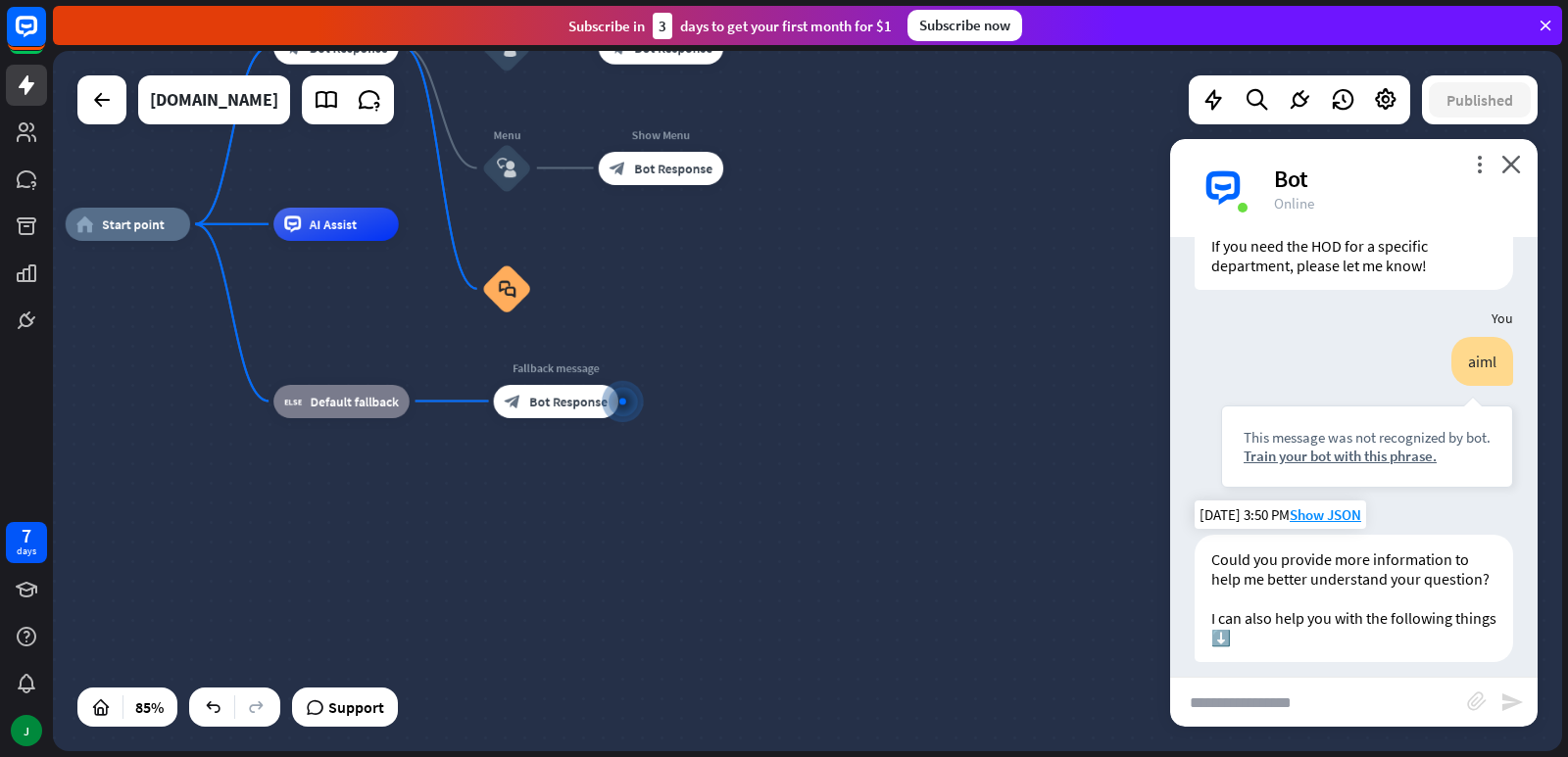
scroll to position [1991, 0]
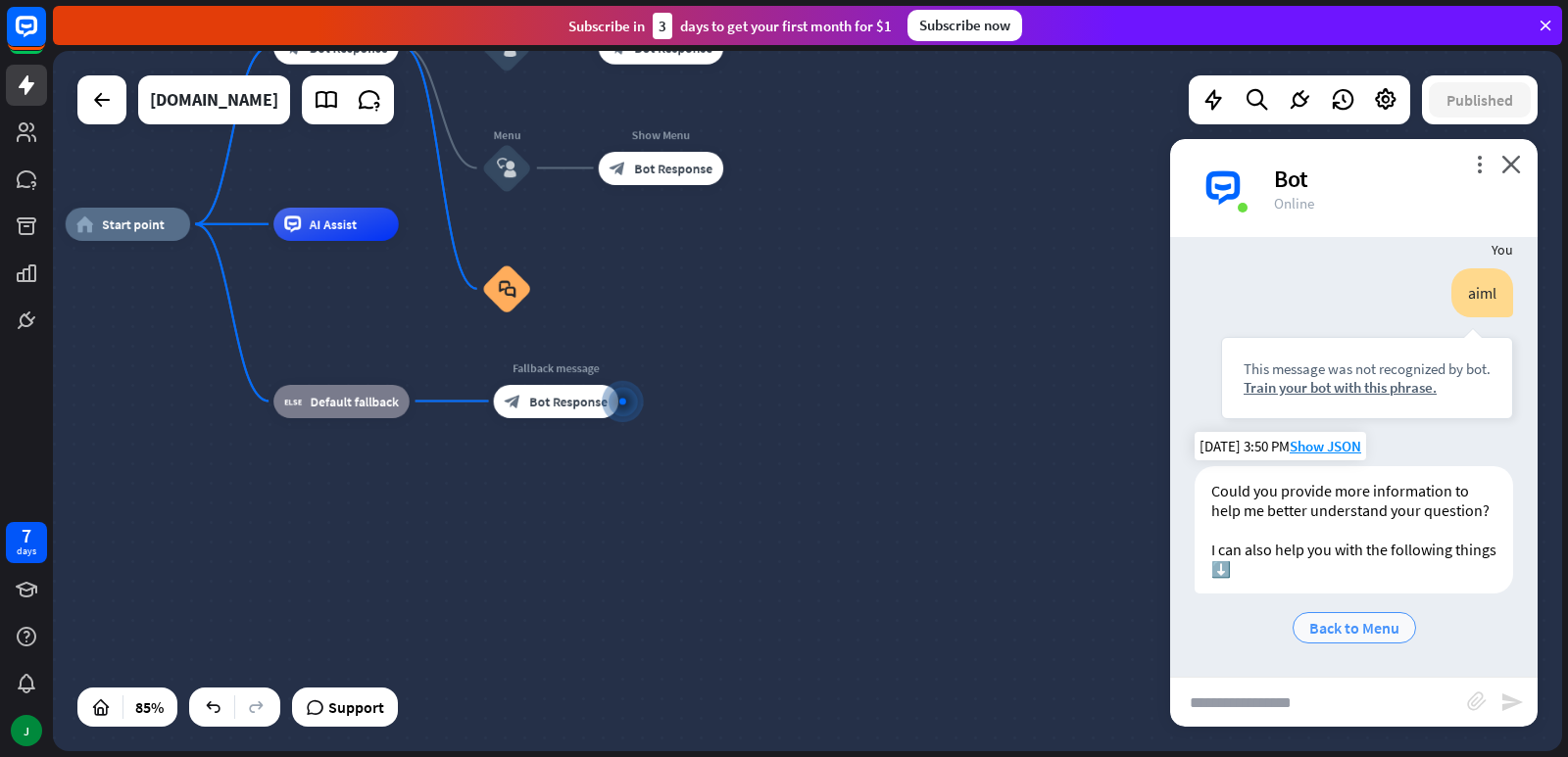
click at [1330, 628] on span "Back to Menu" at bounding box center [1354, 628] width 90 height 20
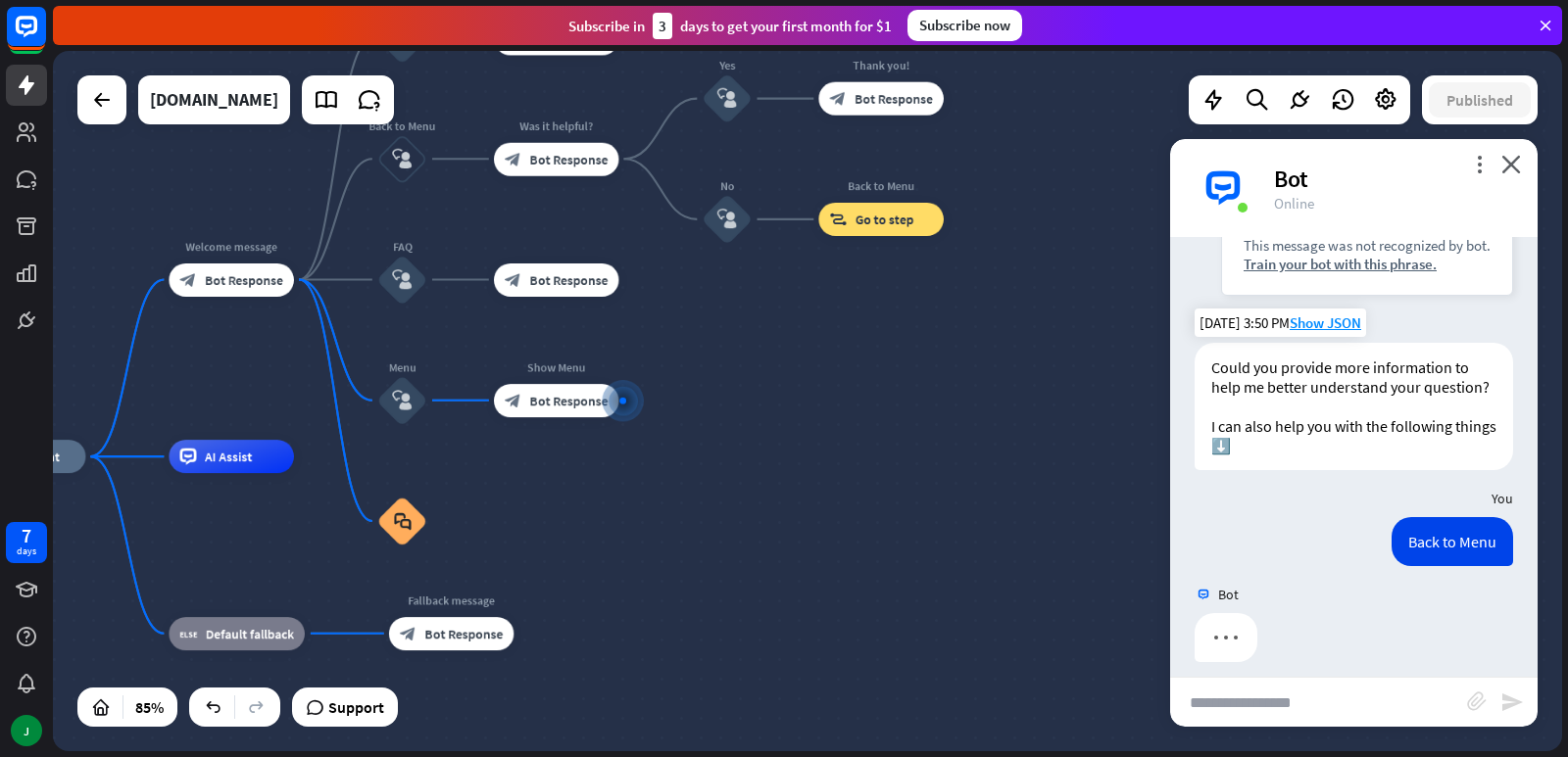
scroll to position [2129, 0]
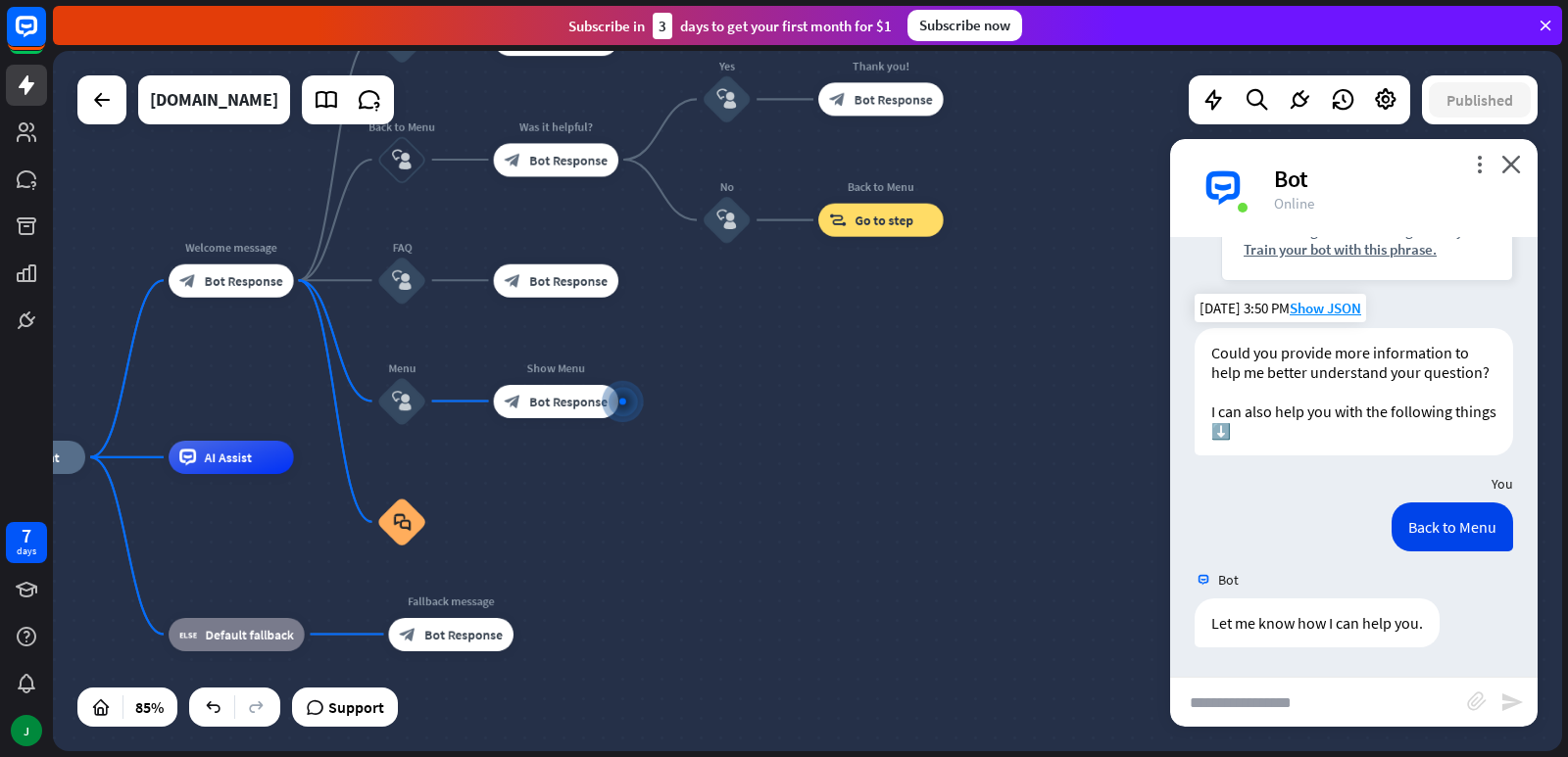
click at [1259, 686] on input "text" at bounding box center [1319, 703] width 297 height 49
type input "***"
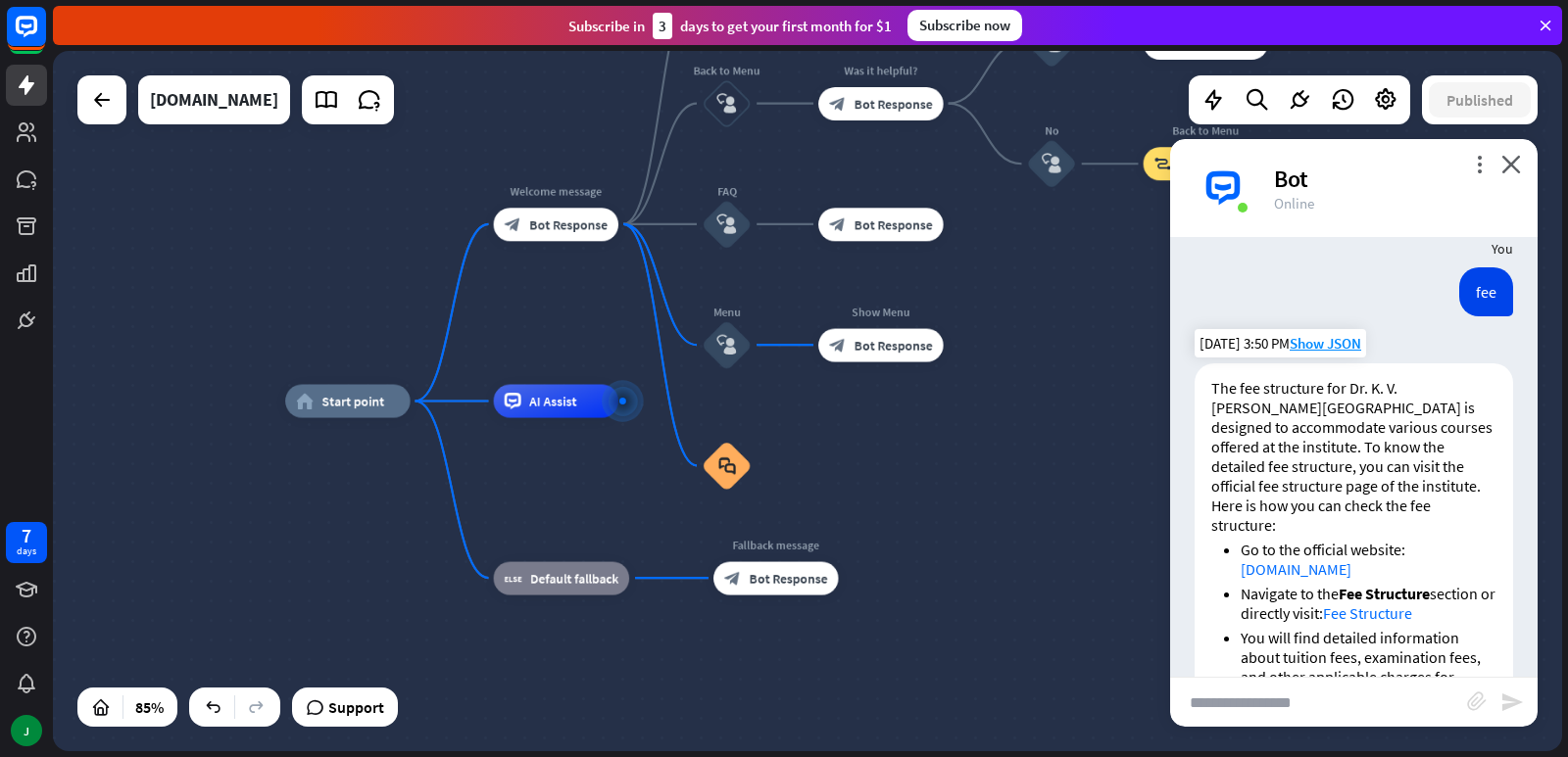
scroll to position [2732, 0]
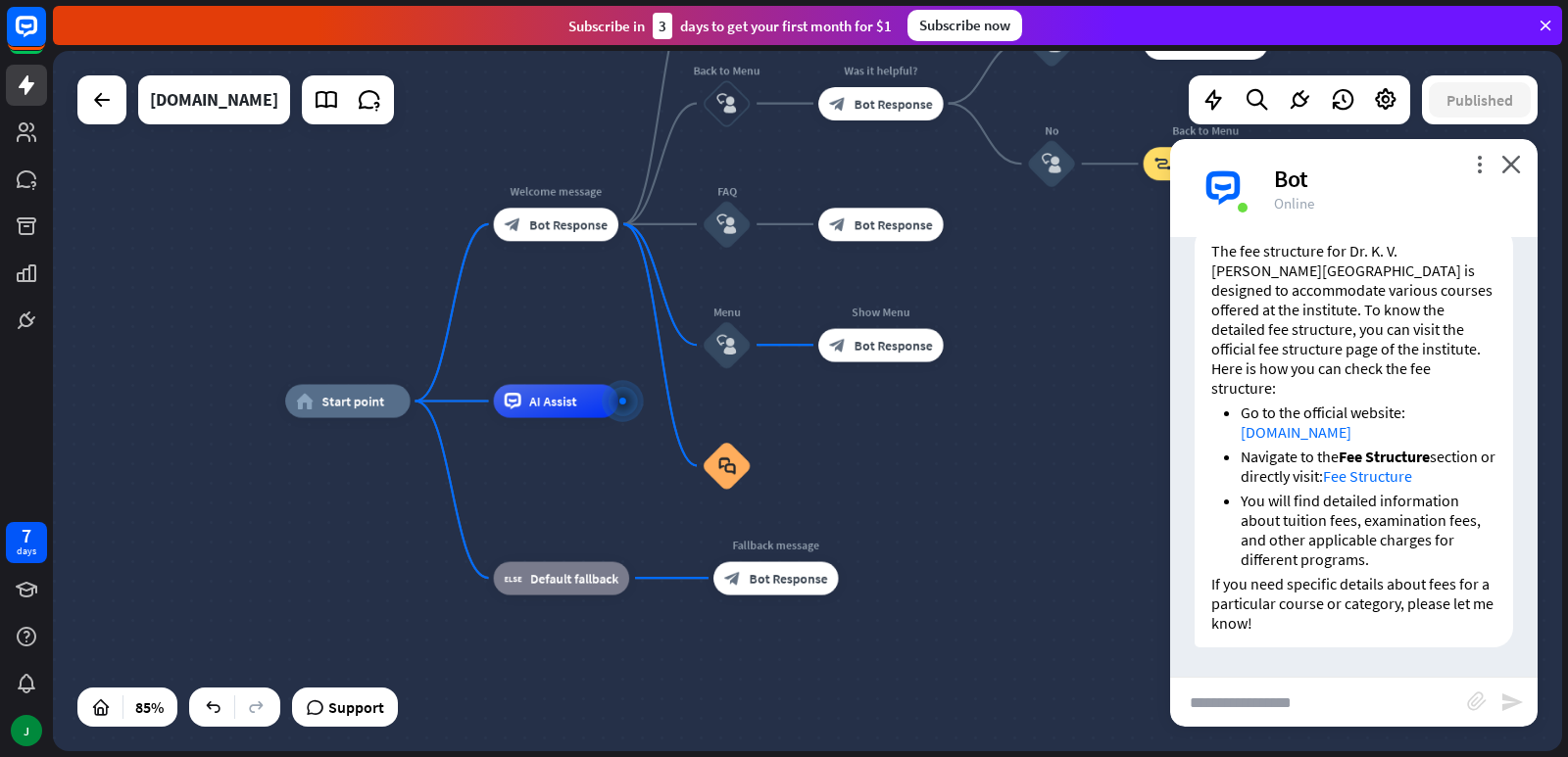
click at [1413, 466] on link "Fee Structure" at bounding box center [1368, 476] width 89 height 20
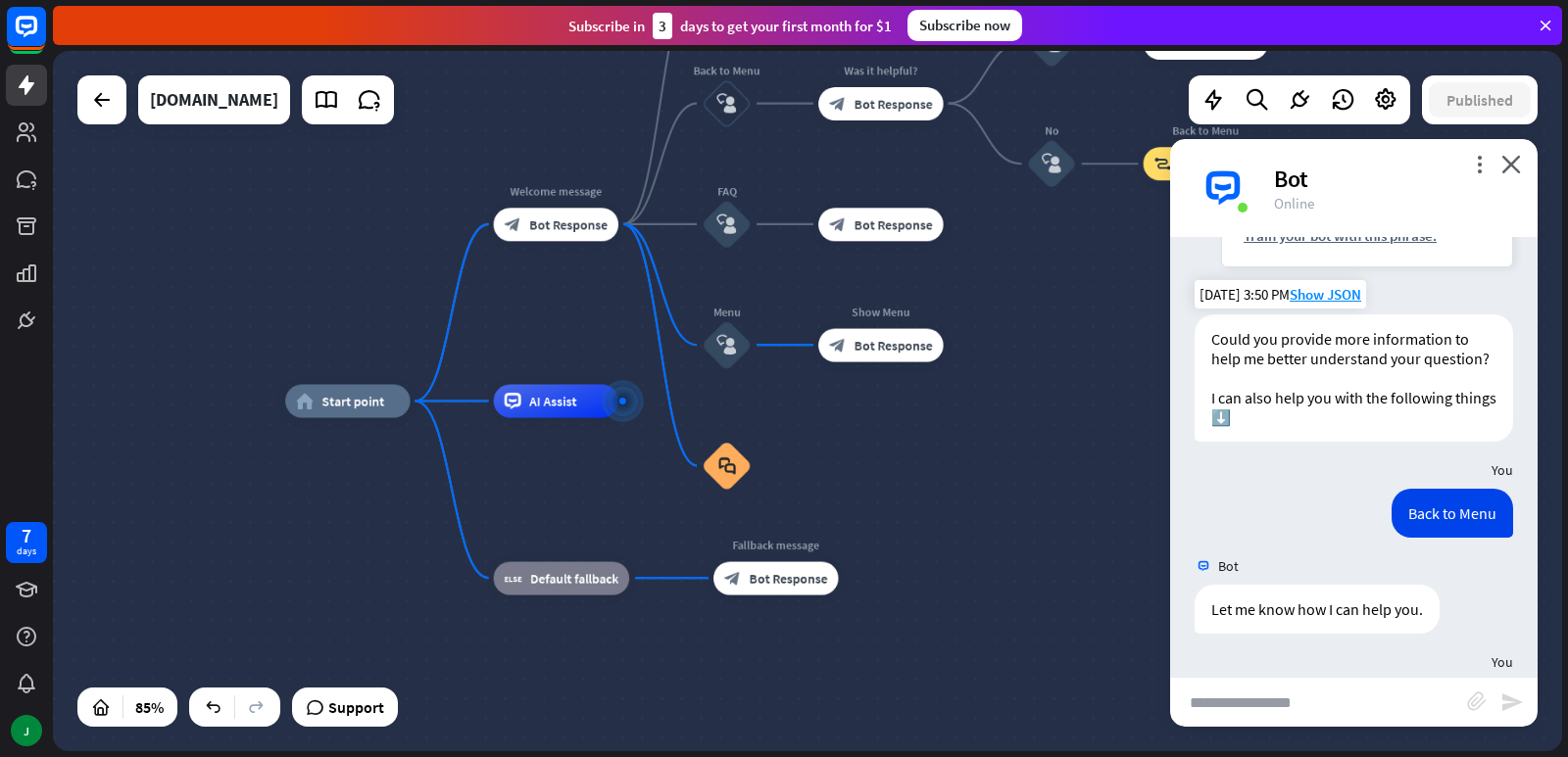
scroll to position [2144, 0]
click at [372, 364] on div "more_horiz" at bounding box center [381, 364] width 31 height 26
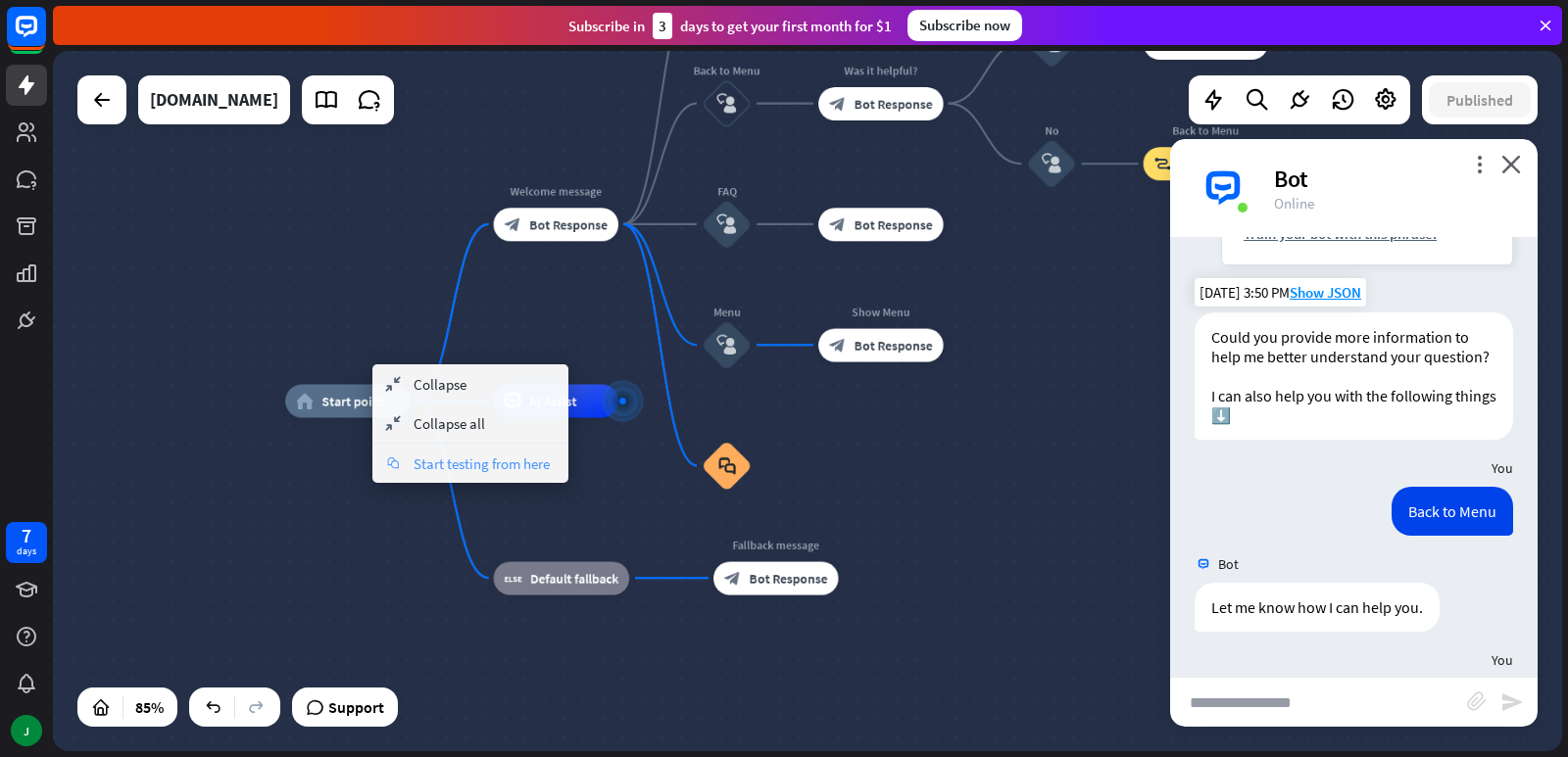
click at [433, 454] on span "Start testing from here" at bounding box center [482, 463] width 137 height 19
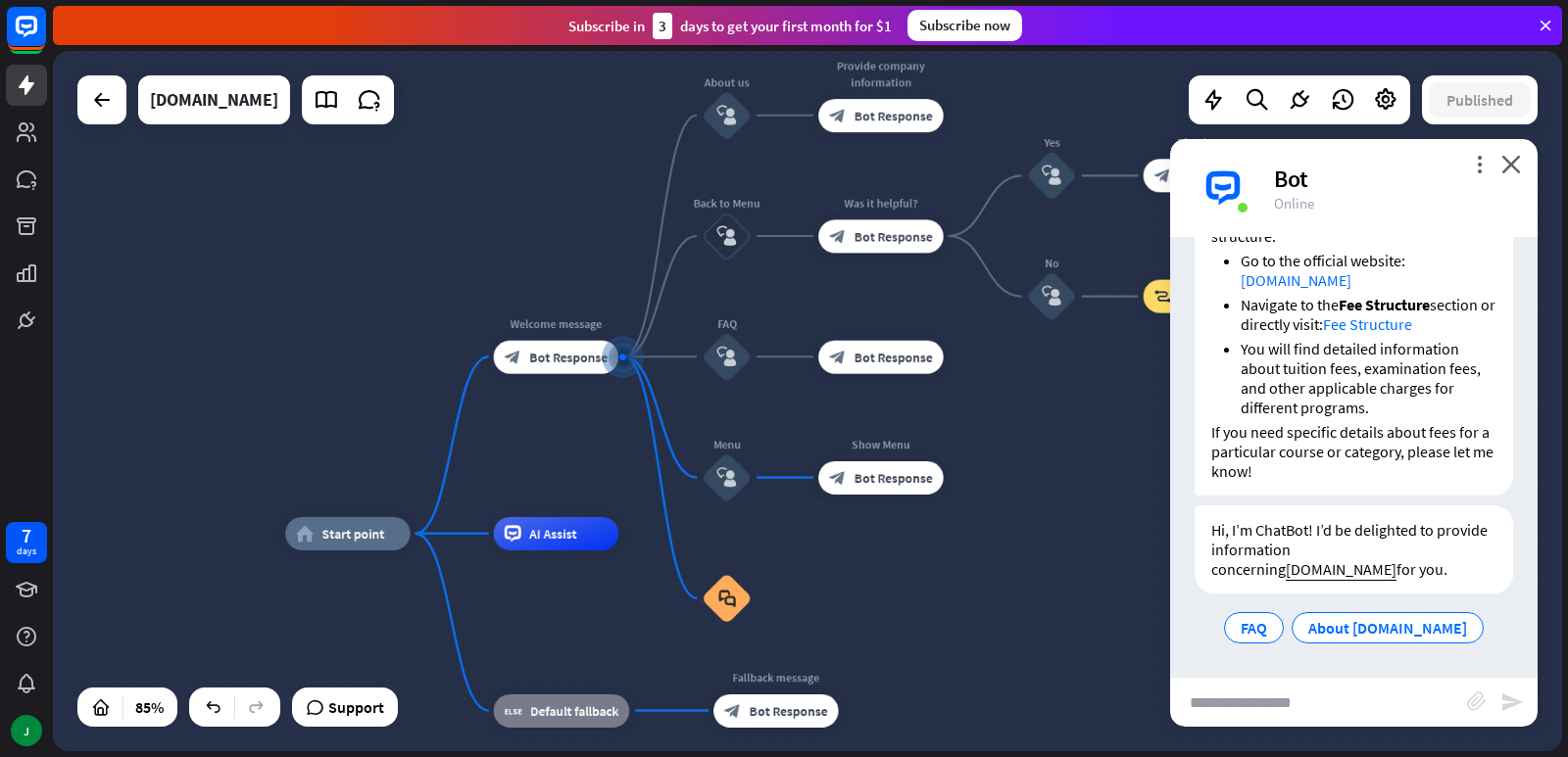
scroll to position [2885, 0]
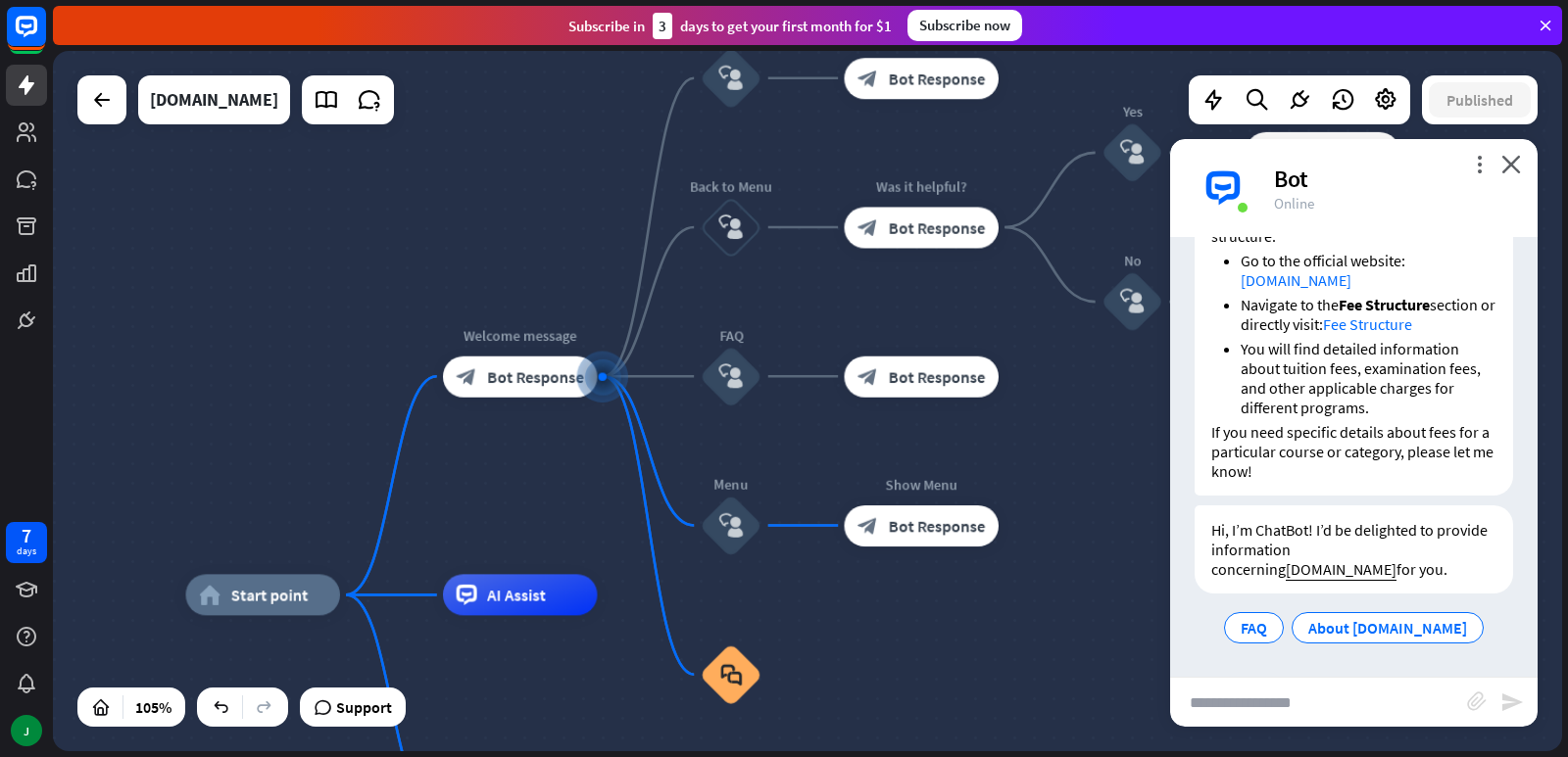
click at [1530, 172] on div "more_vert close Bot Online" at bounding box center [1353, 188] width 367 height 98
click at [1519, 166] on icon "close" at bounding box center [1512, 163] width 20 height 19
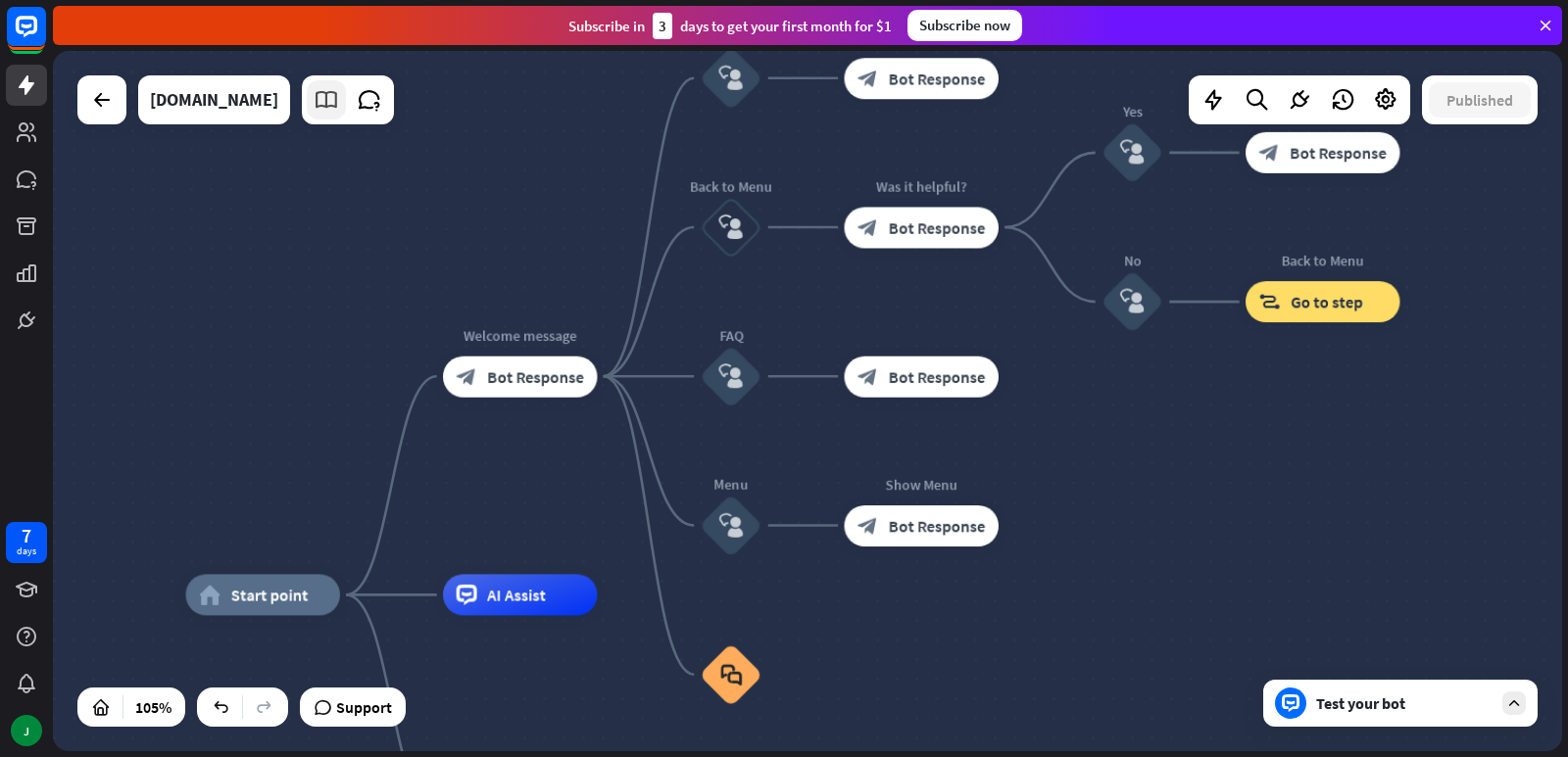
click at [314, 102] on icon at bounding box center [327, 100] width 26 height 26
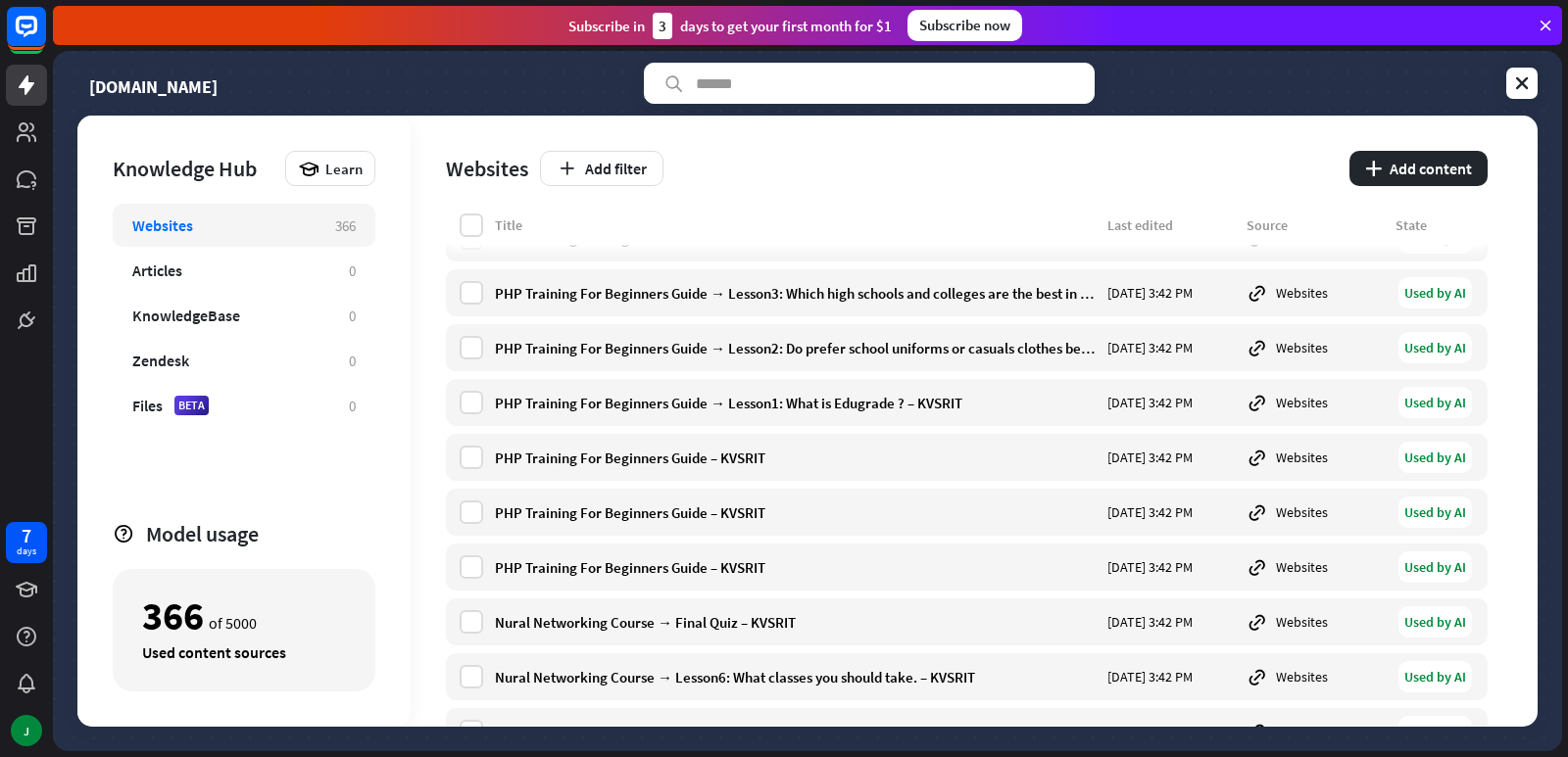
scroll to position [6564, 0]
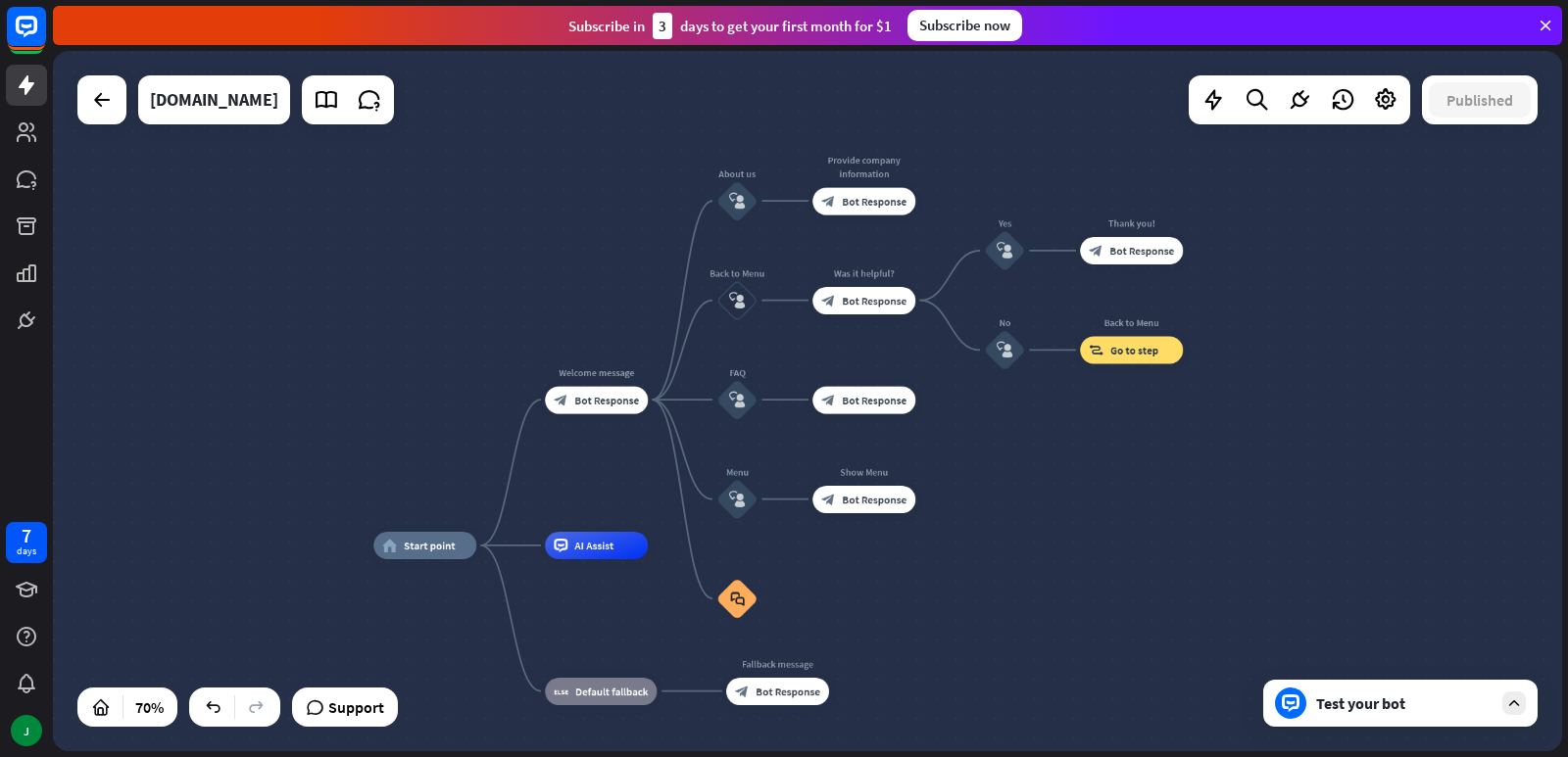
drag, startPoint x: 1352, startPoint y: 298, endPoint x: 1043, endPoint y: 511, distance: 375.3
click at [1043, 511] on div "home_2 Start point Welcome message block_bot_response Bot Response About us blo…" at bounding box center [807, 401] width 1510 height 701
click at [356, 99] on icon at bounding box center [369, 100] width 26 height 26
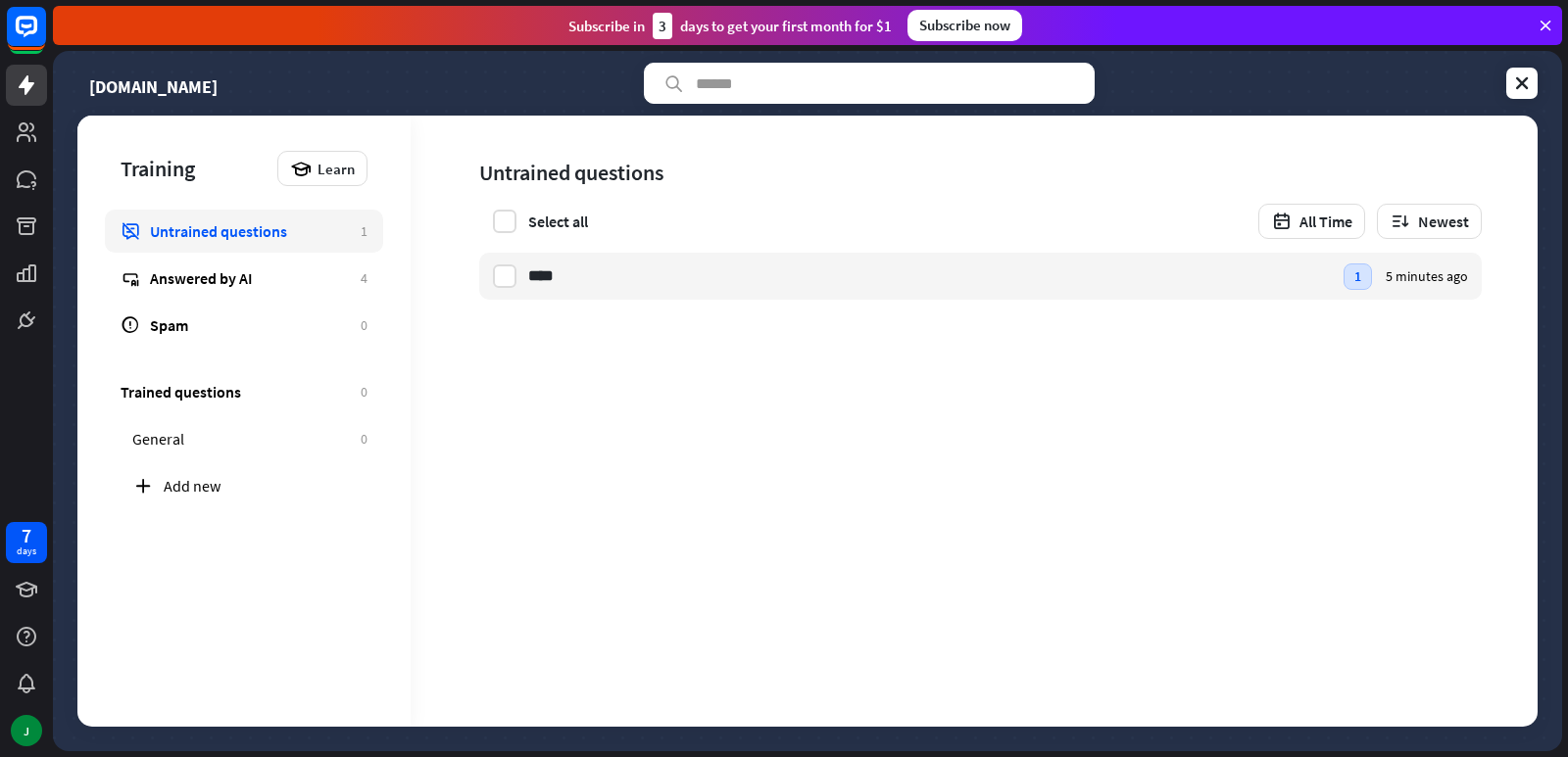
click at [487, 215] on div "Select all" at bounding box center [534, 222] width 109 height 24
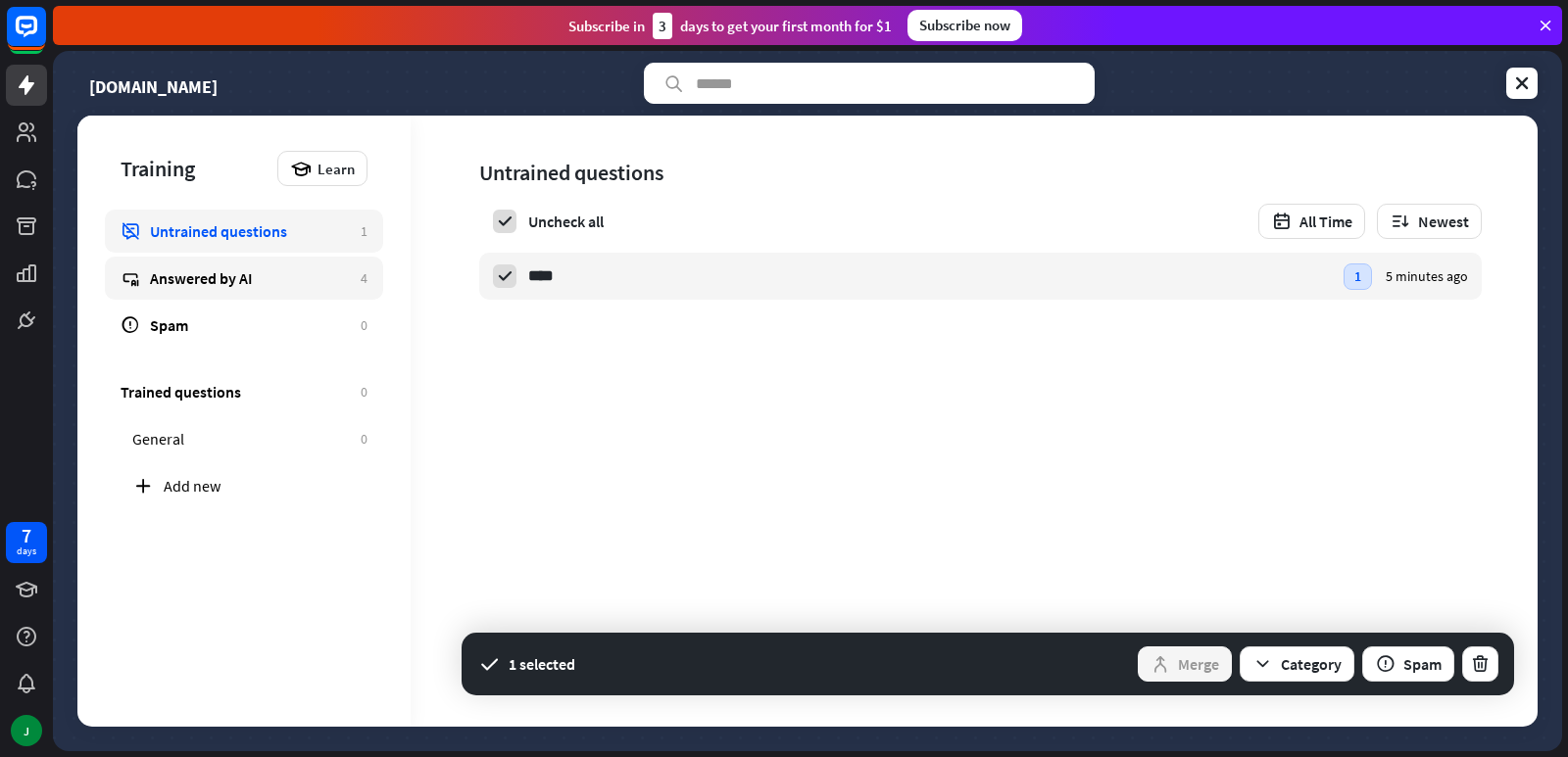
click at [266, 291] on link "Answered by AI 4" at bounding box center [244, 278] width 278 height 44
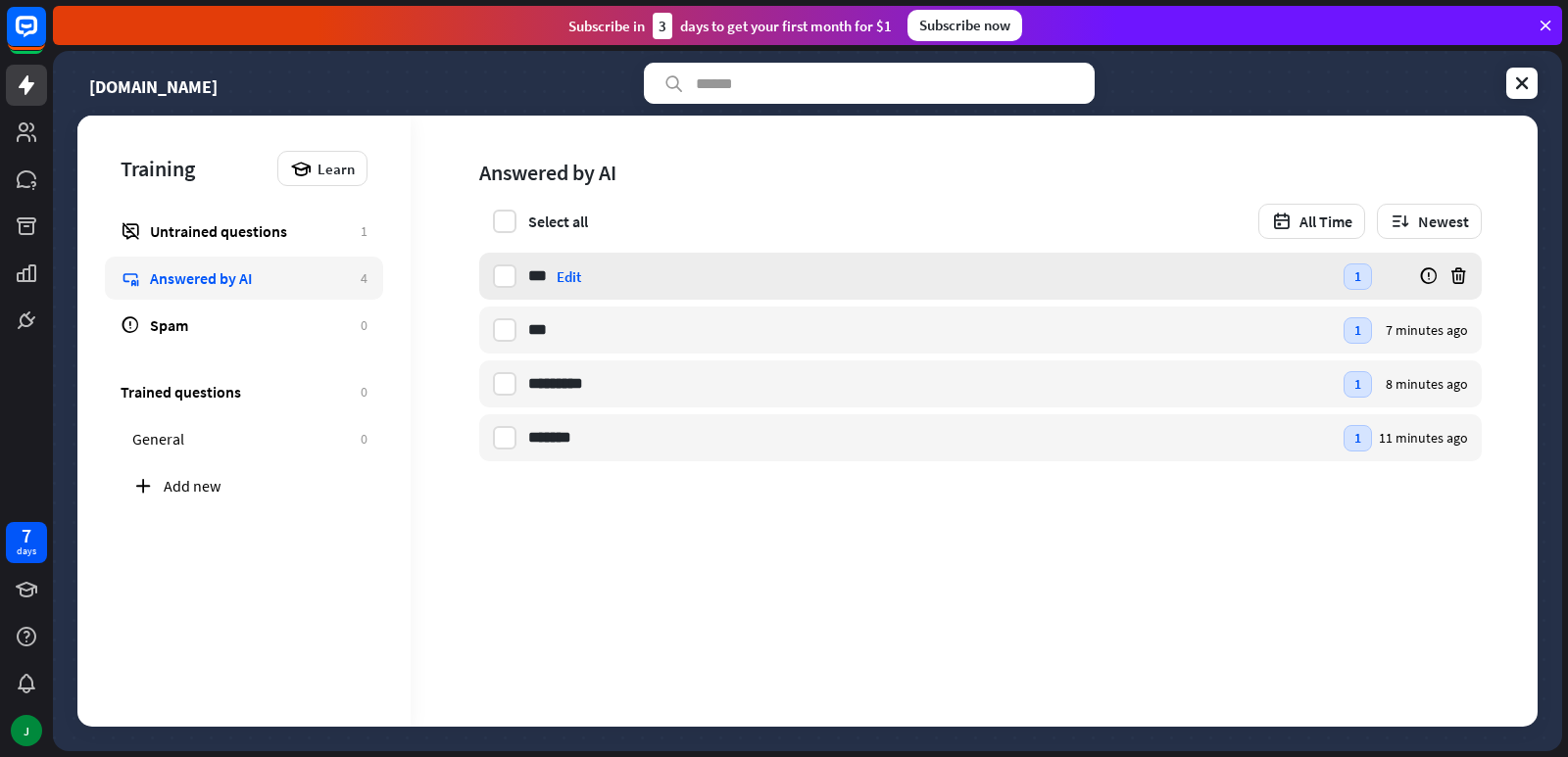
click at [1252, 275] on div "*** fee Edit" at bounding box center [931, 276] width 804 height 47
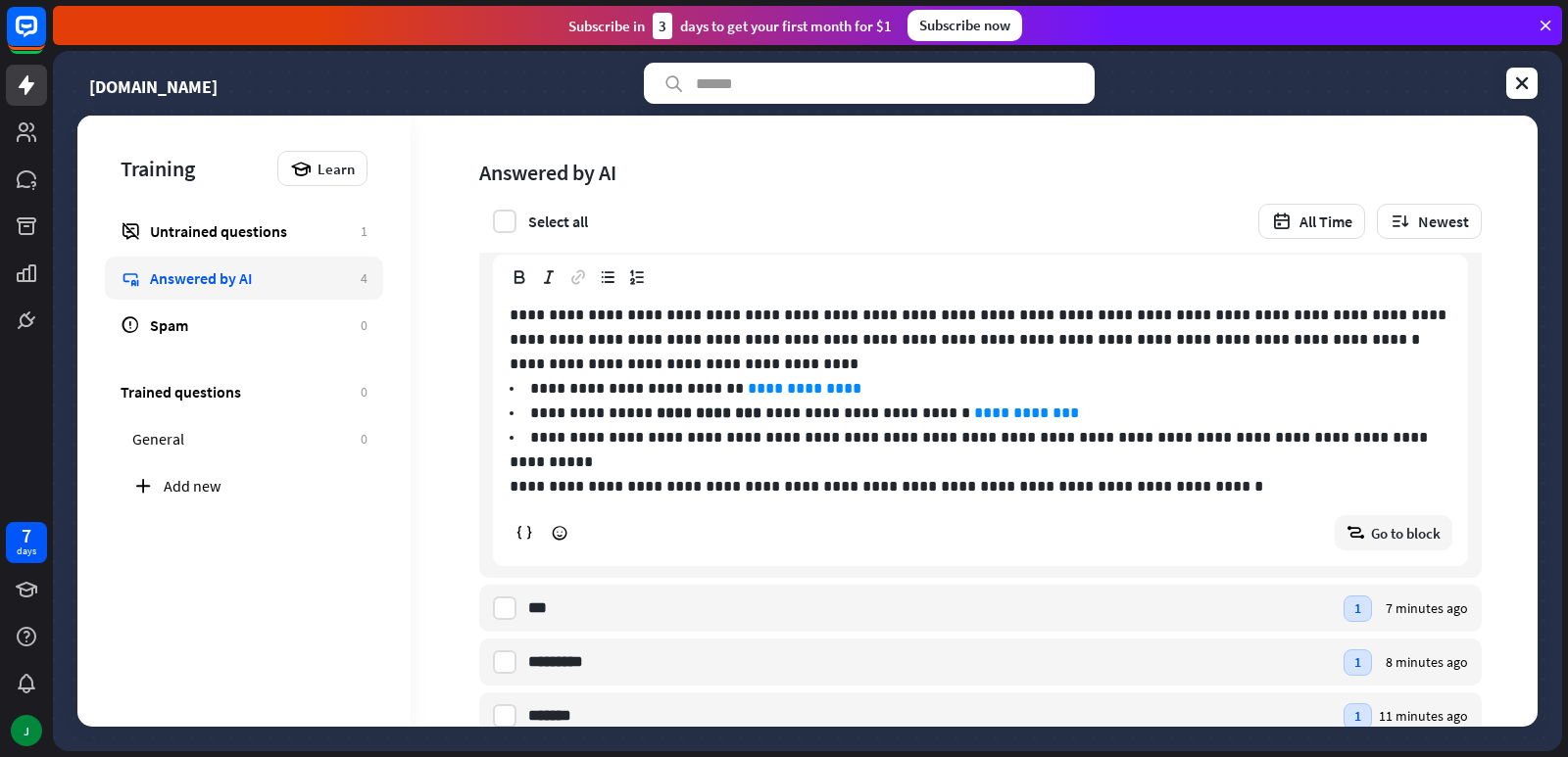
scroll to position [68, 0]
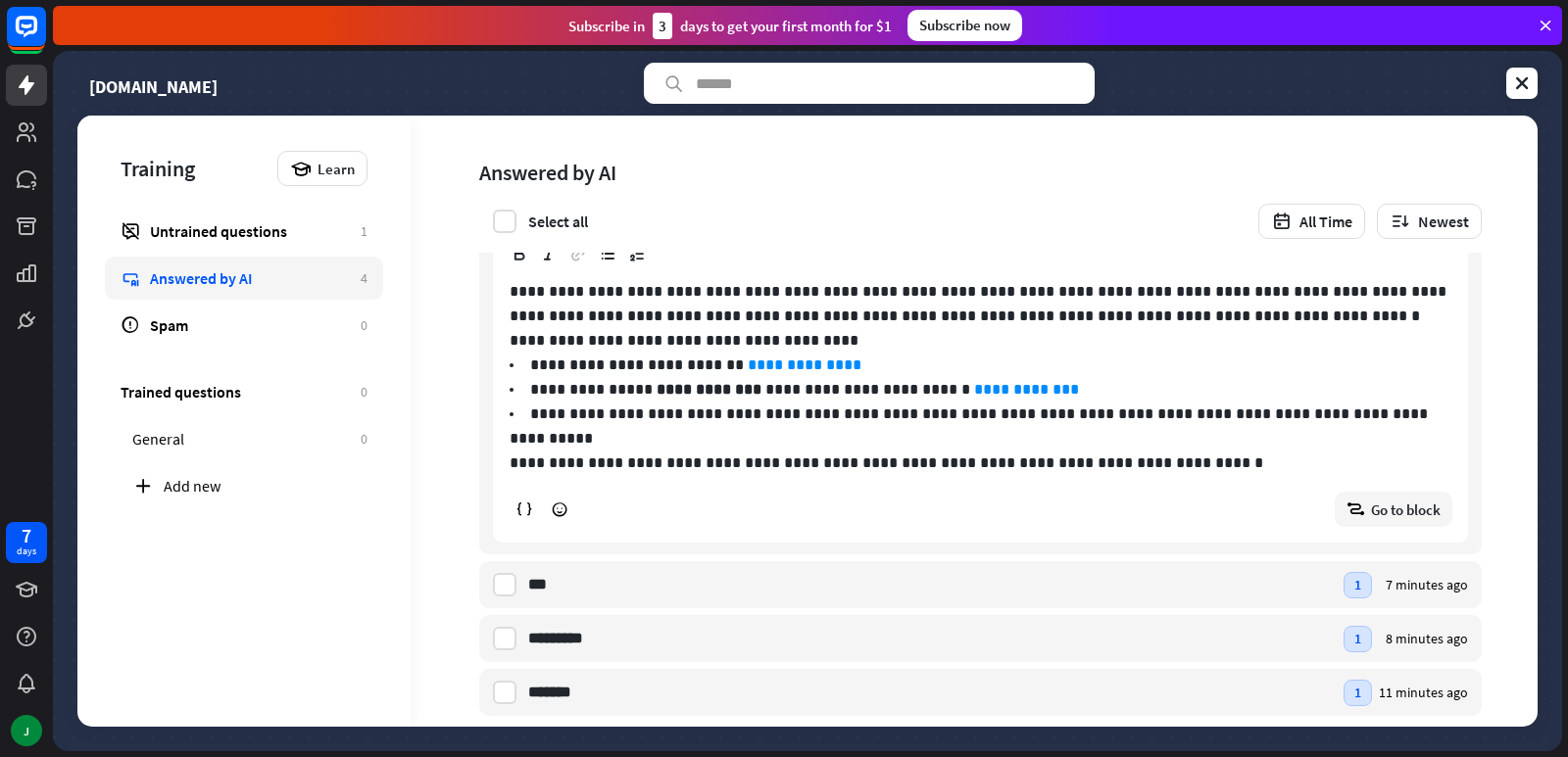
click at [964, 210] on div "Select all All Time Newest" at bounding box center [980, 222] width 1003 height 36
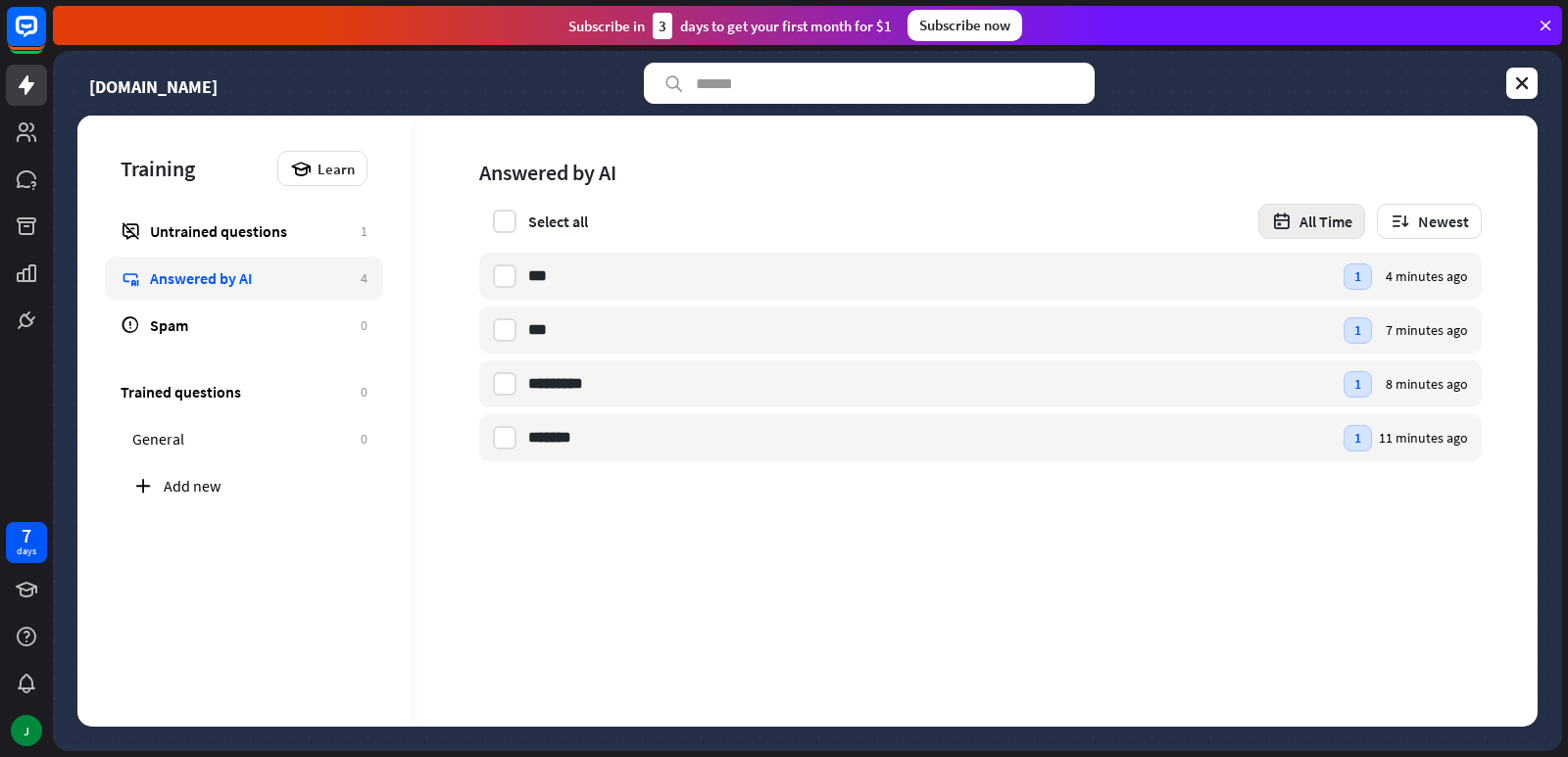
click at [1311, 204] on button "All Time" at bounding box center [1312, 222] width 107 height 36
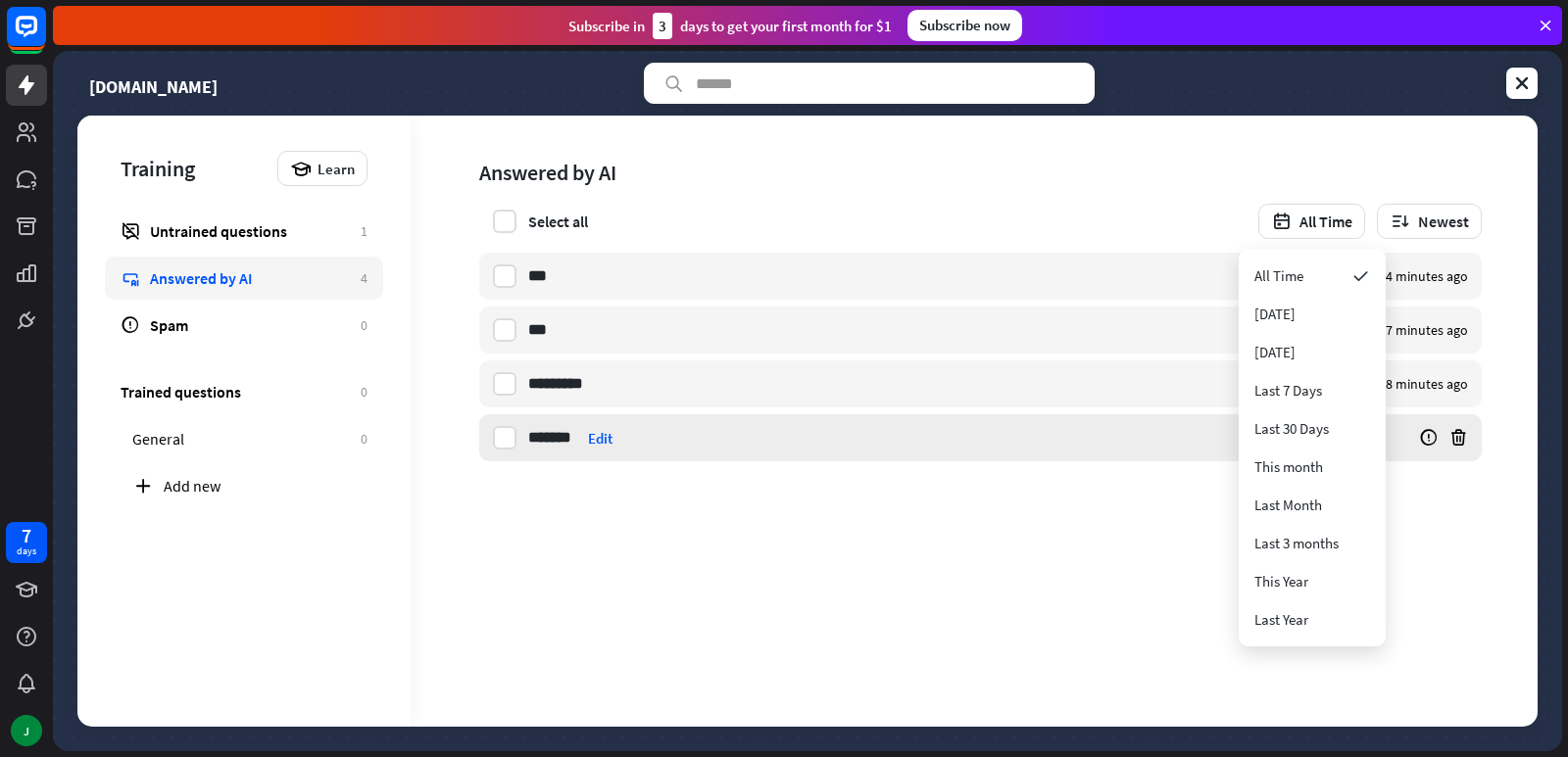
click at [741, 451] on div "******* courses Edit" at bounding box center [931, 438] width 804 height 47
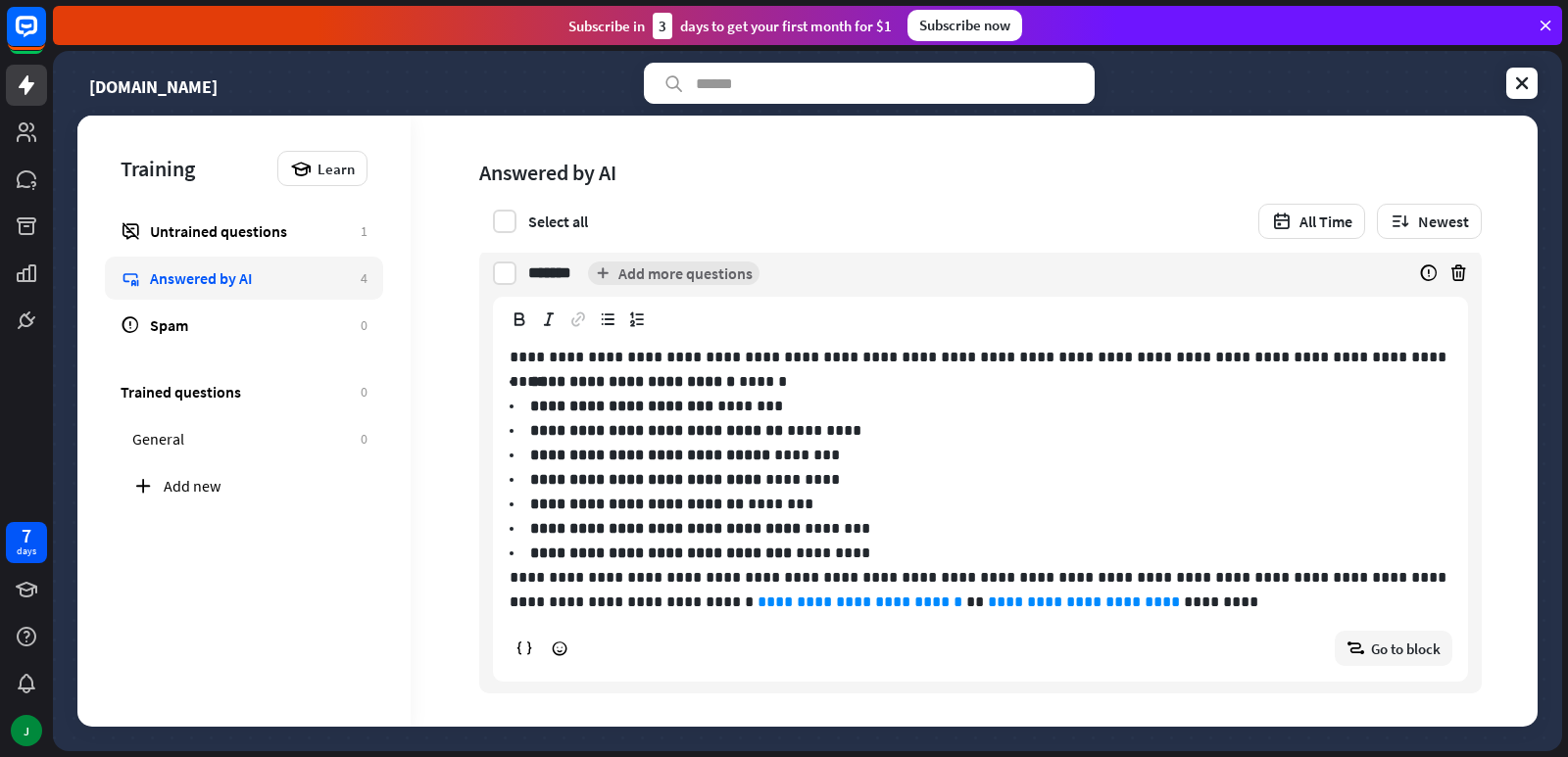
scroll to position [166, 0]
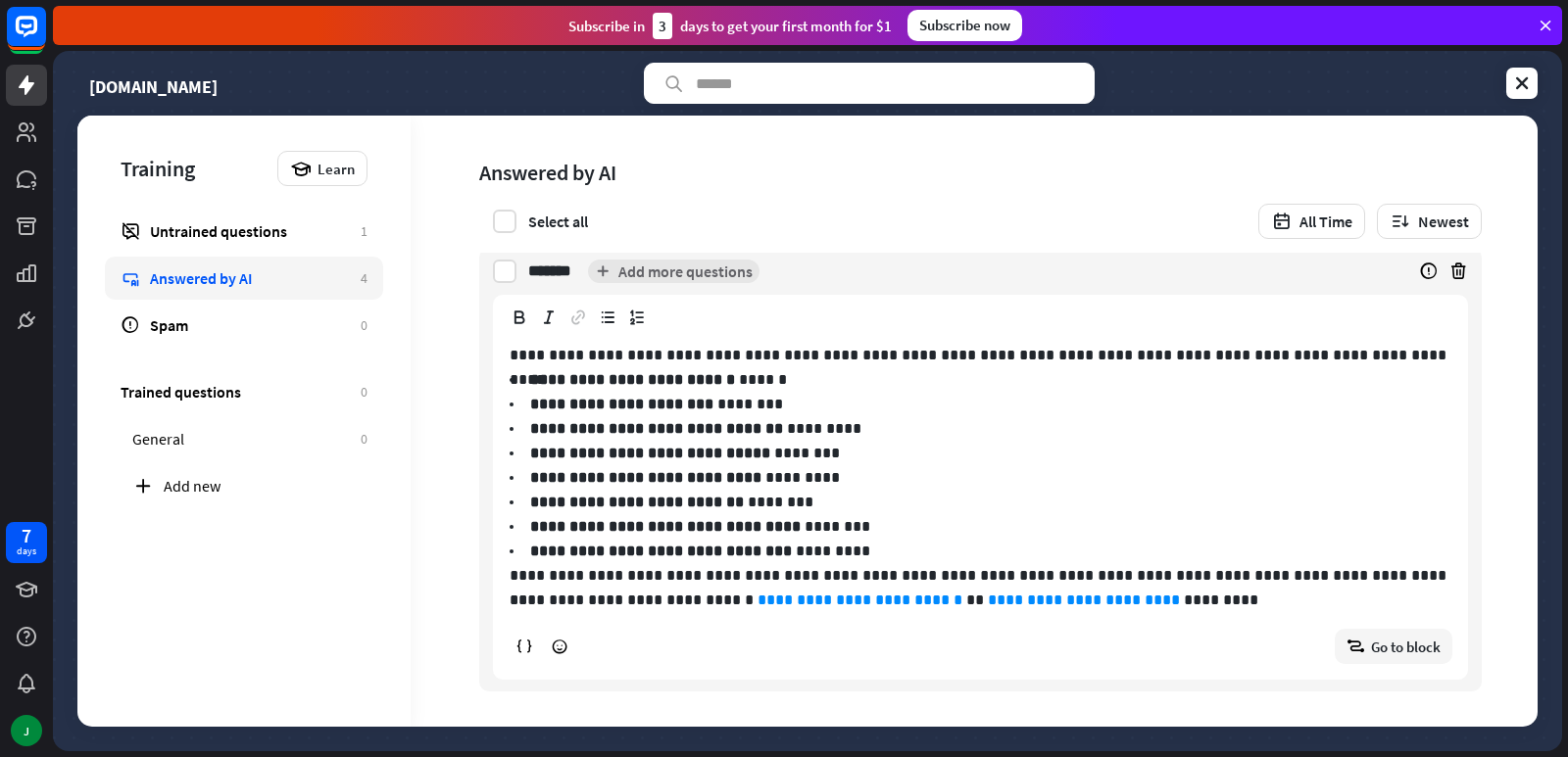
click at [922, 329] on div "**********" at bounding box center [980, 503] width 973 height 351
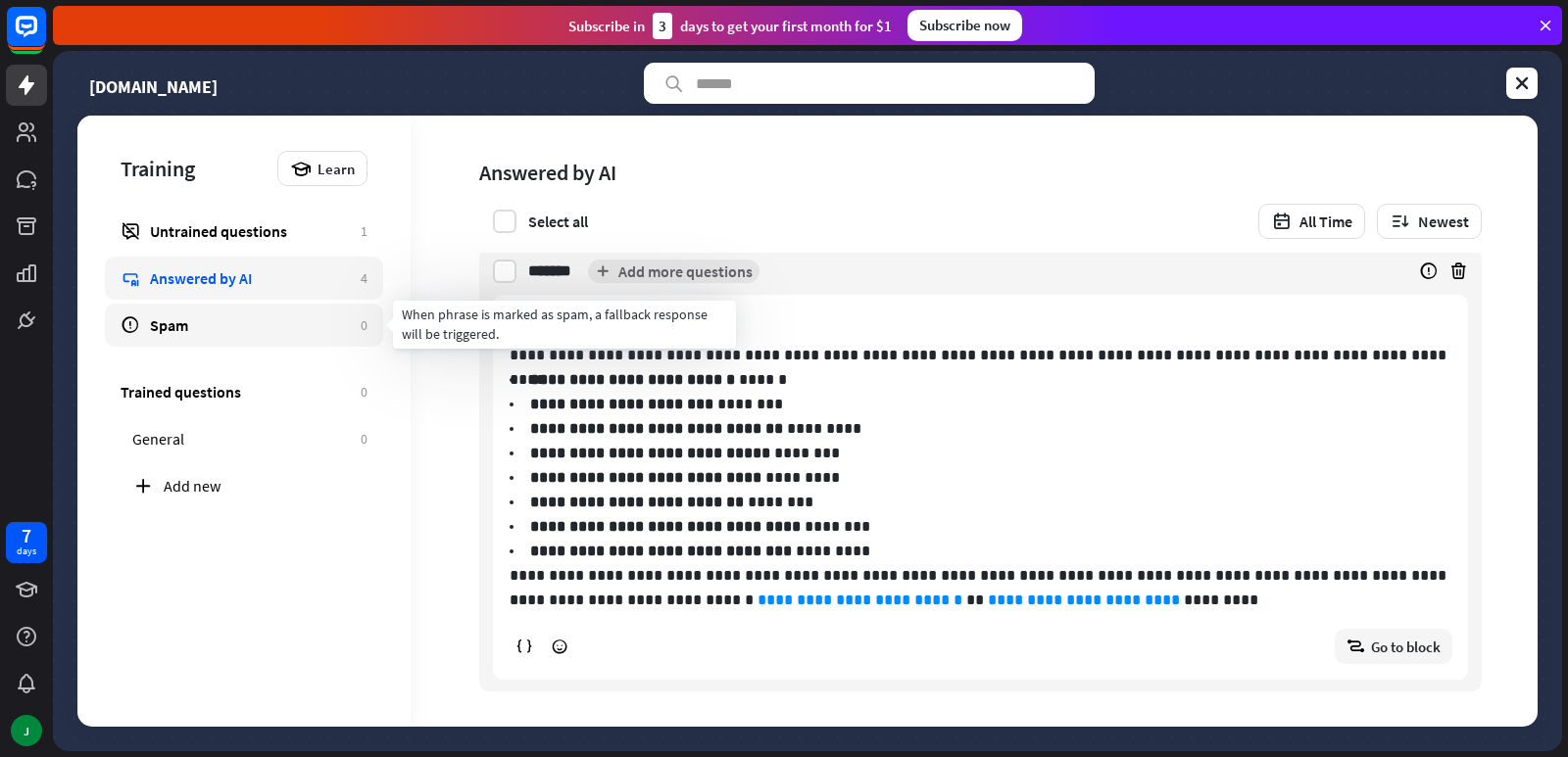
click at [310, 308] on link "Spam 0" at bounding box center [244, 326] width 278 height 44
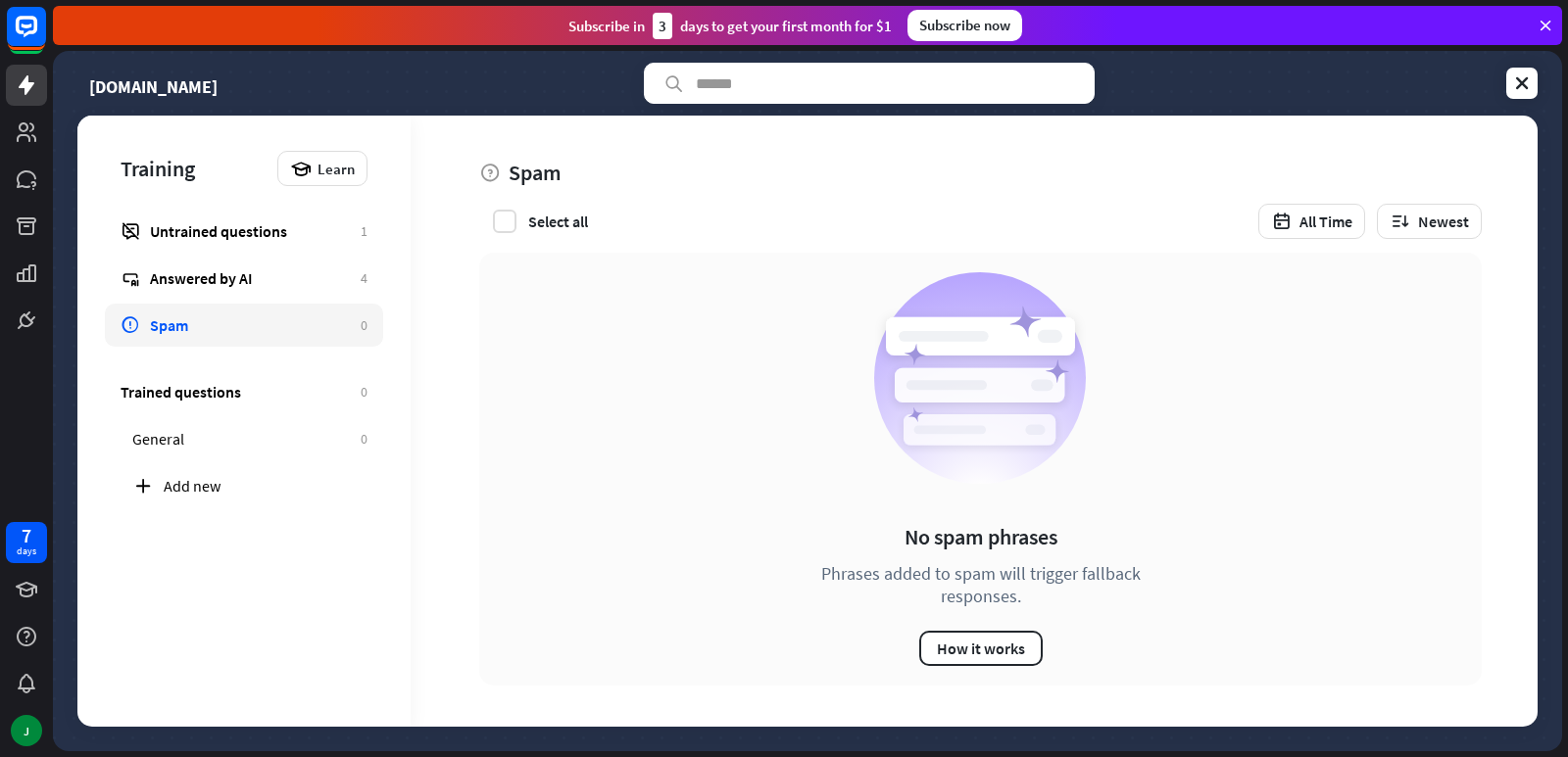
click at [1545, 26] on icon at bounding box center [1545, 26] width 18 height 18
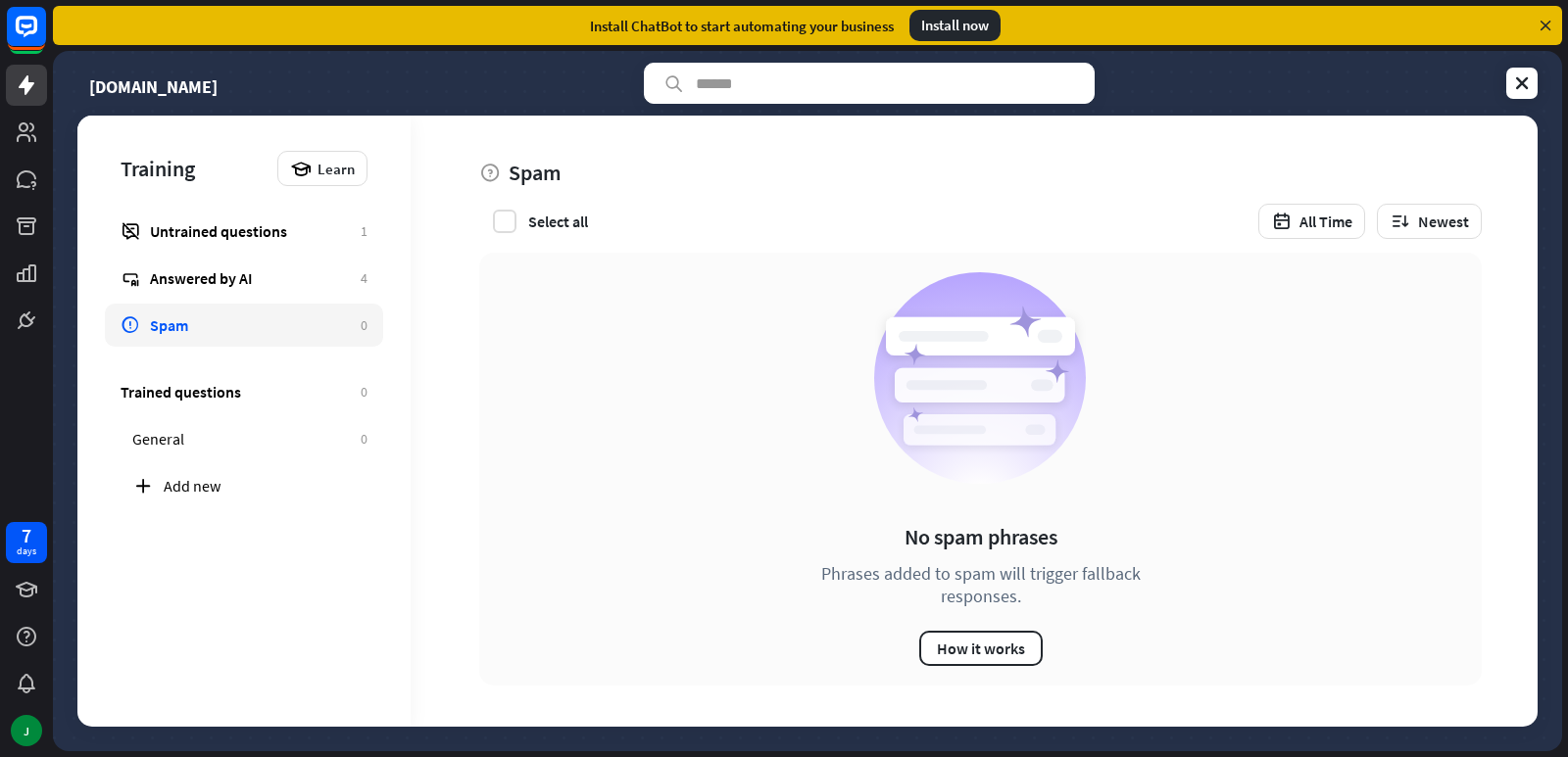
click at [1545, 26] on icon at bounding box center [1545, 26] width 18 height 18
